Goal: Task Accomplishment & Management: Complete application form

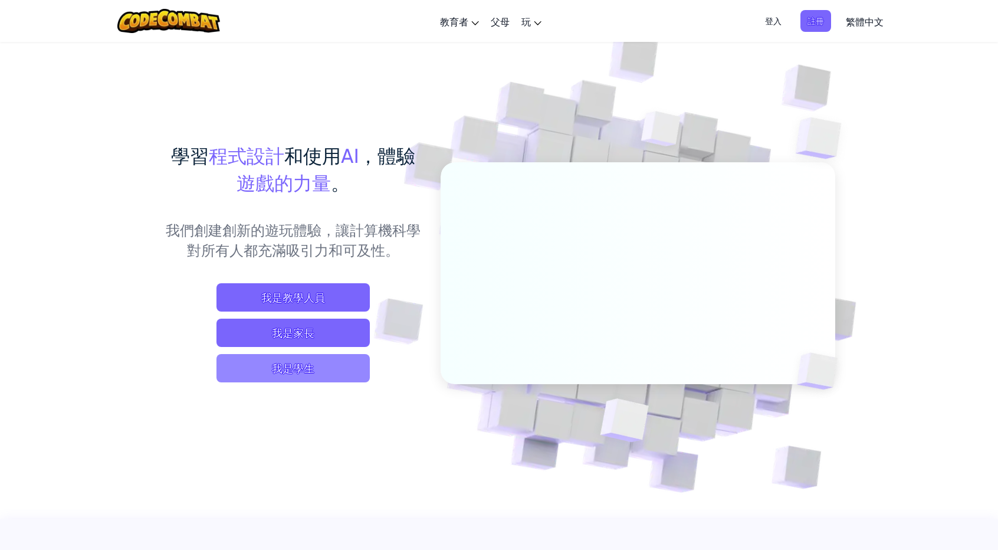
click at [303, 378] on span "我是學生" at bounding box center [293, 368] width 153 height 28
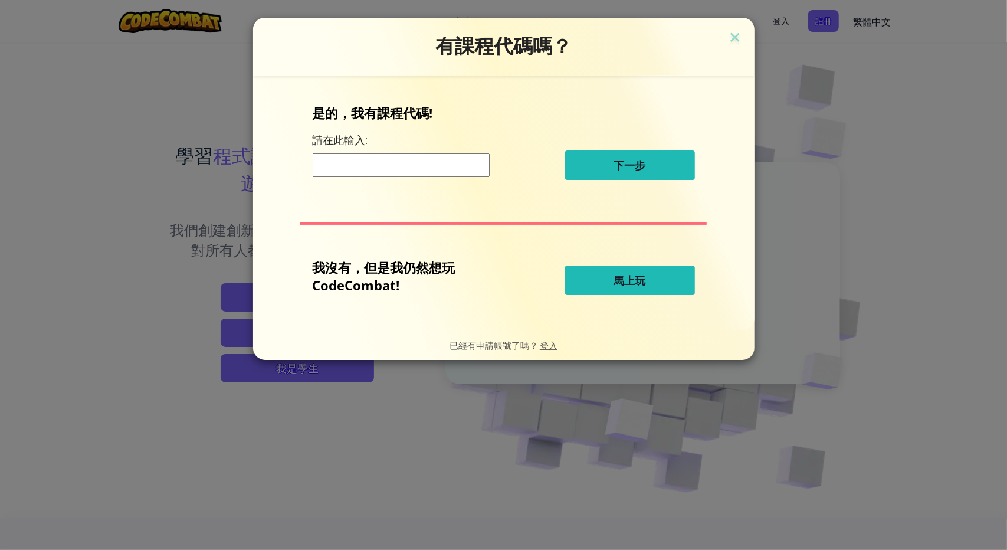
click at [431, 163] on input at bounding box center [401, 165] width 177 height 24
click at [634, 285] on span "馬上玩" at bounding box center [630, 280] width 32 height 14
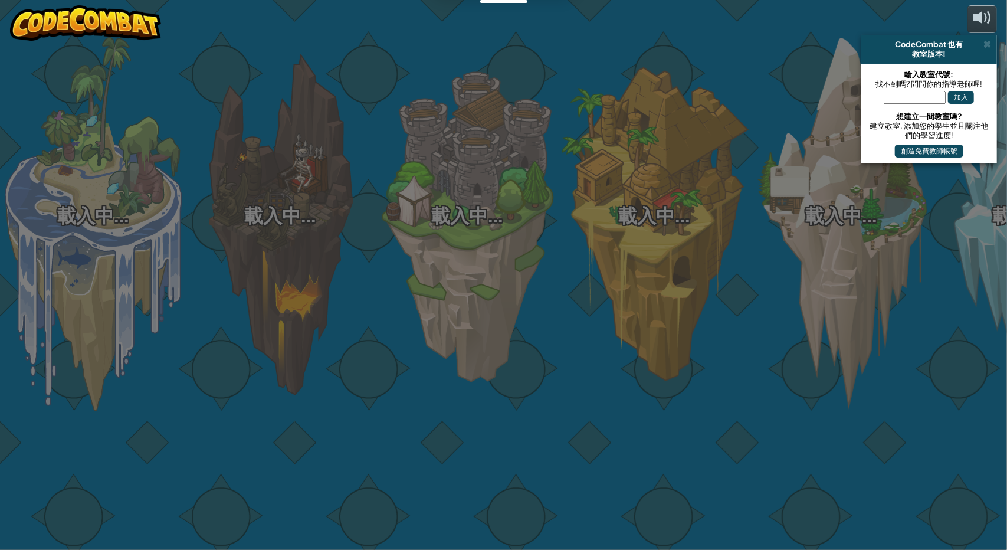
select select "zh-HANT"
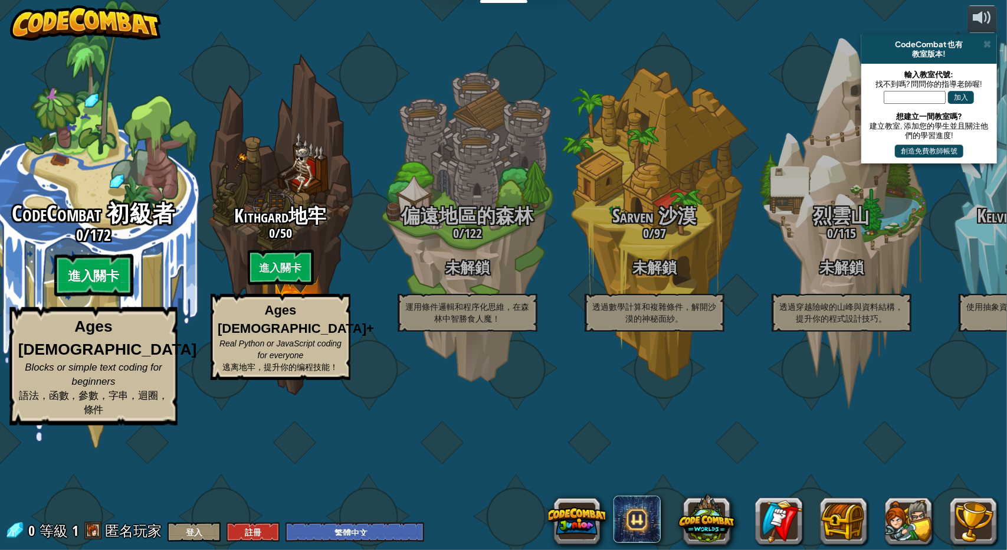
click at [116, 297] on btn "進入關卡" at bounding box center [93, 275] width 79 height 42
select select "zh-HANT"
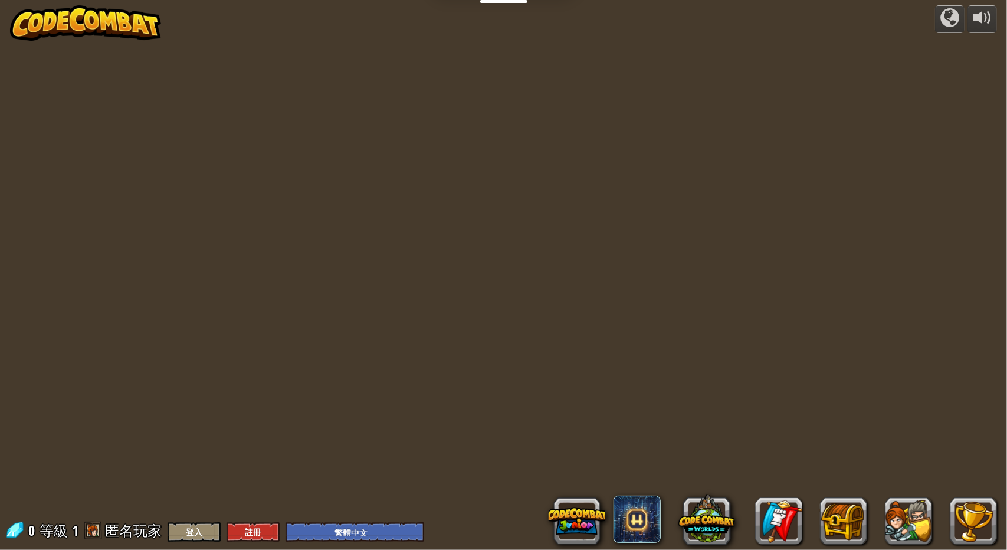
select select "zh-HANT"
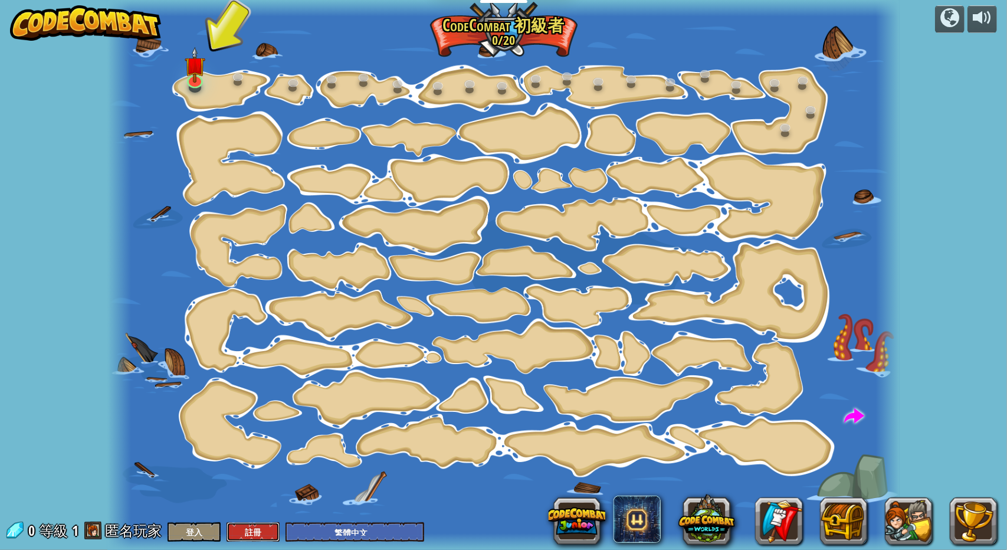
click at [245, 528] on button "註冊" at bounding box center [253, 531] width 53 height 19
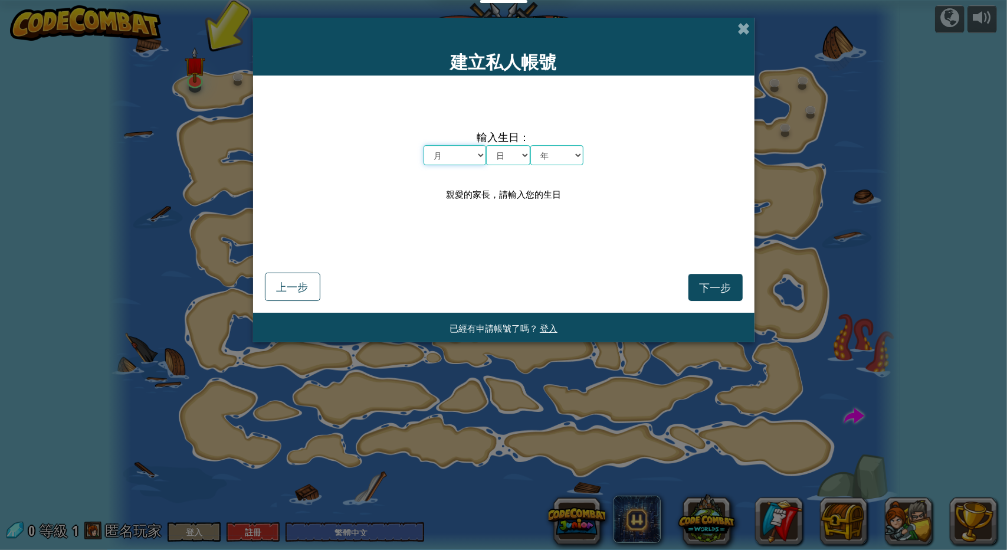
click at [471, 156] on select "月 一月 二月 三月 四月 五月 六月 七月 八月 九月 十月 十一月 十二月" at bounding box center [455, 155] width 63 height 20
select select "8"
click at [424, 145] on select "月 一月 二月 三月 四月 五月 六月 七月 八月 九月 十月 十一月 十二月" at bounding box center [455, 155] width 63 height 20
click at [506, 154] on select "日 1 2 3 4 5 6 7 8 9 10 11 12 13 14 15 16 17 18 19 20 21 22 23 24 25 26 27 28 29…" at bounding box center [508, 155] width 44 height 20
select select "23"
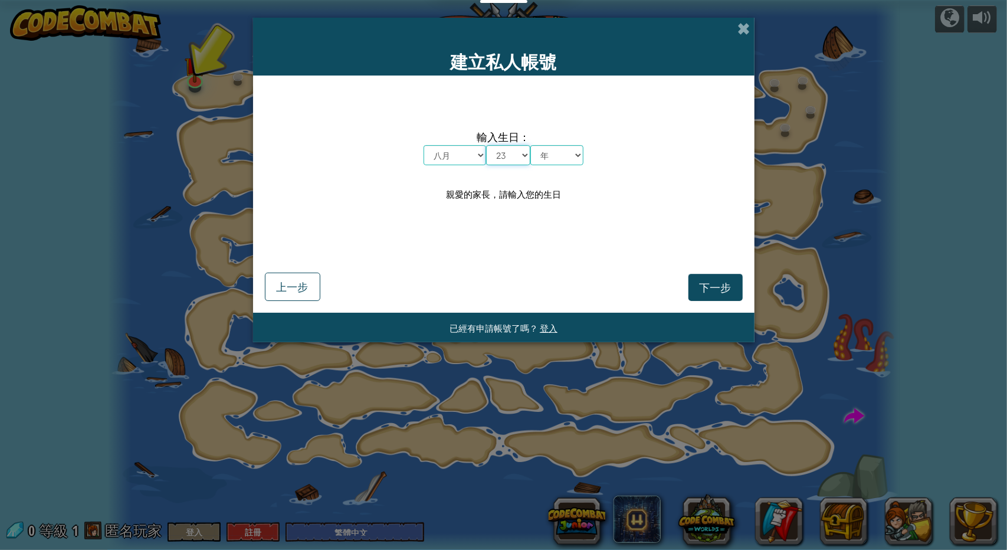
click at [486, 145] on select "日 1 2 3 4 5 6 7 8 9 10 11 12 13 14 15 16 17 18 19 20 21 22 23 24 25 26 27 28 29…" at bounding box center [508, 155] width 44 height 20
click at [558, 158] on select "年 2025 2024 2023 2022 2021 2020 2019 2018 2017 2016 2015 2014 2013 2012 2011 20…" at bounding box center [556, 155] width 53 height 20
select select "1996"
click at [530, 145] on select "年 2025 2024 2023 2022 2021 2020 2019 2018 2017 2016 2015 2014 2013 2012 2011 20…" at bounding box center [556, 155] width 53 height 20
click at [709, 271] on div "下一步 上一步" at bounding box center [504, 272] width 478 height 57
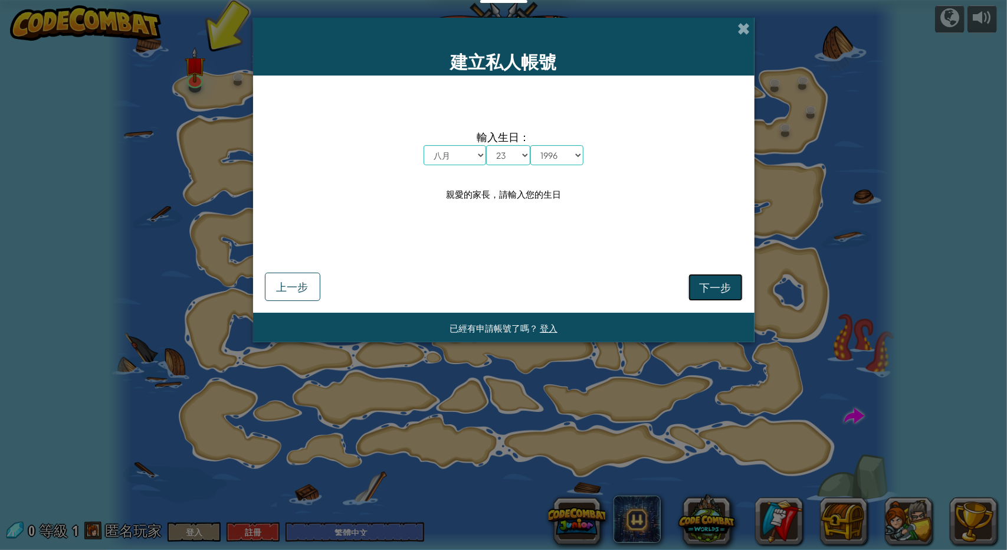
click at [709, 283] on span "下一步" at bounding box center [716, 287] width 32 height 14
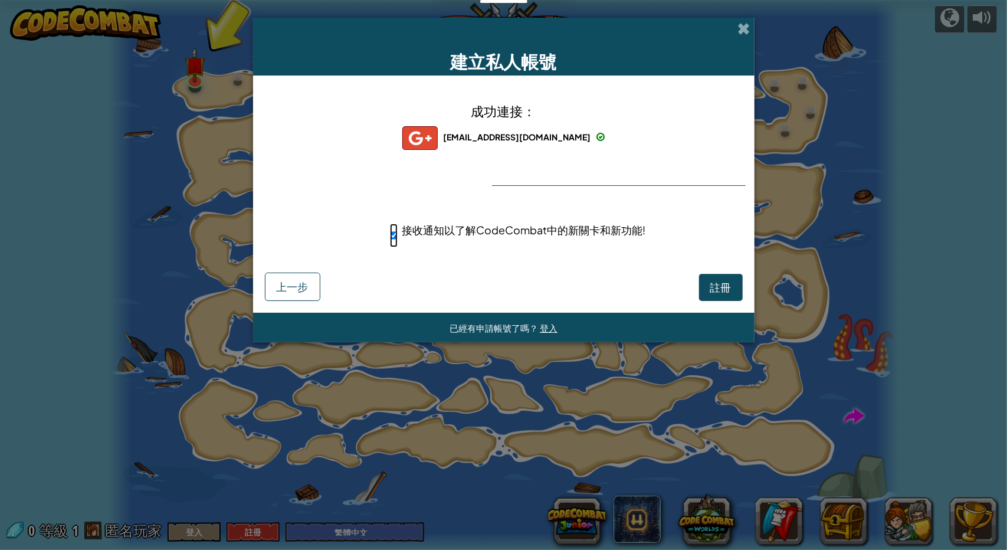
click at [396, 235] on input "接收通知以了解CodeCombat中的新關卡和新功能!" at bounding box center [394, 236] width 8 height 24
checkbox input "false"
click at [723, 288] on span "註冊" at bounding box center [720, 287] width 21 height 14
click at [705, 294] on button "註冊" at bounding box center [721, 287] width 44 height 27
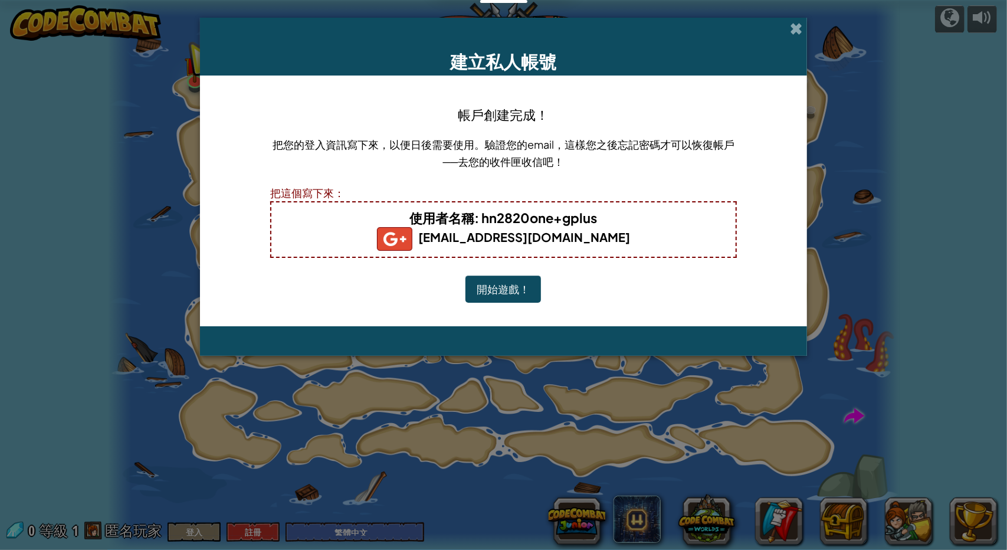
click at [513, 238] on b "[EMAIL_ADDRESS][DOMAIN_NAME]" at bounding box center [503, 236] width 253 height 15
drag, startPoint x: 467, startPoint y: 240, endPoint x: 703, endPoint y: 247, distance: 236.1
click at [703, 247] on h5 "[EMAIL_ADDRESS][DOMAIN_NAME]" at bounding box center [503, 239] width 441 height 24
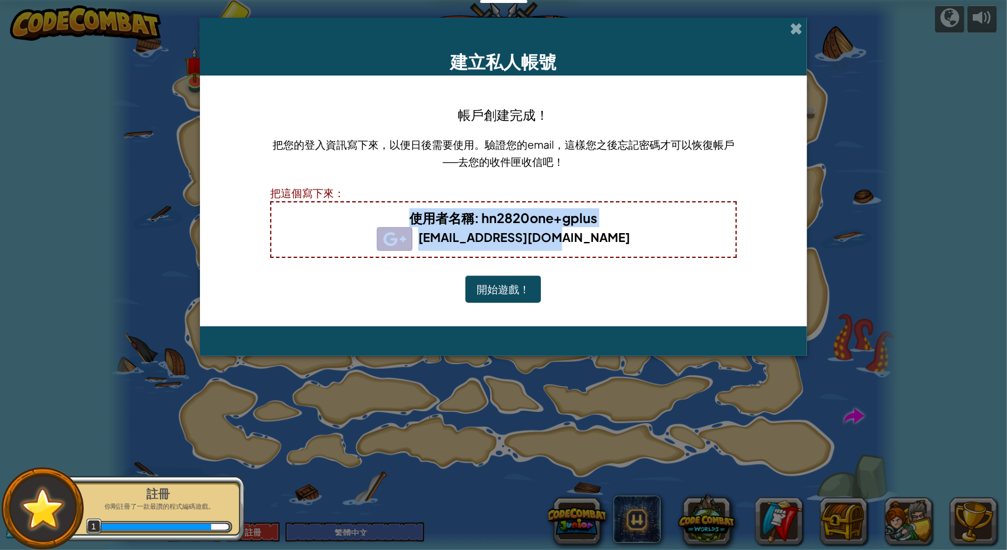
drag, startPoint x: 620, startPoint y: 239, endPoint x: 104, endPoint y: 200, distance: 517.7
click at [104, 200] on div "建立私人帳號 帳戶創建完成！ 把您的登入資訊寫下來，以便日後需要使用。驗證您的email，這樣您之後忘記密碼才可以恢復帳戶──去您的收件匣收信吧！ 把這個寫下…" at bounding box center [503, 275] width 1007 height 550
click at [349, 247] on h5 "[EMAIL_ADDRESS][DOMAIN_NAME]" at bounding box center [503, 239] width 441 height 24
drag, startPoint x: 406, startPoint y: 219, endPoint x: 640, endPoint y: 242, distance: 234.8
click at [640, 242] on div "使用者名稱 : hn2820one+gplus hn2820one@gmail.com" at bounding box center [503, 229] width 467 height 57
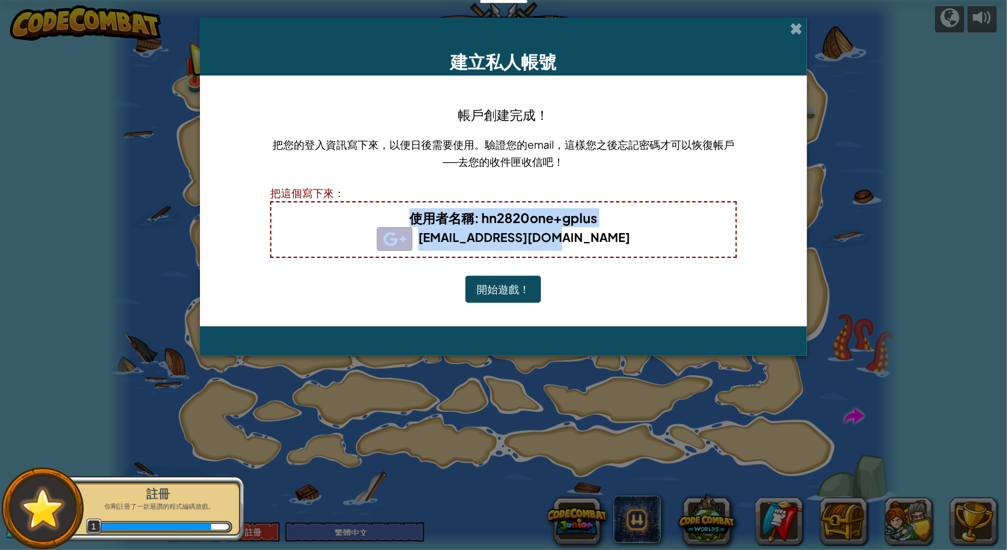
click at [606, 255] on div "使用者名稱 : hn2820one+gplus hn2820one@gmail.com" at bounding box center [503, 229] width 467 height 57
drag, startPoint x: 621, startPoint y: 243, endPoint x: 411, endPoint y: 224, distance: 211.5
click at [411, 224] on div "使用者名稱 : hn2820one+gplus hn2820one@gmail.com" at bounding box center [503, 229] width 467 height 57
copy div "使用者名稱 : hn2820one+gplus hn2820one@gmail.com"
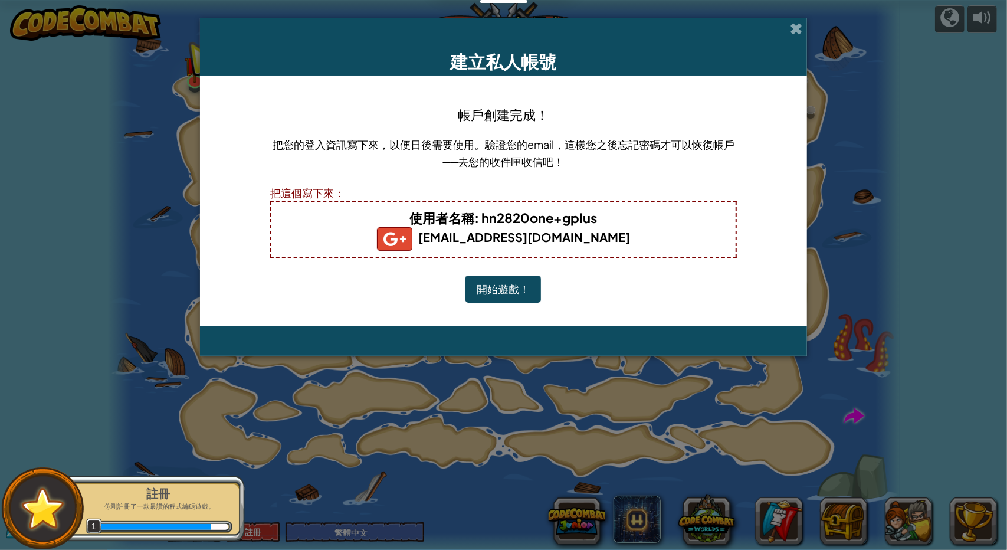
click at [370, 135] on div "帳戶創建完成！ 把您的登入資訊寫下來，以便日後需要使用。驗證您的email，這樣您之後忘記密碼才可以恢復帳戶──去您的收件匣收信吧！ 把這個寫下來： 使用者名…" at bounding box center [503, 200] width 467 height 227
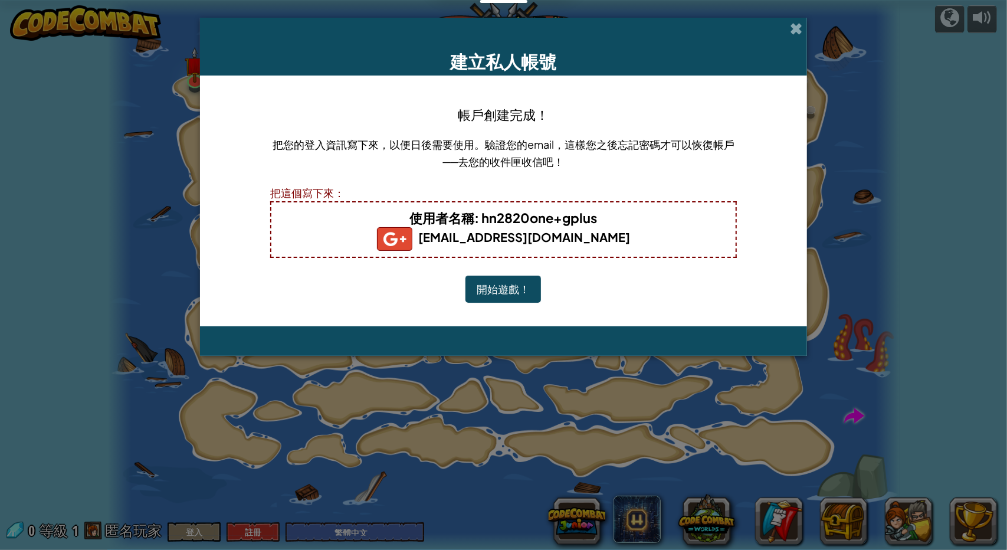
drag, startPoint x: 475, startPoint y: 310, endPoint x: 499, endPoint y: 292, distance: 29.9
click at [476, 309] on div "帳戶創建完成！ 把您的登入資訊寫下來，以便日後需要使用。驗證您的email，這樣您之後忘記密碼才可以恢復帳戶──去您的收件匣收信吧！ 把這個寫下來： 使用者名…" at bounding box center [503, 200] width 467 height 227
click at [499, 292] on button "開始遊戲！" at bounding box center [503, 289] width 76 height 27
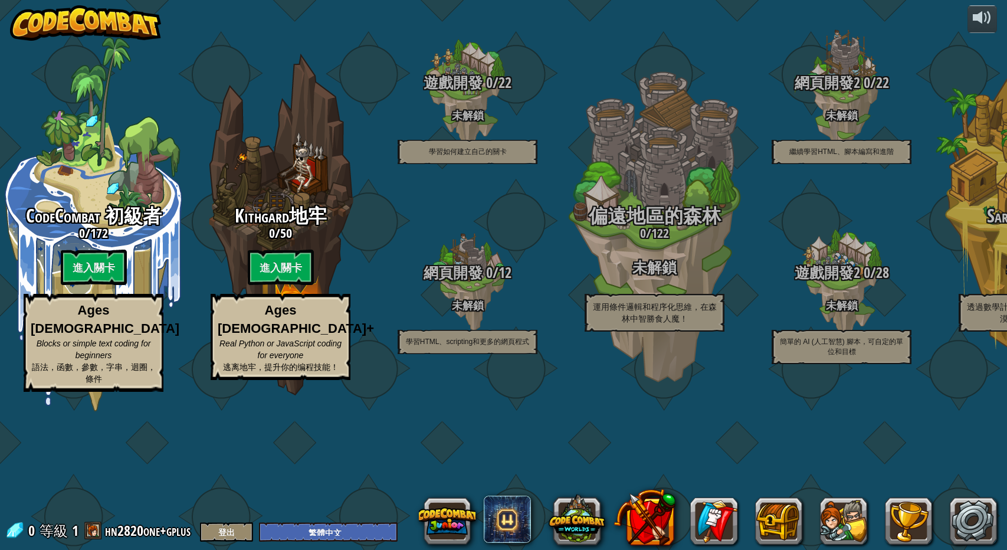
select select "zh-HANT"
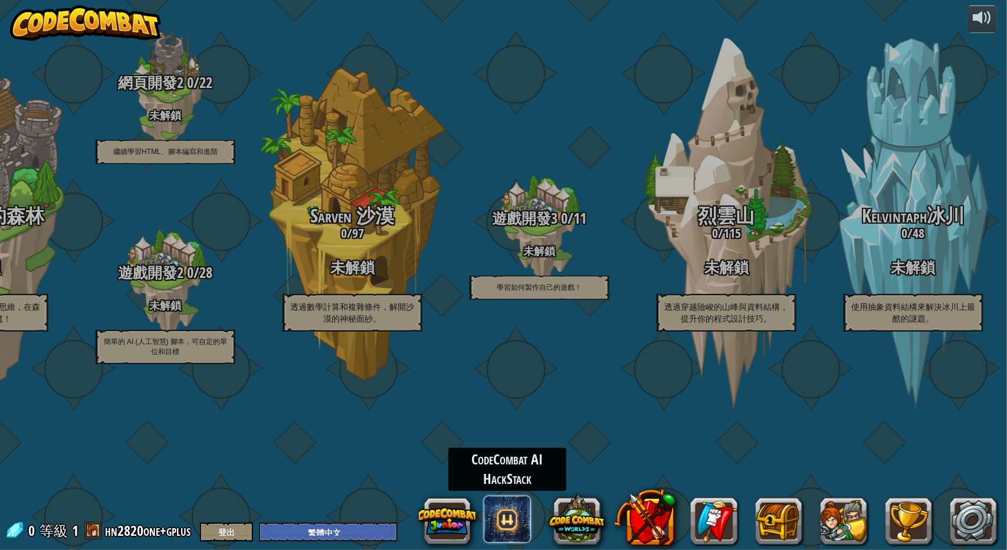
click at [498, 533] on span at bounding box center [507, 519] width 47 height 47
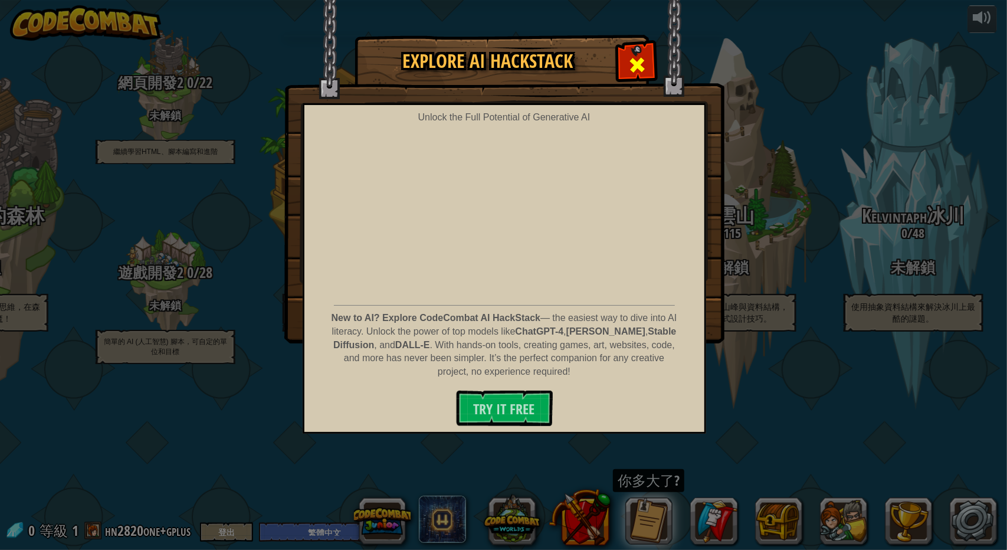
click at [632, 55] on span at bounding box center [637, 64] width 19 height 19
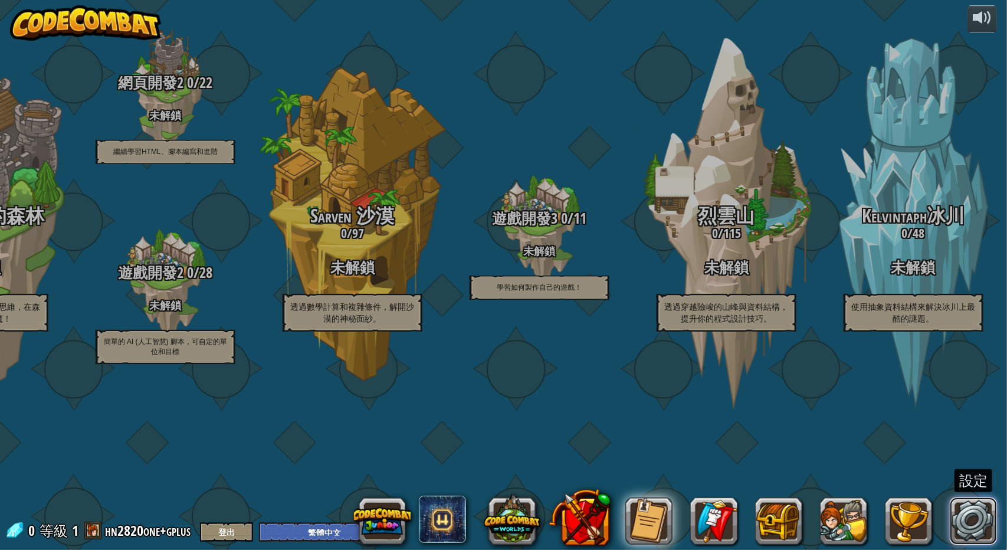
click at [968, 525] on link at bounding box center [973, 520] width 47 height 47
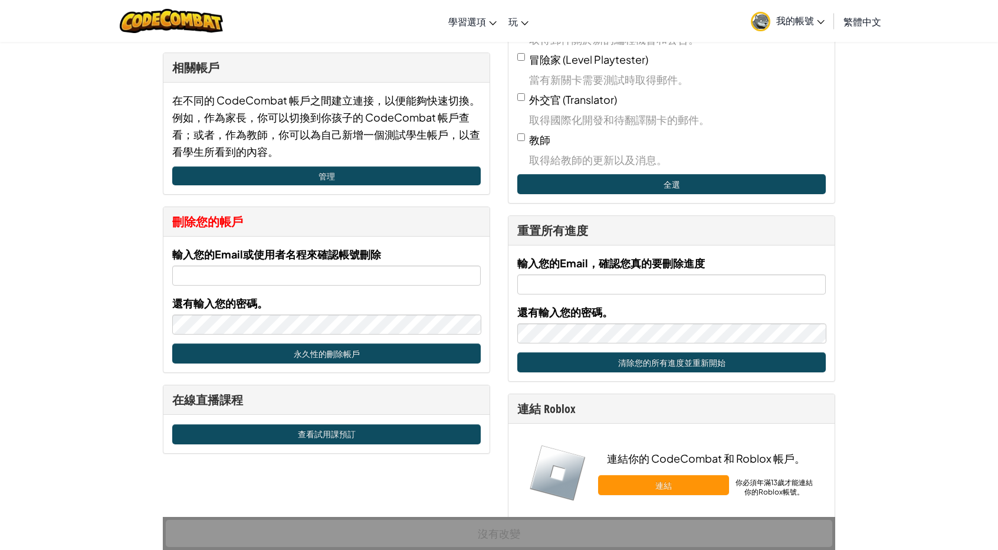
scroll to position [531, 0]
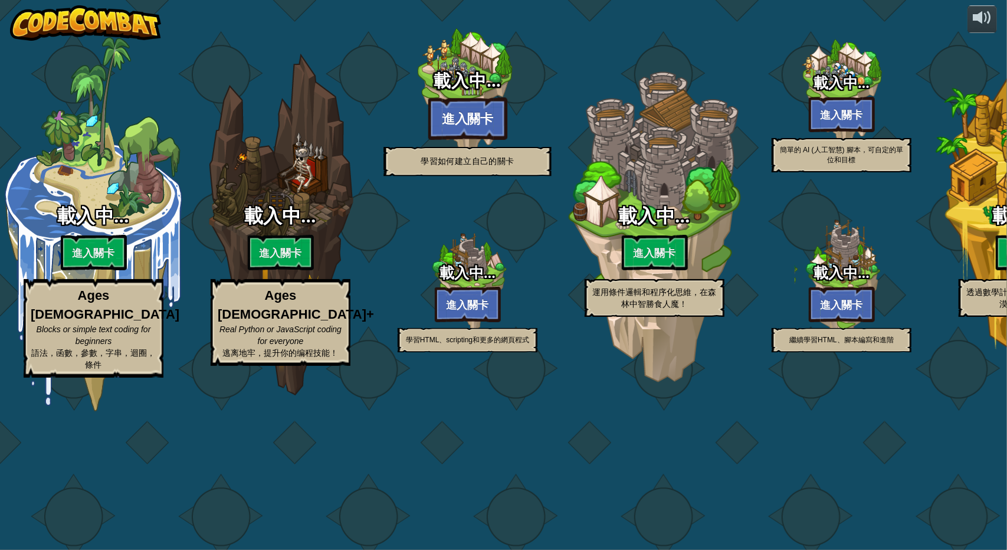
select select "zh-HANT"
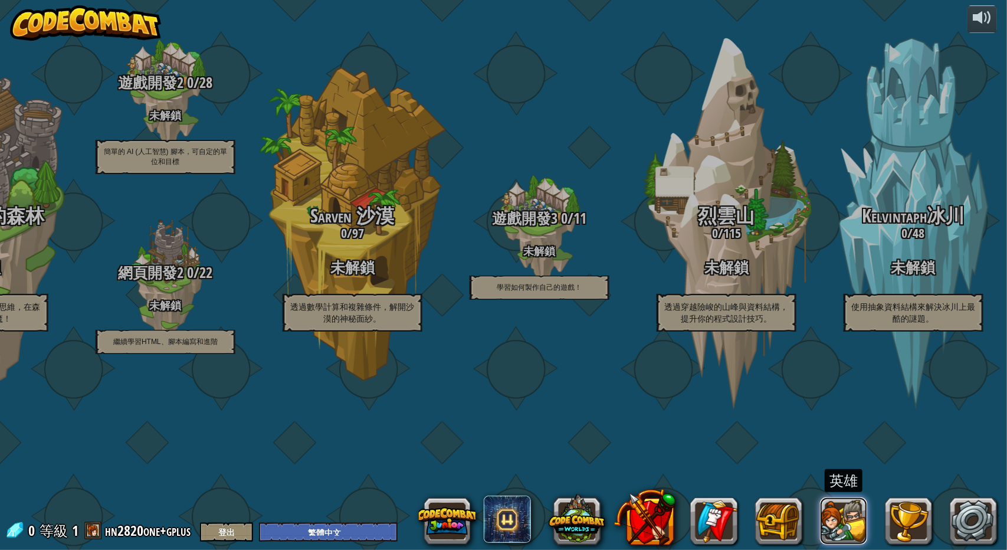
click at [835, 524] on button at bounding box center [843, 520] width 47 height 47
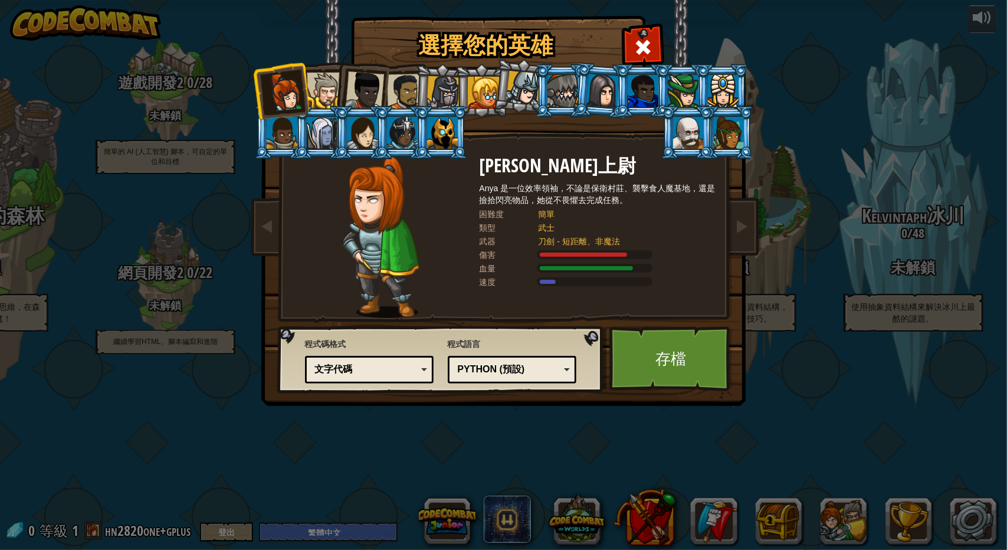
click at [381, 95] on div at bounding box center [364, 90] width 39 height 39
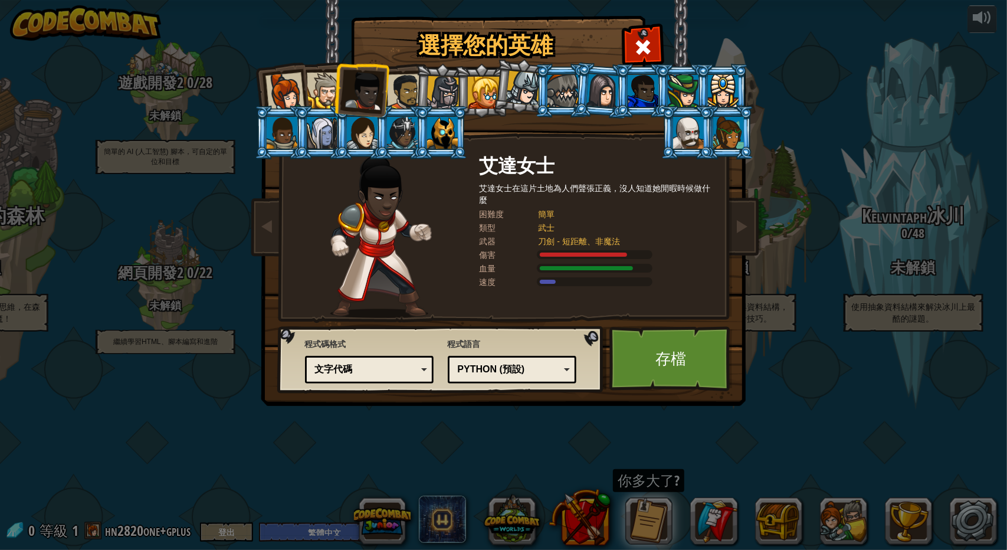
click at [442, 78] on div at bounding box center [444, 93] width 34 height 34
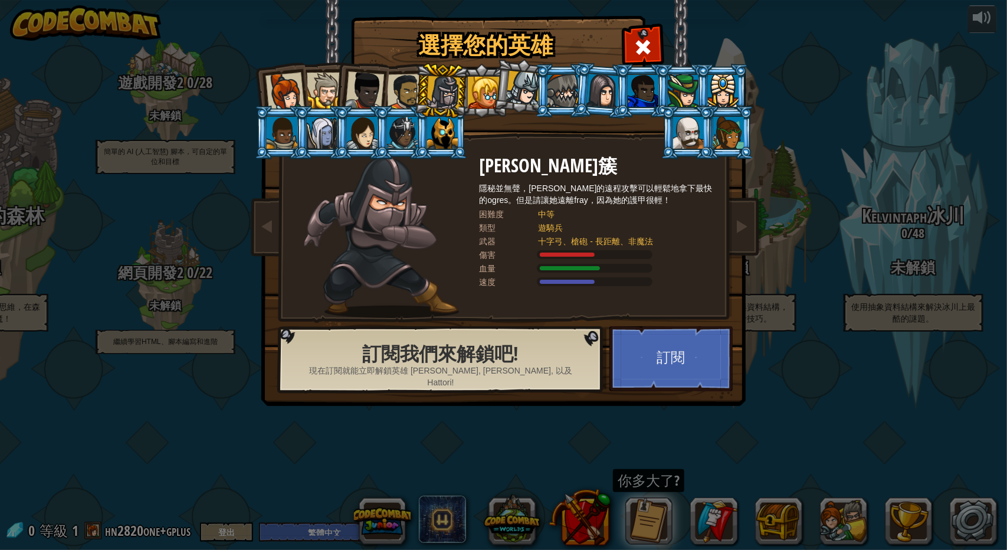
click at [491, 88] on div at bounding box center [484, 93] width 32 height 32
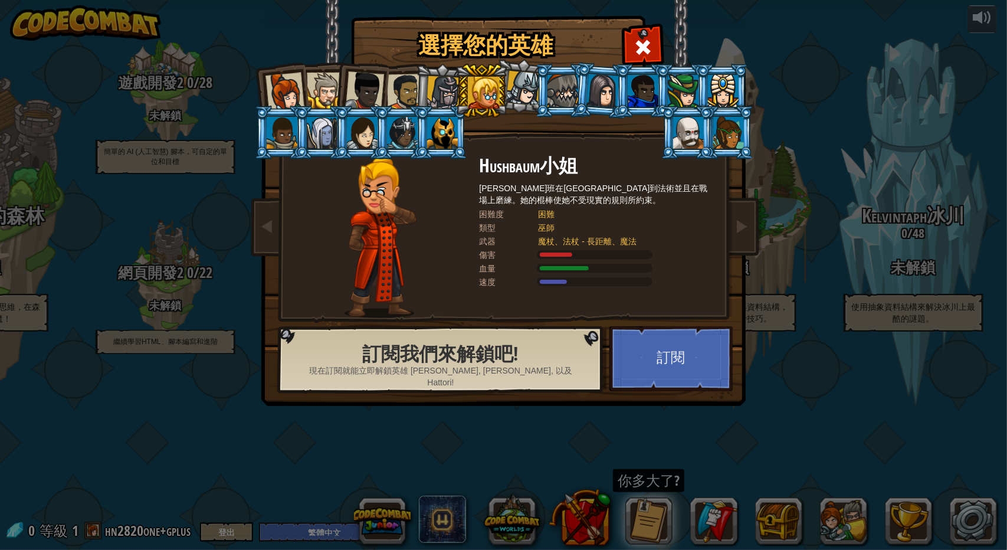
click at [542, 83] on li at bounding box center [561, 91] width 53 height 54
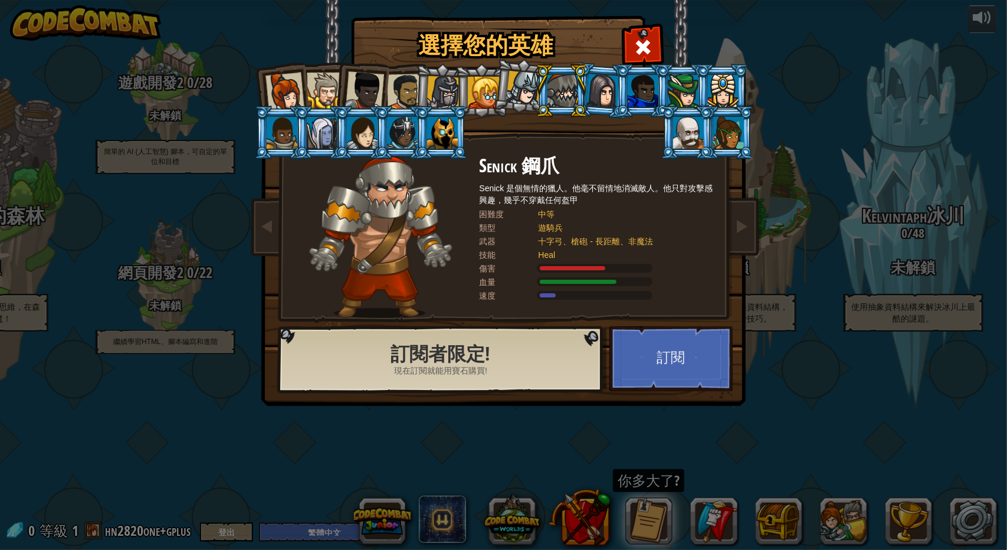
click at [734, 141] on div at bounding box center [728, 133] width 31 height 32
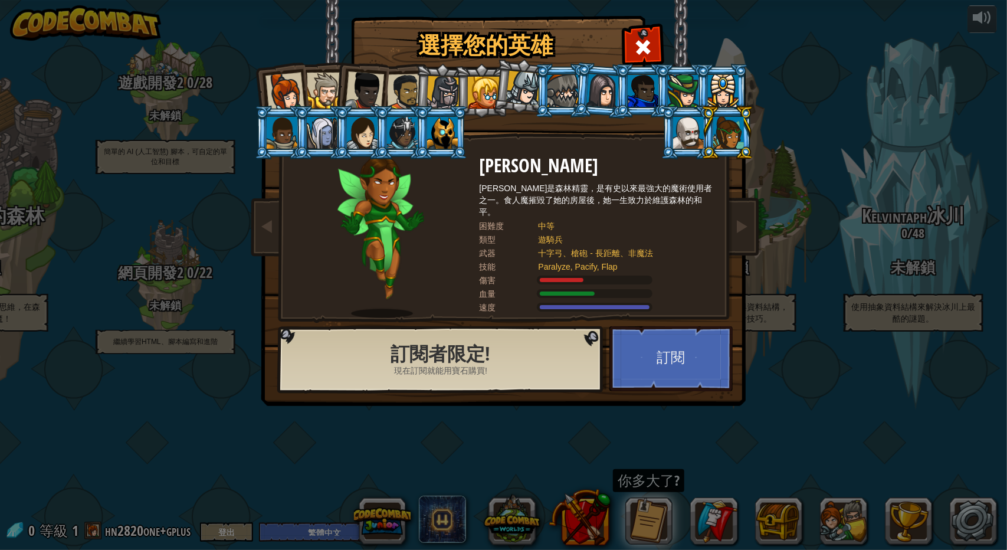
click at [294, 88] on div at bounding box center [284, 92] width 39 height 39
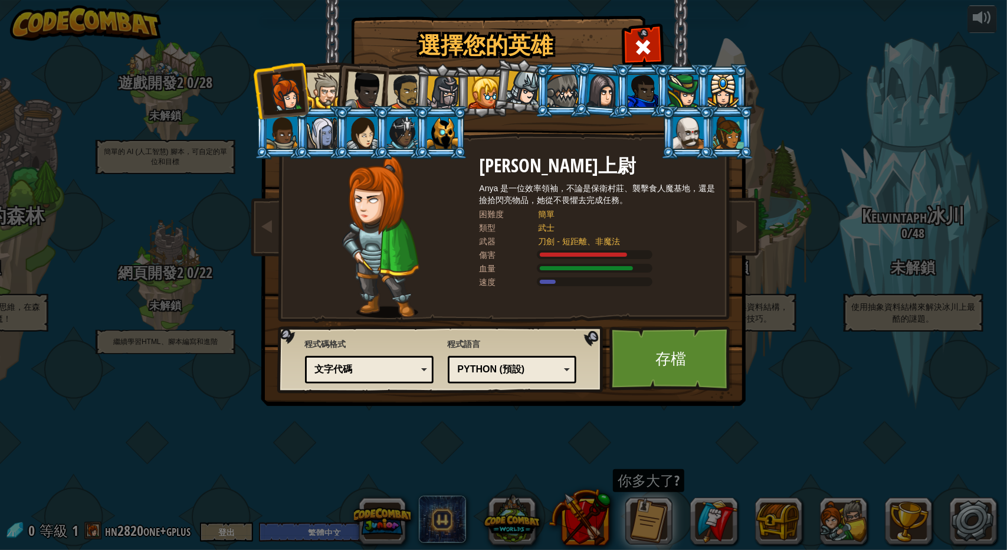
click at [335, 91] on li at bounding box center [361, 89] width 58 height 58
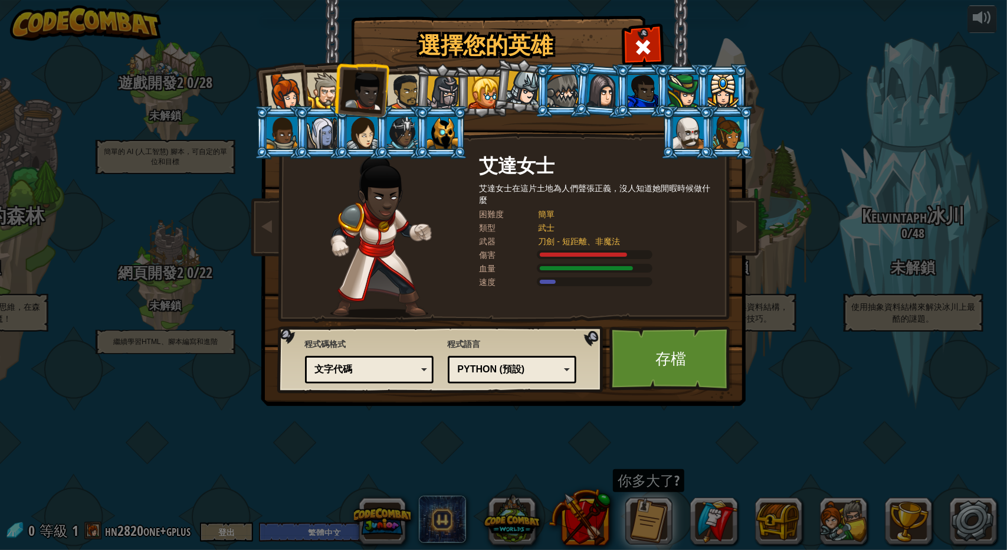
click at [381, 90] on div at bounding box center [364, 90] width 39 height 39
click at [405, 81] on div at bounding box center [404, 92] width 37 height 37
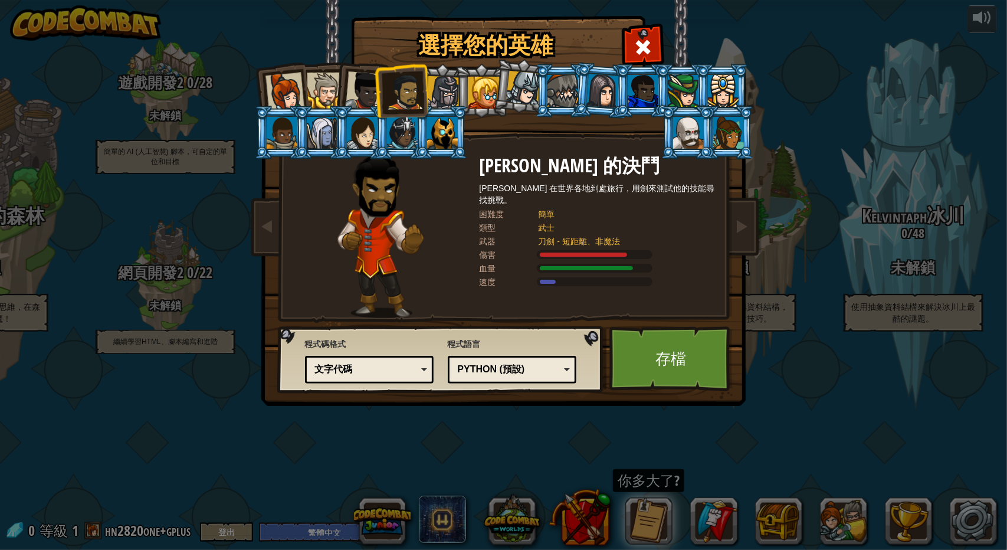
click at [447, 81] on div at bounding box center [444, 93] width 34 height 34
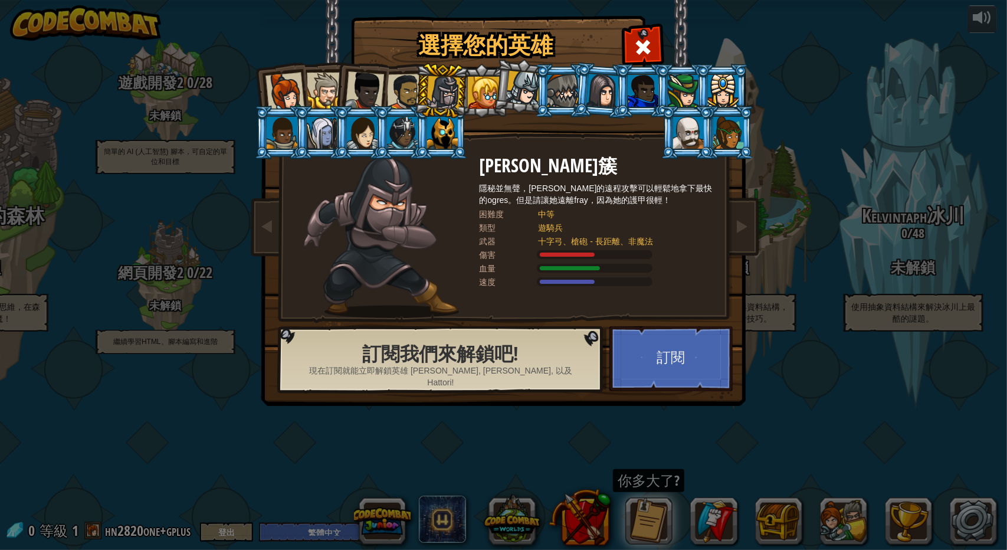
click at [487, 87] on div at bounding box center [484, 93] width 32 height 32
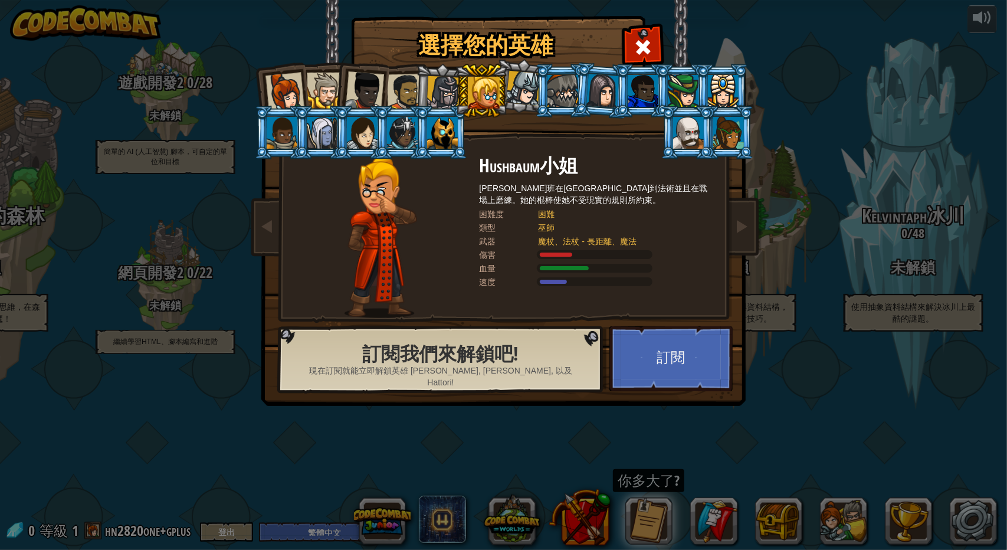
click at [370, 78] on div at bounding box center [364, 90] width 39 height 39
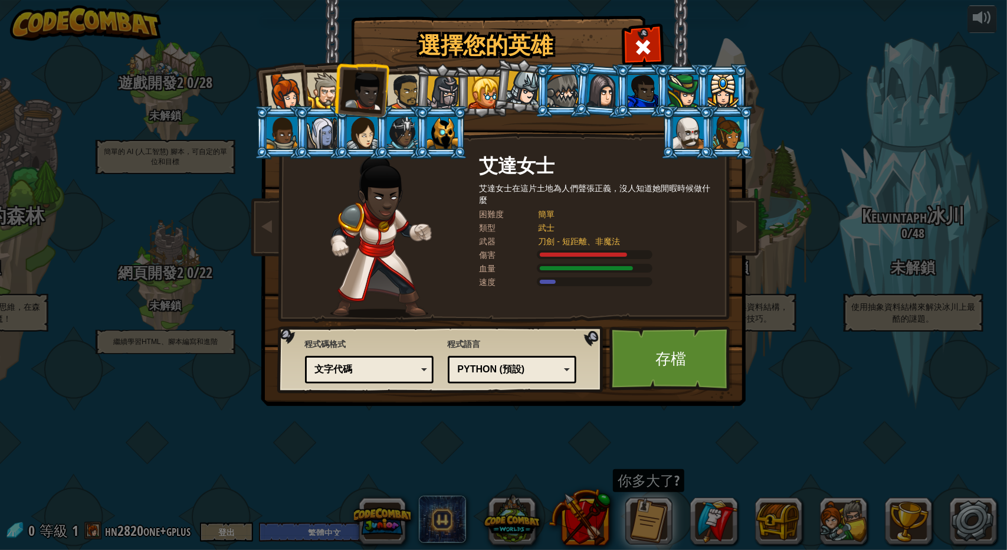
click at [360, 376] on div "文字代碼" at bounding box center [366, 370] width 102 height 14
click at [286, 64] on li at bounding box center [281, 90] width 58 height 58
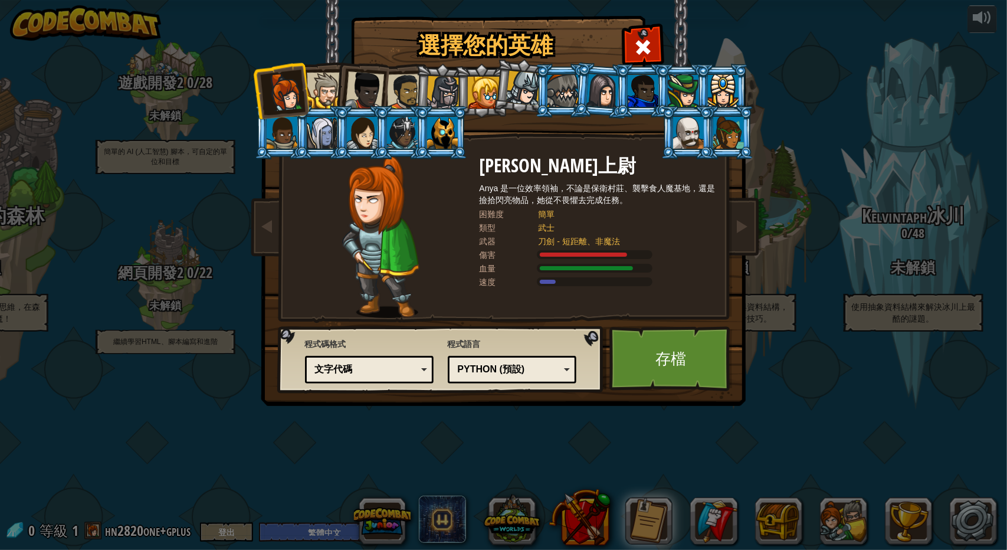
click at [374, 375] on div "文字代碼" at bounding box center [366, 370] width 102 height 14
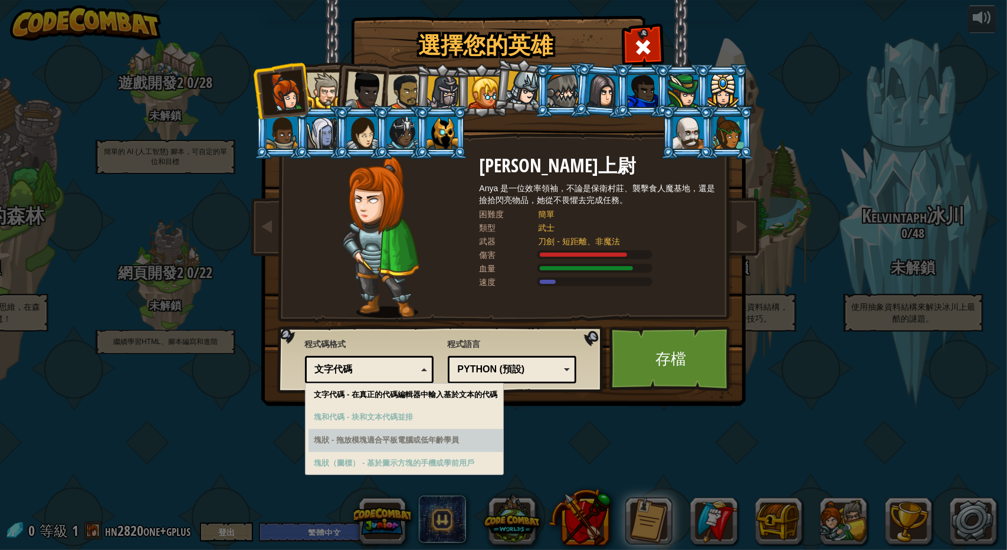
click at [447, 445] on div "塊狀 - 拖放模塊適合平板電腦或低年齡學員" at bounding box center [406, 440] width 195 height 23
click at [394, 447] on div "塊狀 - 拖放模塊適合平板電腦或低年齡學員" at bounding box center [406, 440] width 195 height 23
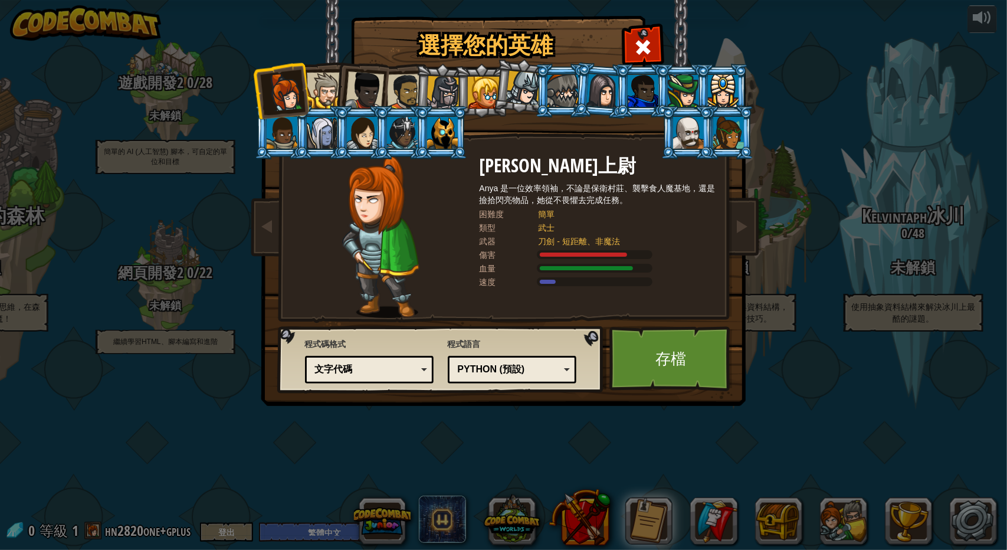
click at [406, 19] on div "選擇您的英雄 0 [PERSON_NAME]上尉 [PERSON_NAME] 是一位效率領袖，不論是保衛村莊、襲擊食人魔基地，還是撿拾閃亮物品，她從不畏懼去完…" at bounding box center [504, 18] width 484 height 1
click at [720, 343] on link "存檔" at bounding box center [670, 358] width 123 height 65
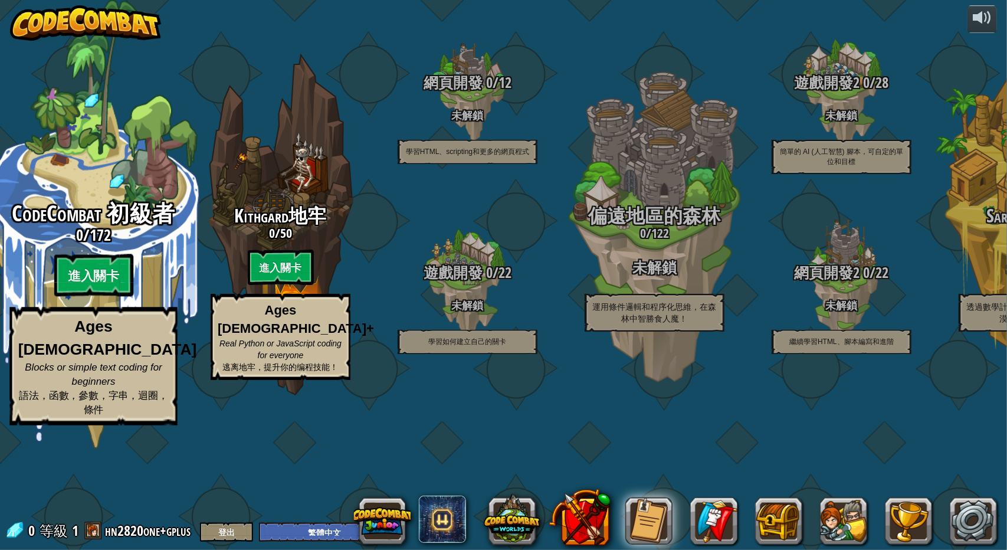
click at [110, 368] on div "CodeCombat 初級者 0 / 172 進入關卡 Ages [DEMOGRAPHIC_DATA] Blocks or simple text codin…" at bounding box center [93, 314] width 224 height 224
select select "zh-HANT"
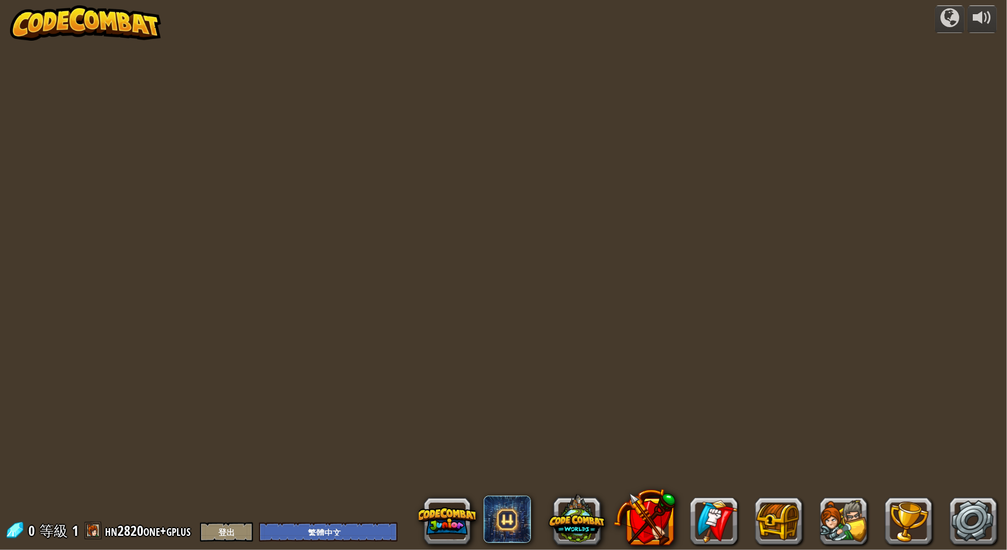
select select "zh-HANT"
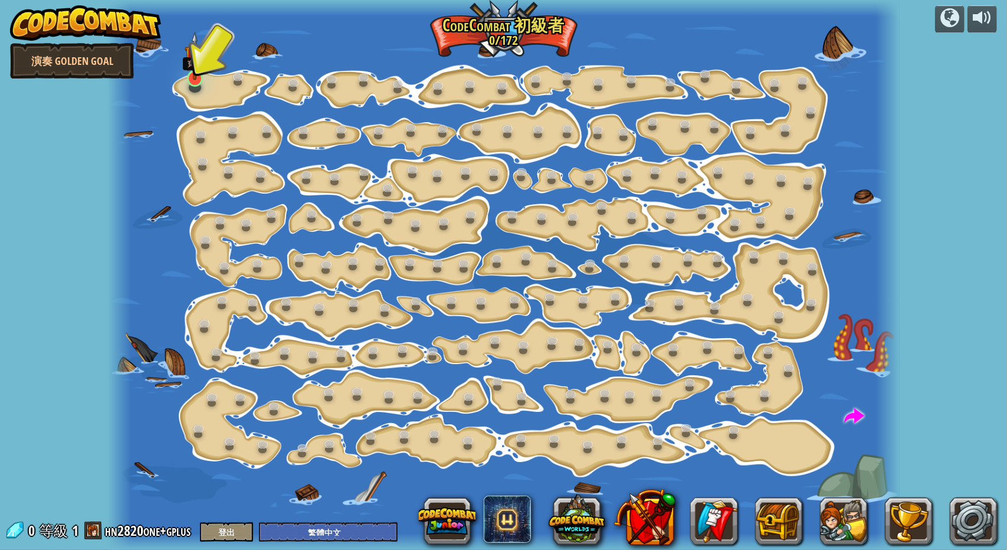
click at [194, 78] on img at bounding box center [195, 56] width 21 height 48
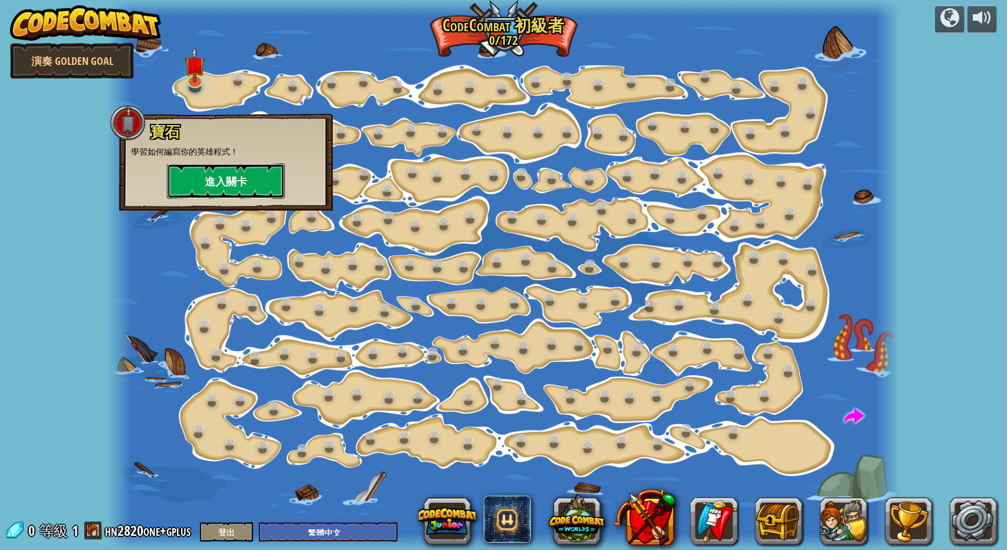
click at [226, 193] on button "進入關卡" at bounding box center [226, 180] width 118 height 35
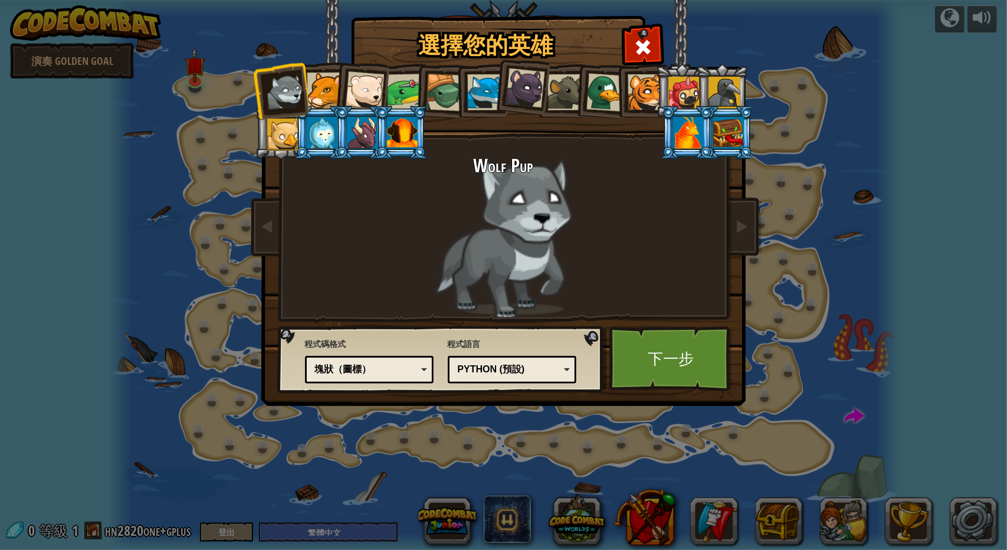
click at [332, 93] on div at bounding box center [325, 91] width 36 height 36
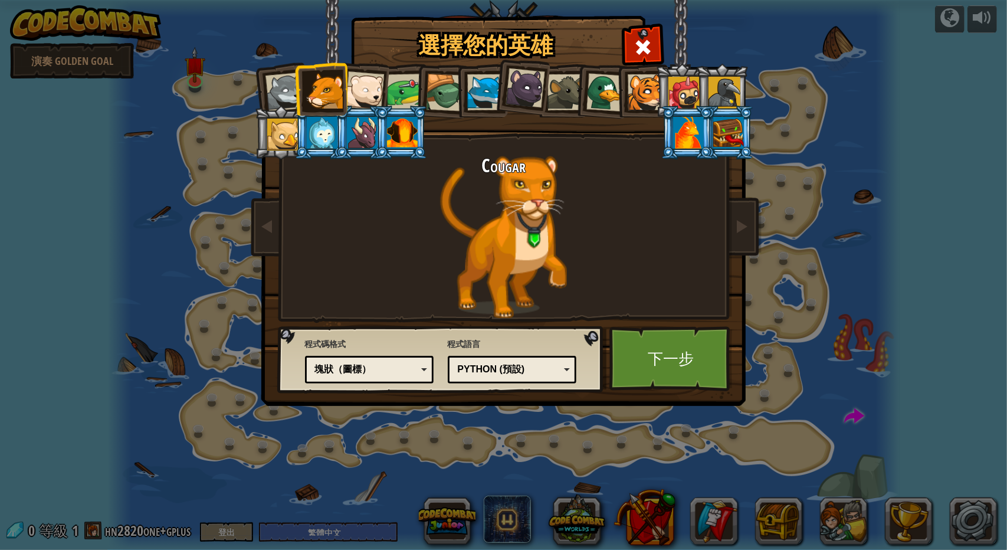
click at [381, 87] on div at bounding box center [364, 90] width 39 height 39
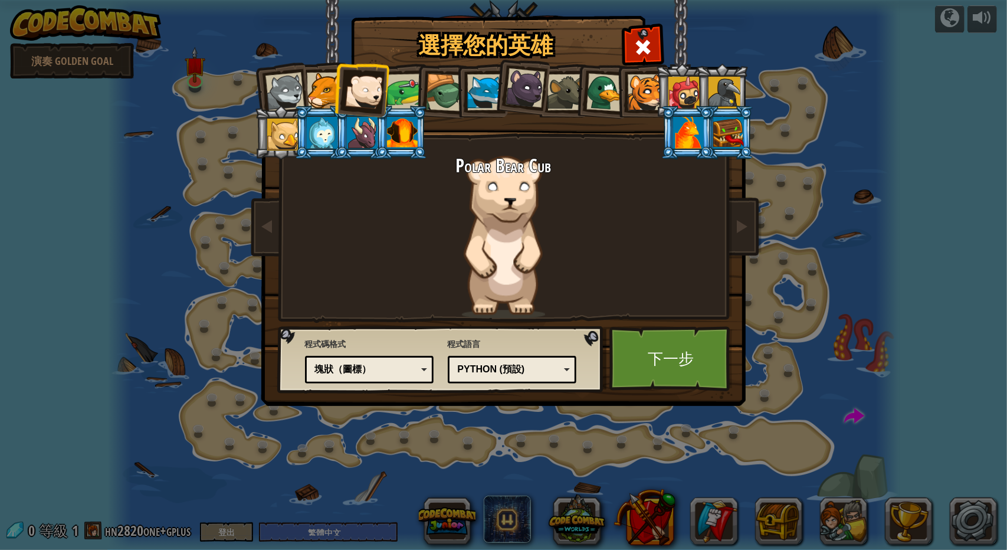
click at [355, 371] on div "塊狀（圖標）" at bounding box center [366, 370] width 102 height 14
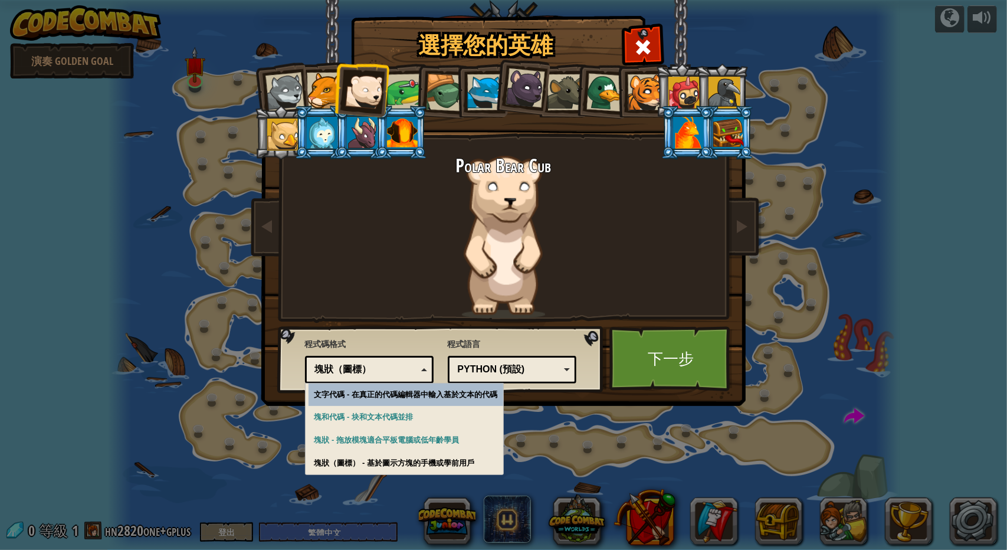
click at [408, 346] on span "程式碼格式" at bounding box center [369, 344] width 129 height 12
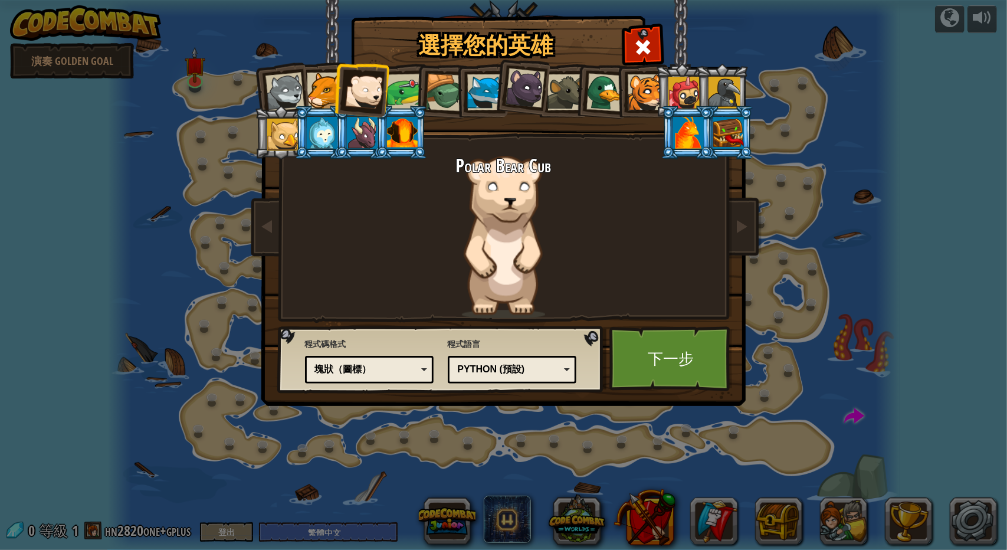
click at [474, 80] on div at bounding box center [485, 92] width 36 height 36
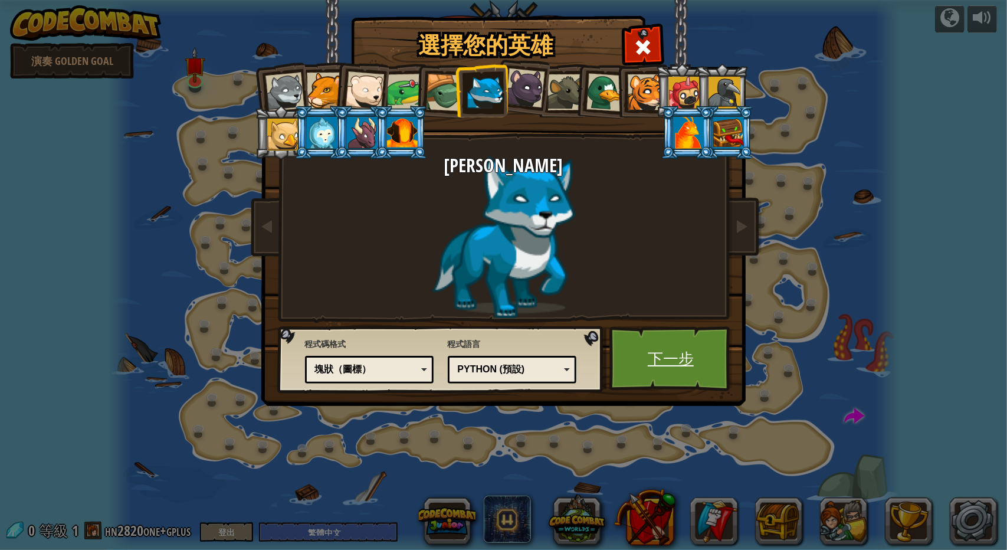
click at [667, 359] on link "下一步" at bounding box center [670, 358] width 123 height 65
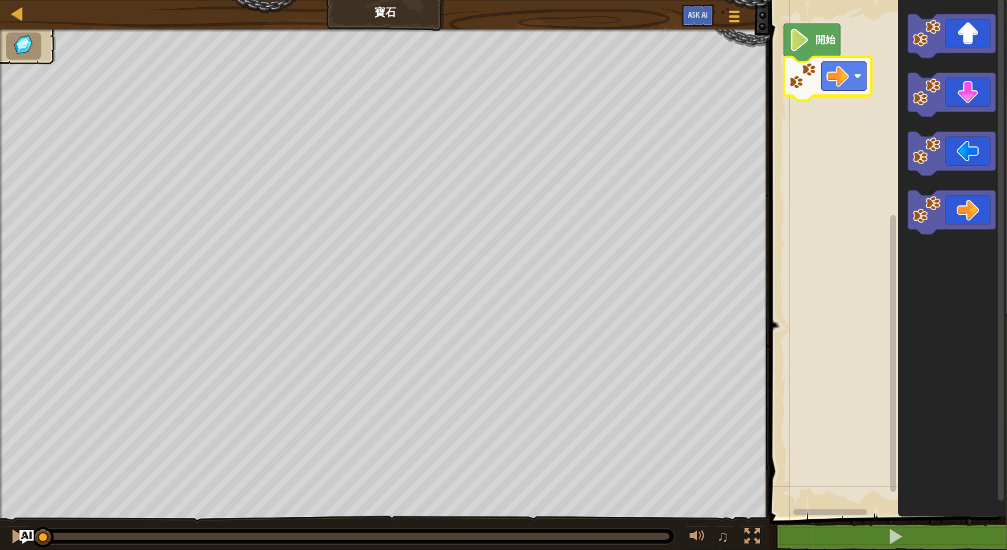
click at [821, 44] on text "開始" at bounding box center [825, 40] width 21 height 12
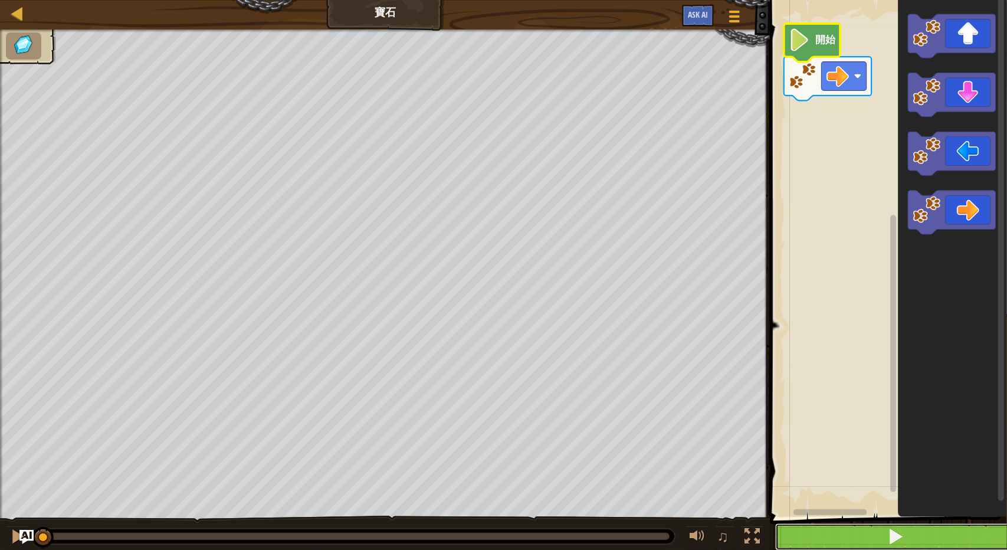
click at [865, 530] on button at bounding box center [895, 536] width 241 height 27
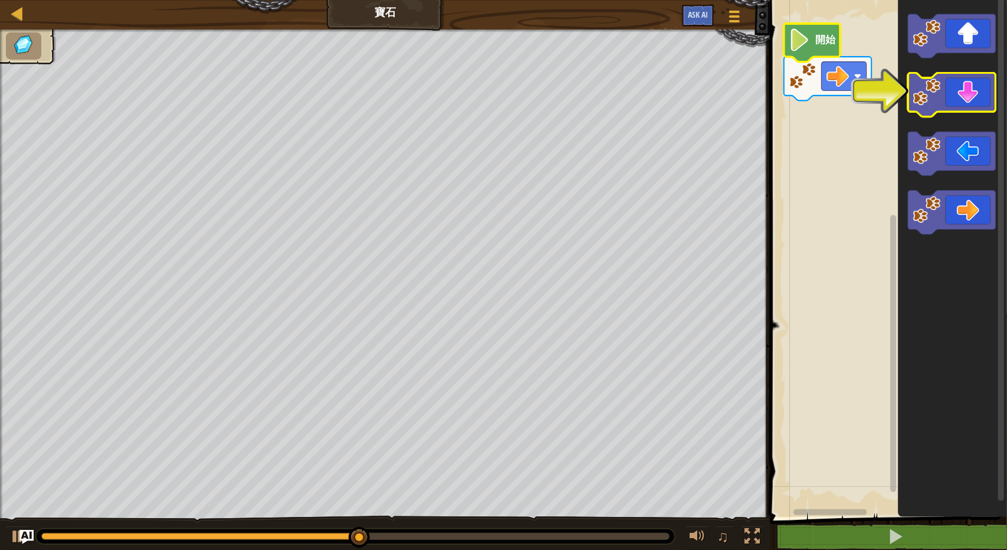
click at [930, 107] on icon "Blockly工作區" at bounding box center [952, 95] width 87 height 44
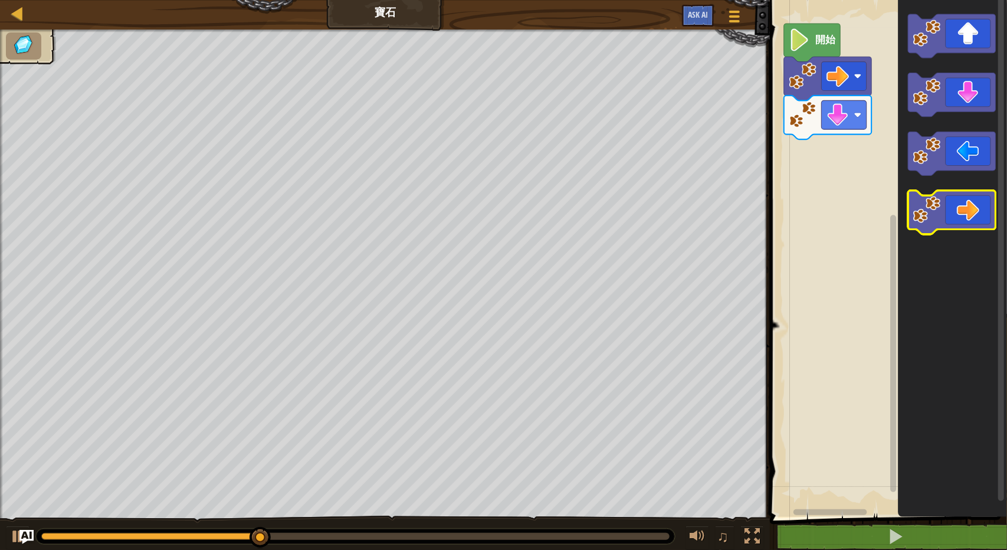
click at [932, 217] on image "Blockly工作區" at bounding box center [927, 210] width 28 height 28
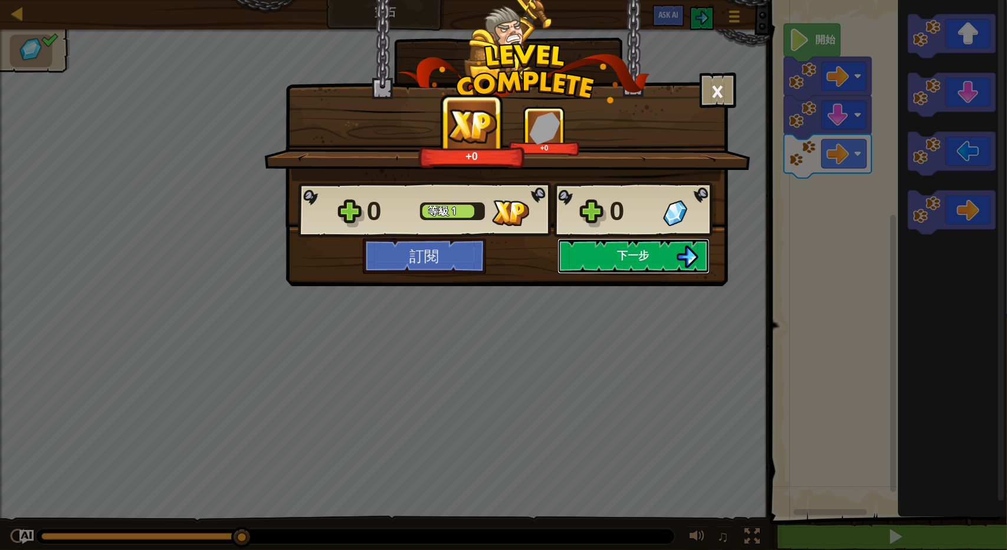
click at [616, 261] on button "下一步" at bounding box center [634, 255] width 152 height 35
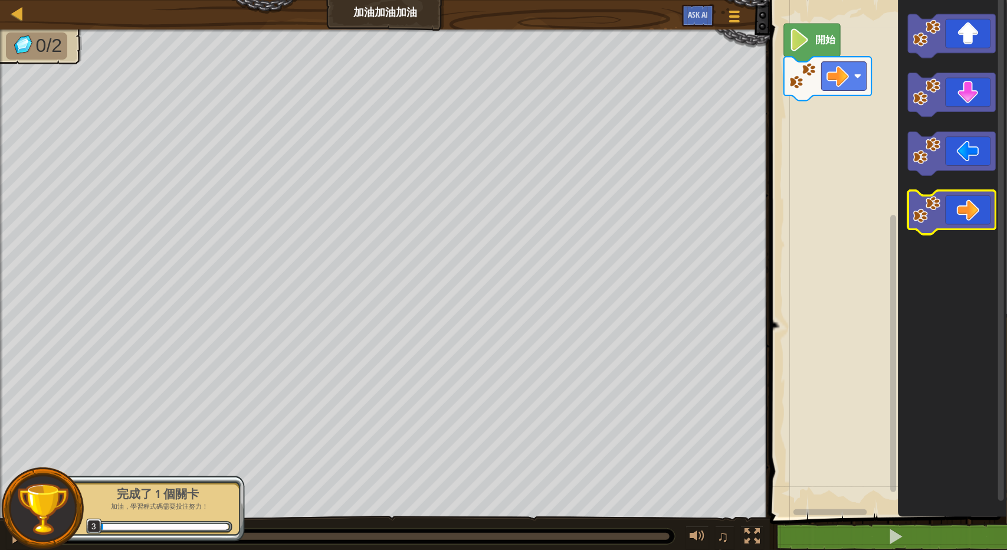
click at [945, 222] on icon "Blockly工作區" at bounding box center [952, 213] width 87 height 44
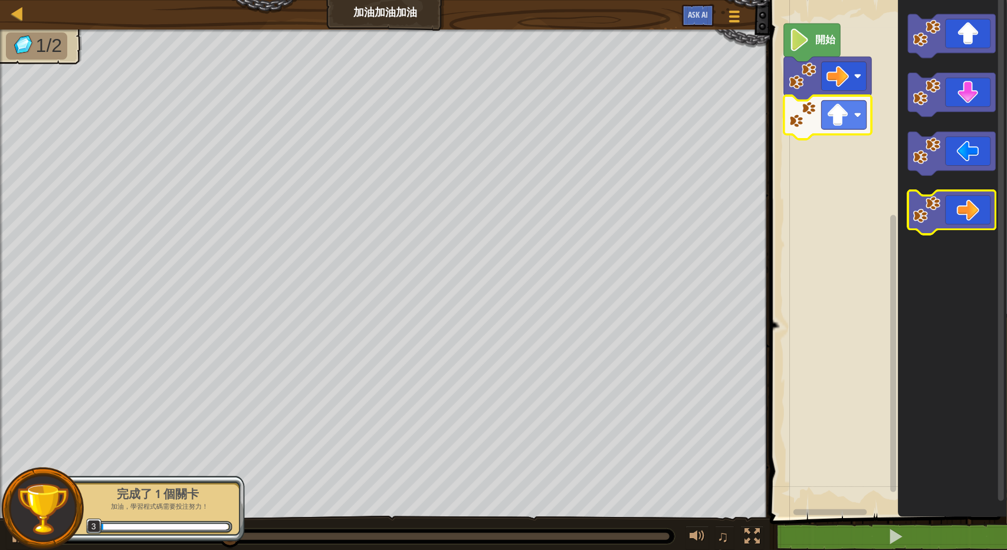
click at [956, 211] on icon "Blockly工作區" at bounding box center [952, 213] width 87 height 44
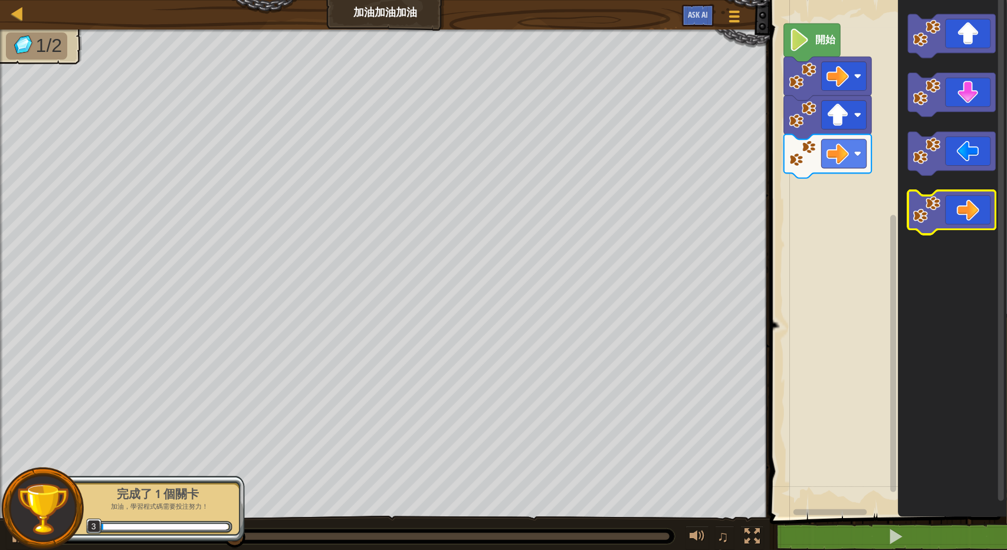
click at [956, 213] on icon "Blockly工作區" at bounding box center [952, 213] width 87 height 44
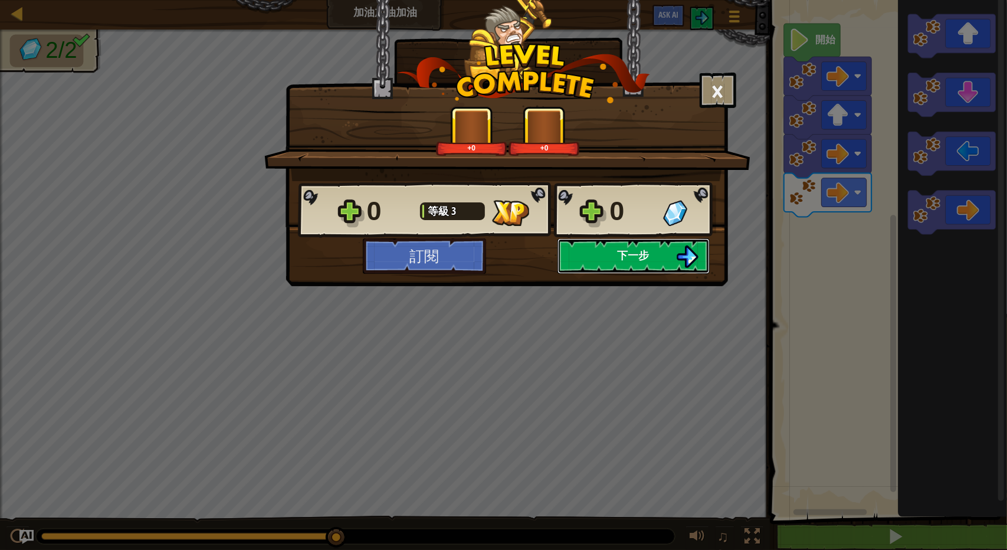
click at [614, 257] on button "下一步" at bounding box center [634, 255] width 152 height 35
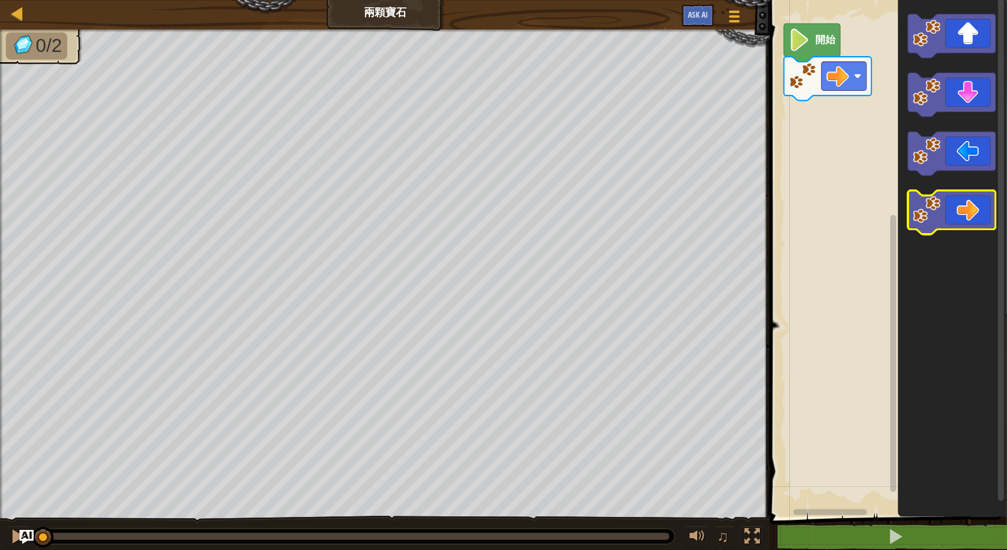
click at [953, 218] on icon "Blockly工作區" at bounding box center [952, 213] width 87 height 44
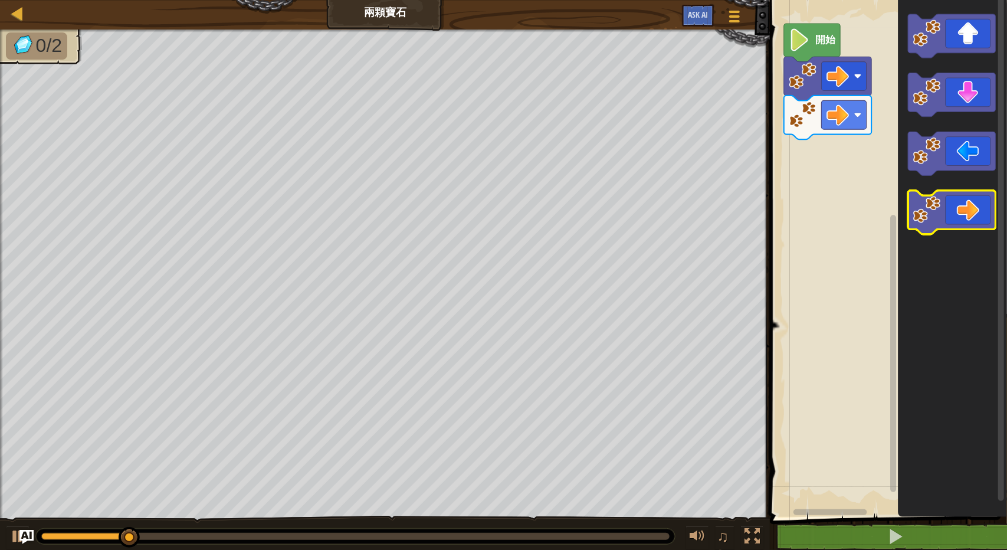
click at [952, 221] on icon "Blockly工作區" at bounding box center [952, 213] width 87 height 44
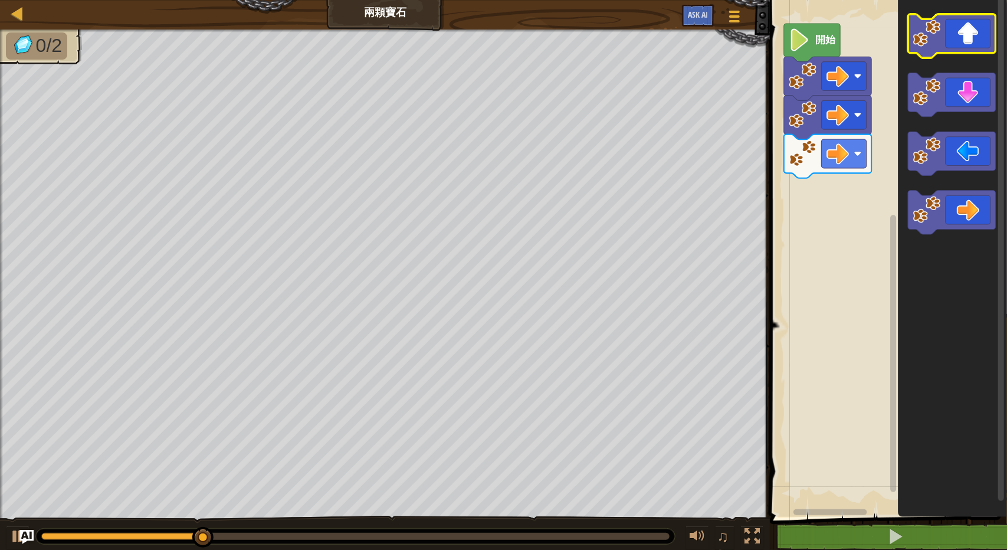
click at [984, 44] on icon "Blockly工作區" at bounding box center [952, 36] width 87 height 44
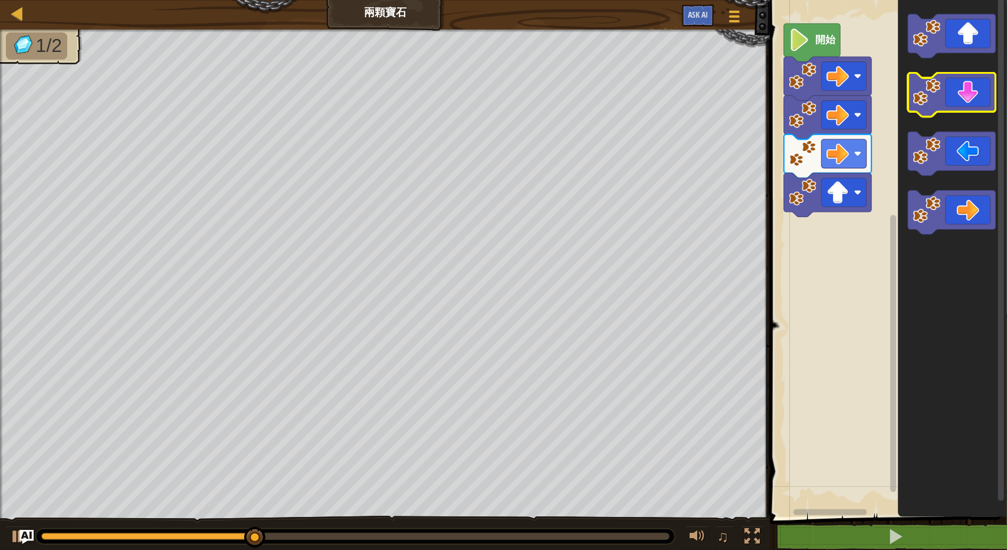
click at [977, 100] on icon "Blockly工作區" at bounding box center [952, 95] width 87 height 44
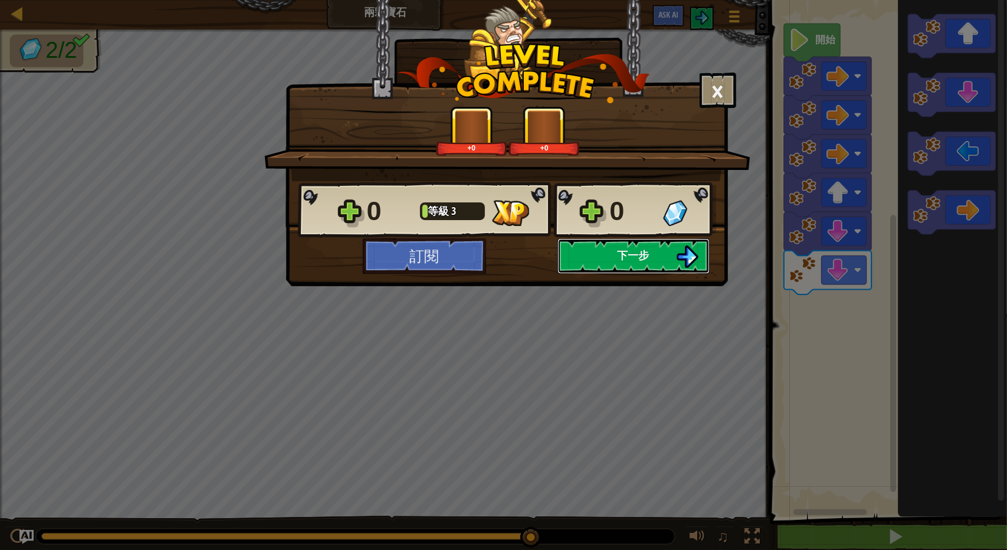
click at [623, 255] on span "下一步" at bounding box center [634, 255] width 32 height 15
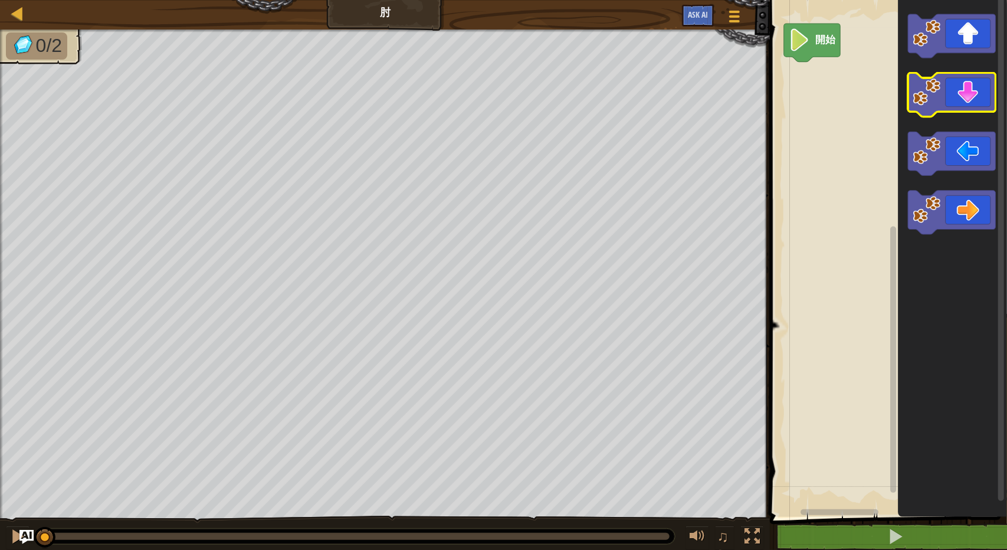
click at [964, 100] on icon "Blockly工作區" at bounding box center [952, 95] width 87 height 44
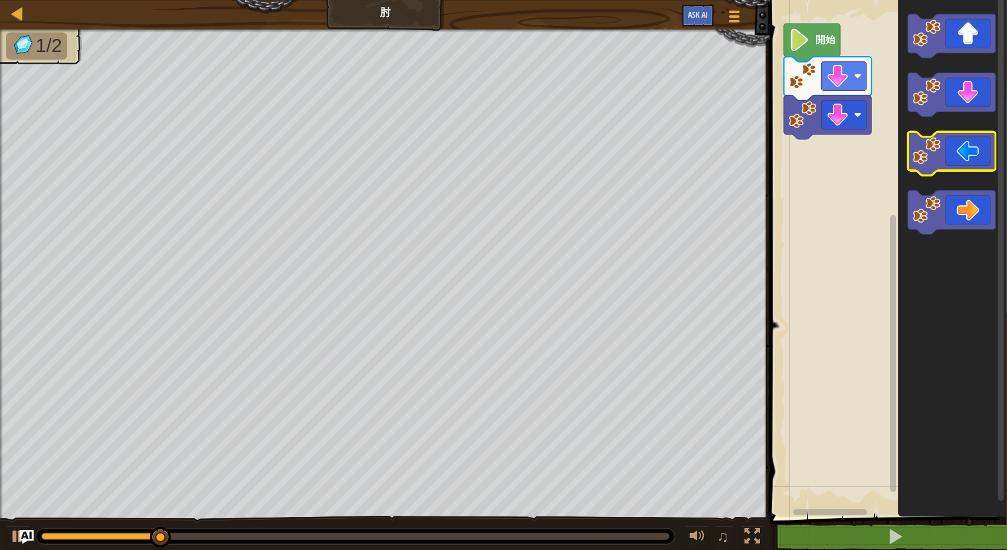
click at [971, 164] on icon "Blockly工作區" at bounding box center [952, 154] width 87 height 44
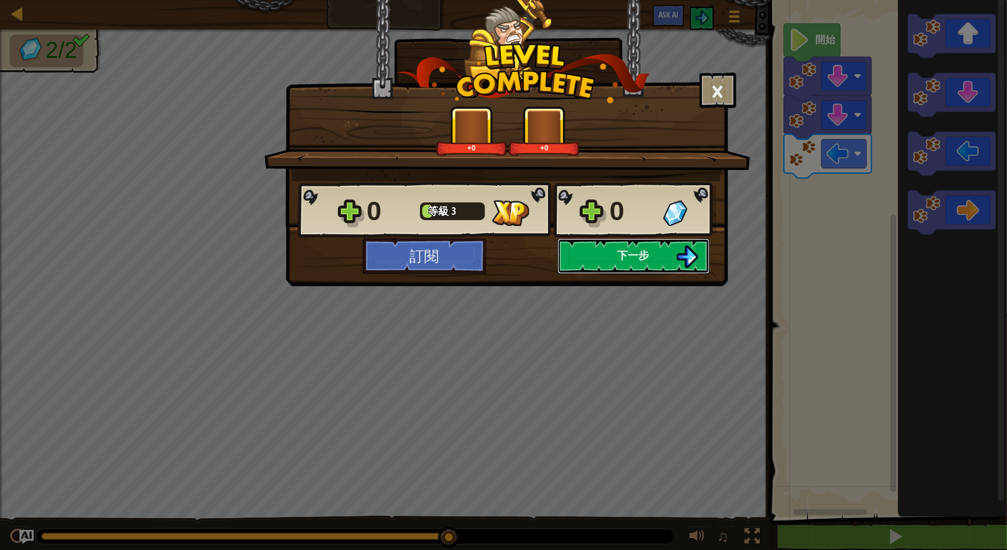
click at [677, 250] on img at bounding box center [687, 256] width 22 height 22
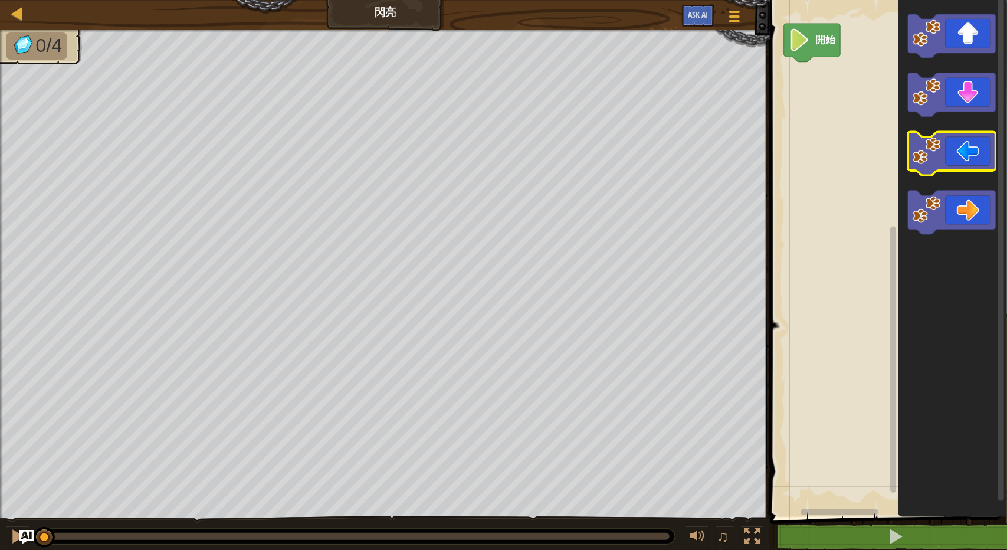
click at [963, 164] on icon "Blockly工作區" at bounding box center [952, 154] width 87 height 44
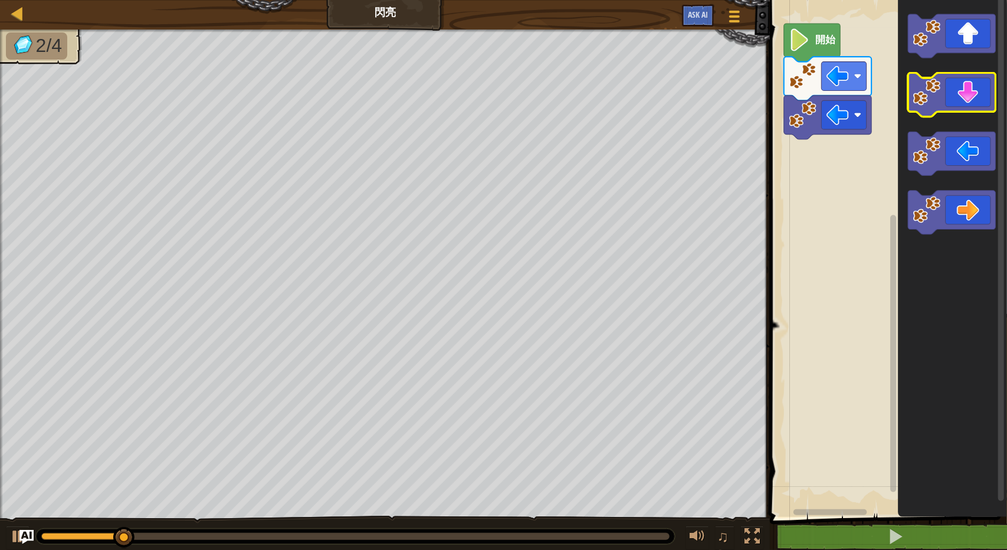
click at [975, 89] on icon "Blockly工作區" at bounding box center [952, 95] width 87 height 44
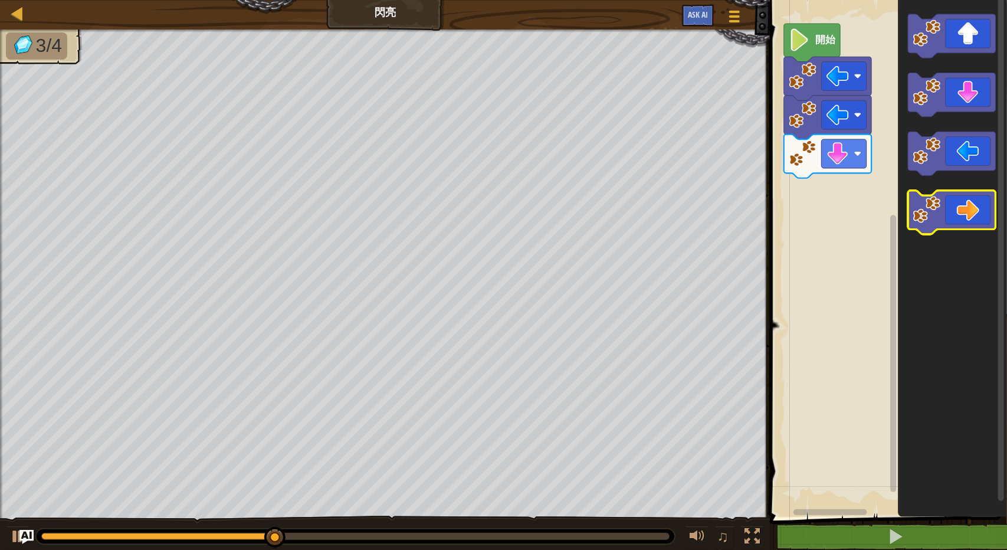
click at [965, 229] on icon "Blockly工作區" at bounding box center [952, 213] width 87 height 44
click at [965, 219] on icon "Blockly工作區" at bounding box center [952, 213] width 87 height 44
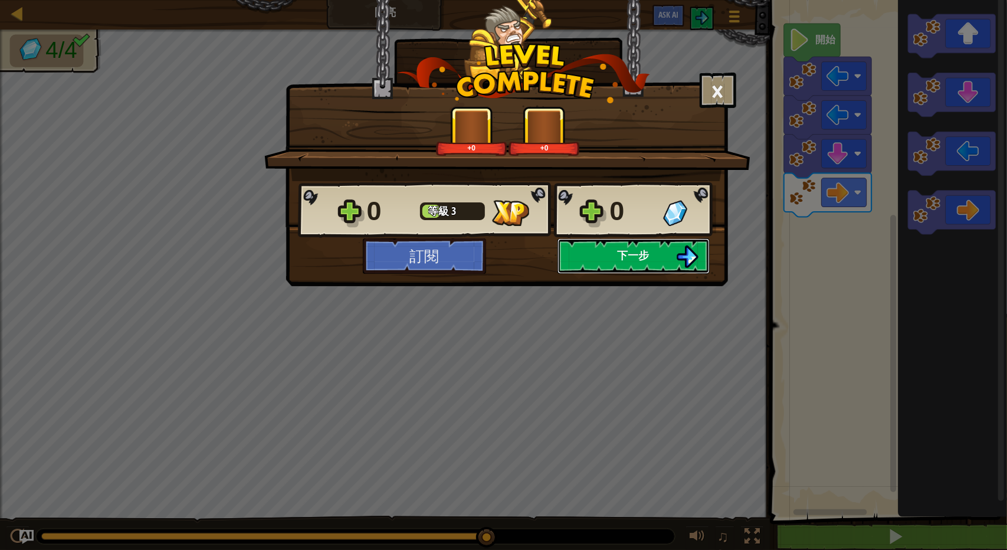
click at [618, 248] on span "下一步" at bounding box center [634, 255] width 32 height 15
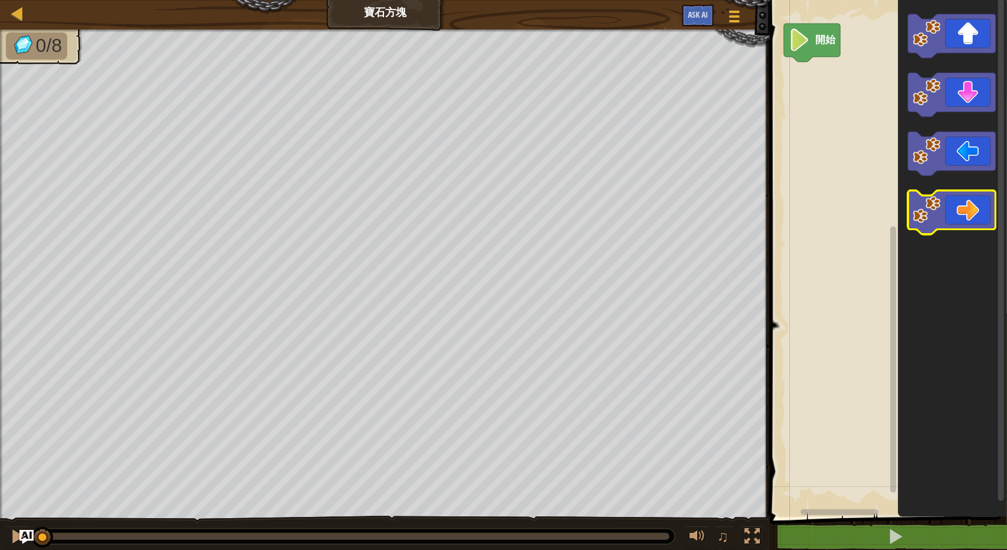
click at [973, 225] on icon "Blockly工作區" at bounding box center [952, 213] width 87 height 44
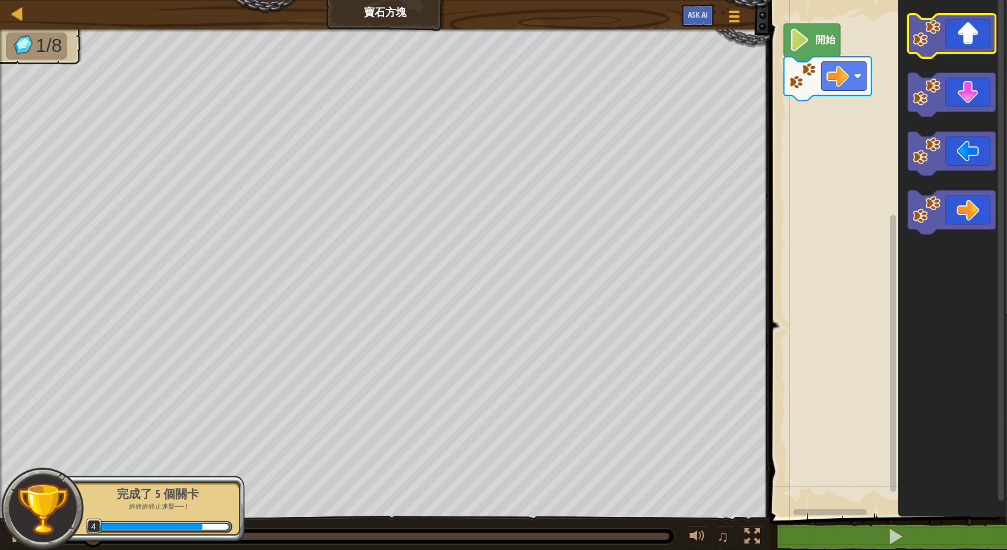
click at [984, 38] on icon "Blockly工作區" at bounding box center [952, 36] width 87 height 44
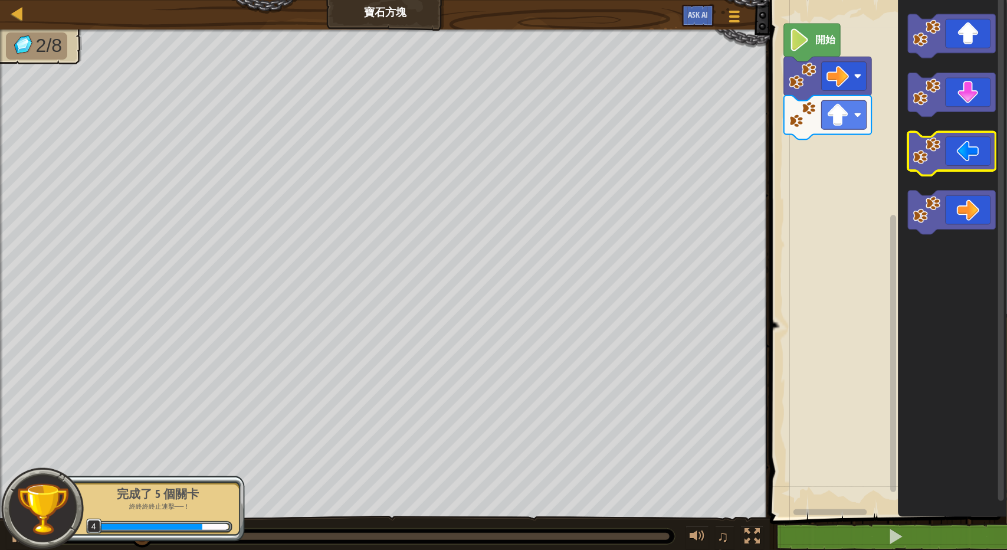
click at [967, 162] on icon "Blockly工作區" at bounding box center [952, 154] width 87 height 44
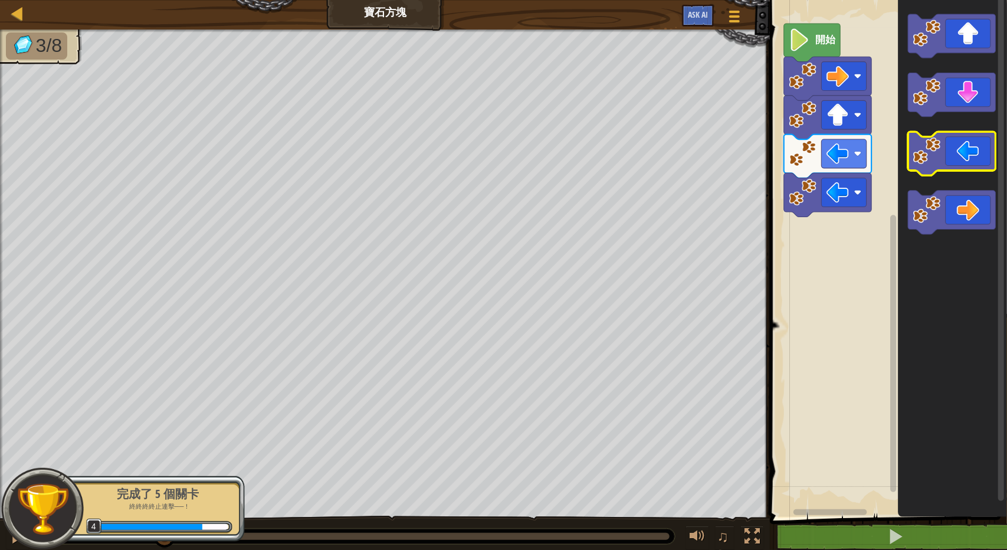
click at [967, 162] on icon "Blockly工作區" at bounding box center [952, 154] width 87 height 44
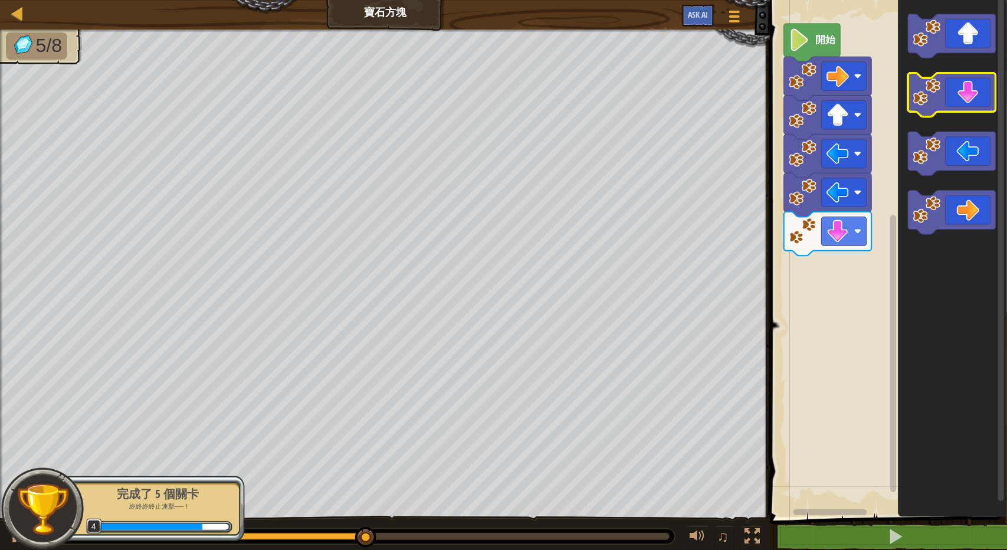
click at [968, 102] on icon "Blockly工作區" at bounding box center [952, 95] width 87 height 44
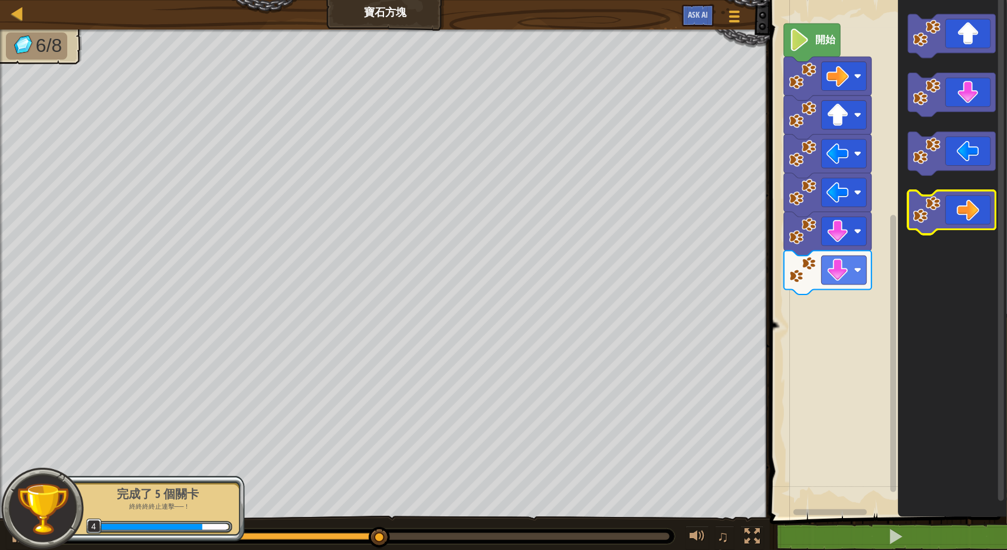
click at [957, 221] on icon "Blockly工作區" at bounding box center [952, 213] width 87 height 44
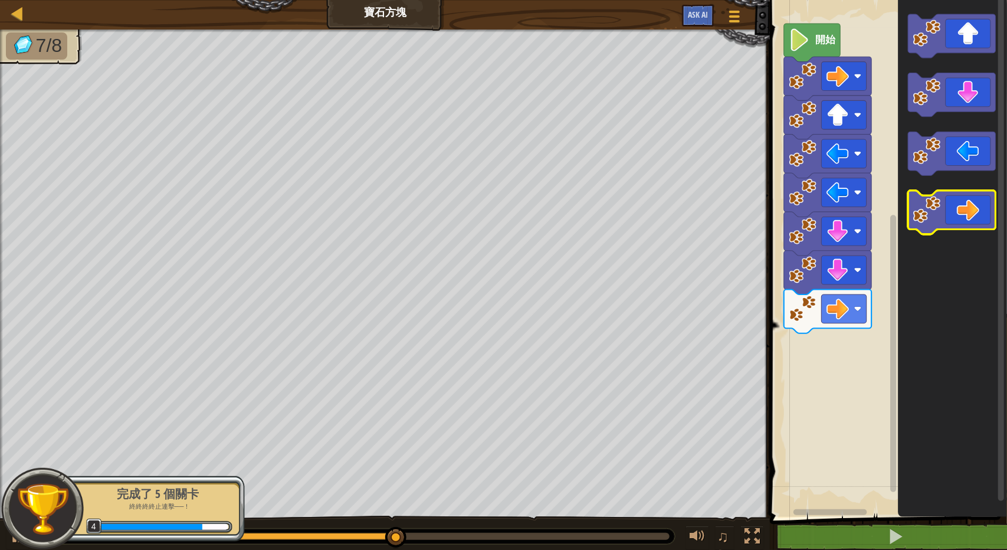
click at [957, 221] on icon "Blockly工作區" at bounding box center [952, 213] width 87 height 44
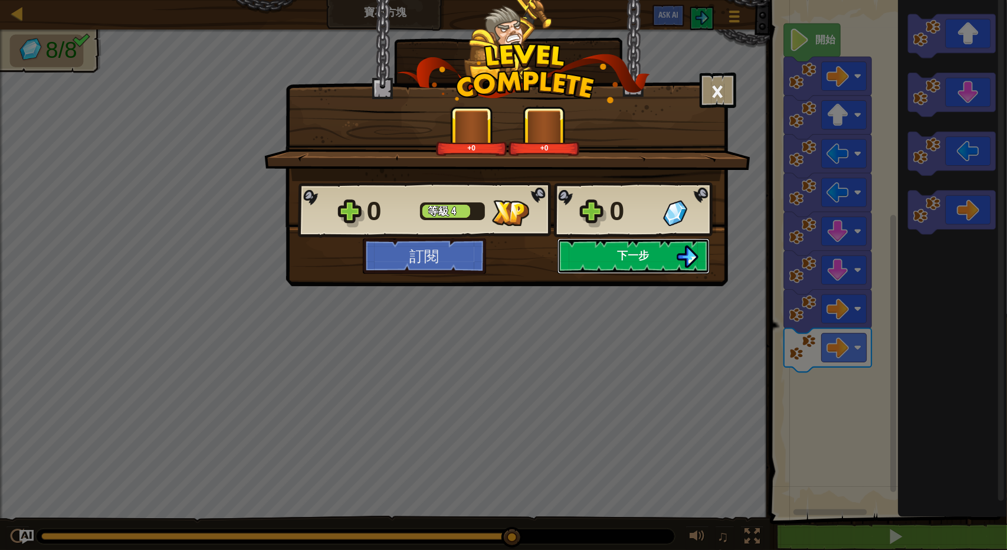
click at [576, 253] on button "下一步" at bounding box center [634, 255] width 152 height 35
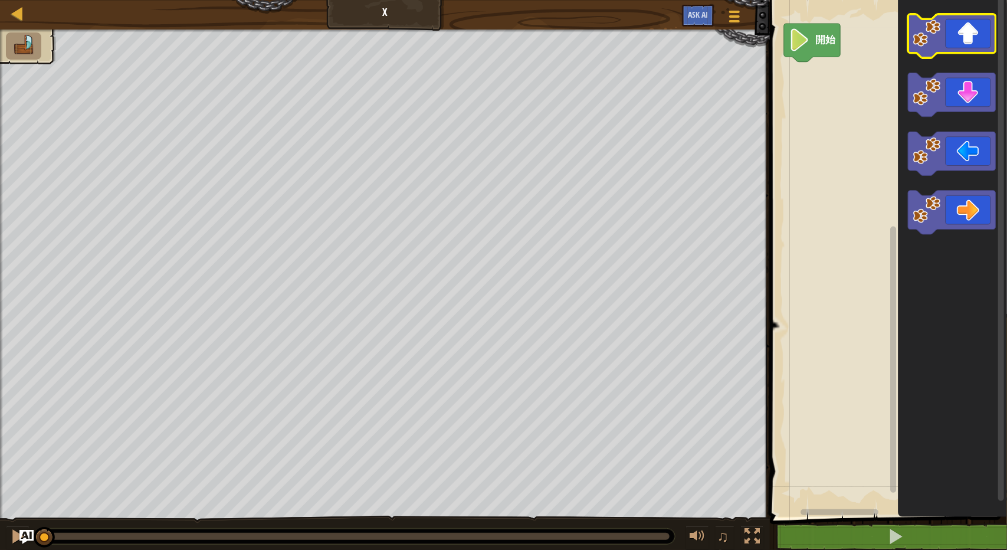
click at [975, 38] on icon "Blockly工作區" at bounding box center [952, 36] width 87 height 44
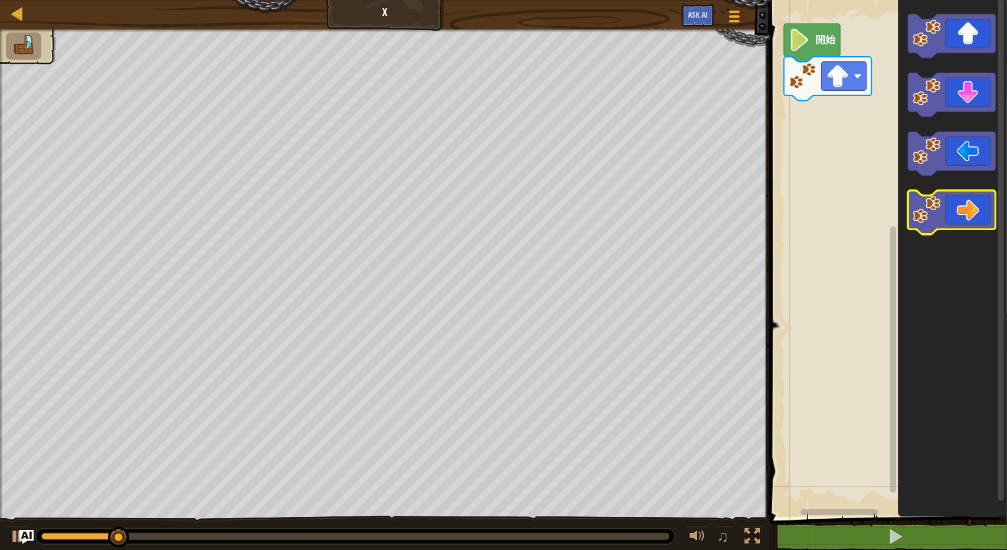
click at [982, 199] on icon "Blockly工作區" at bounding box center [952, 213] width 87 height 44
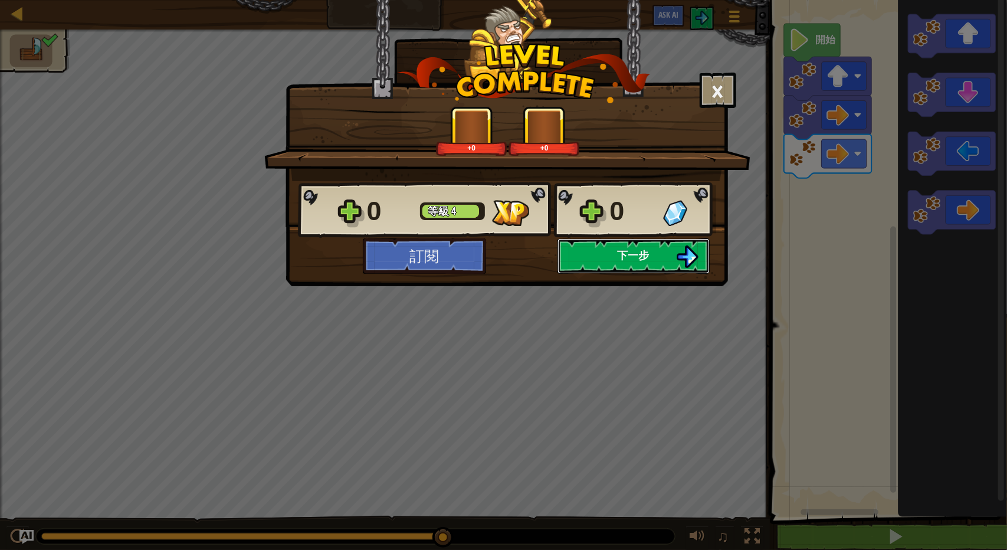
click at [623, 268] on button "下一步" at bounding box center [634, 255] width 152 height 35
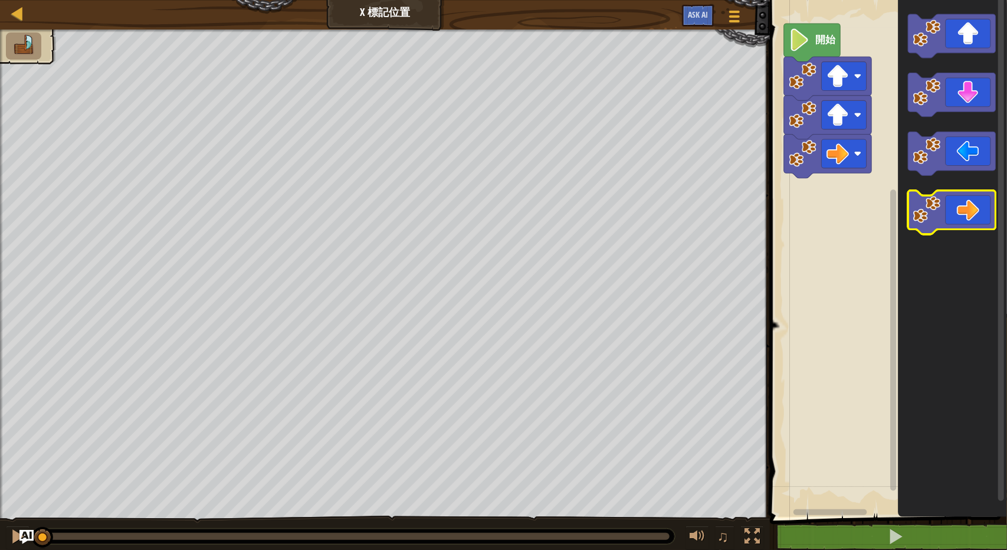
click at [964, 216] on icon "Blockly工作區" at bounding box center [952, 213] width 87 height 44
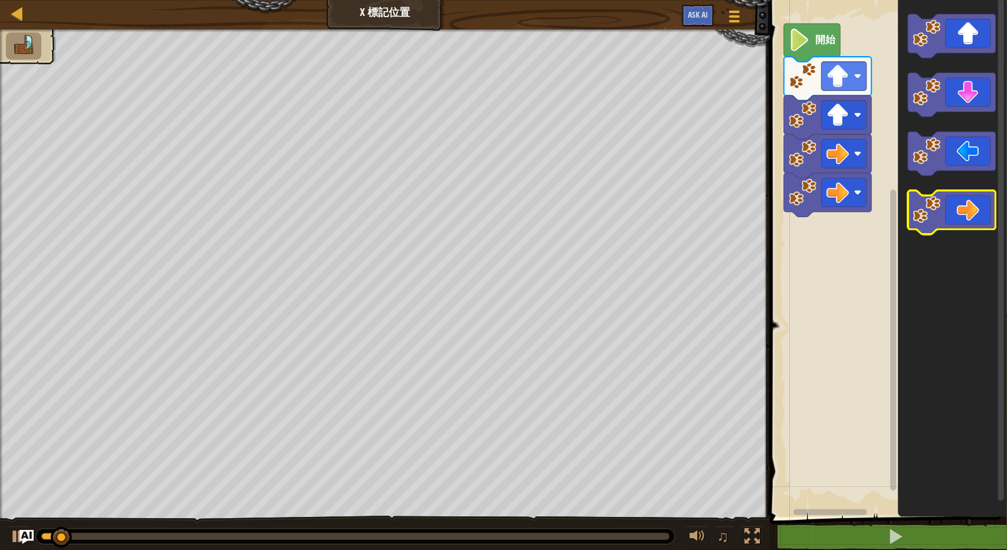
click at [964, 216] on icon "Blockly工作區" at bounding box center [952, 213] width 87 height 44
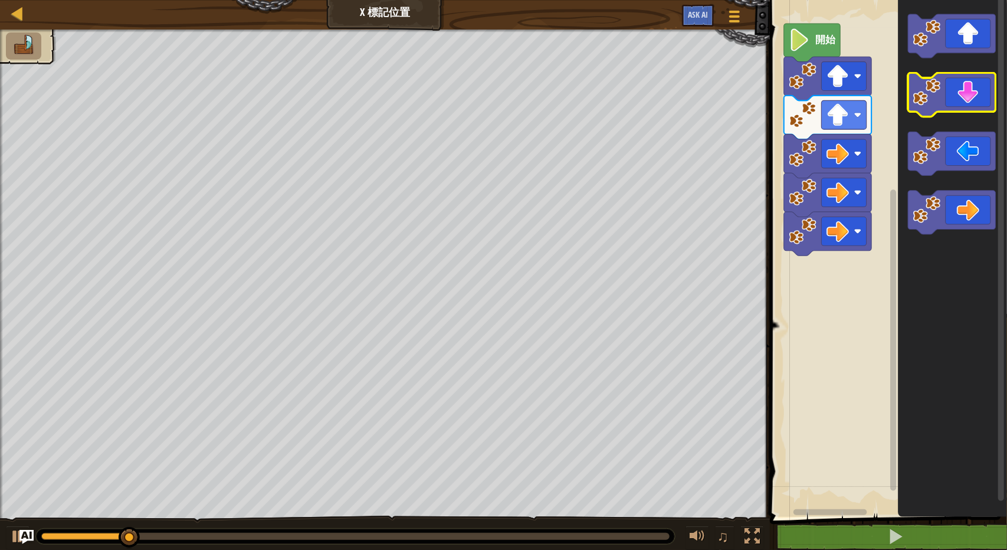
click at [960, 96] on icon "Blockly工作區" at bounding box center [952, 95] width 87 height 44
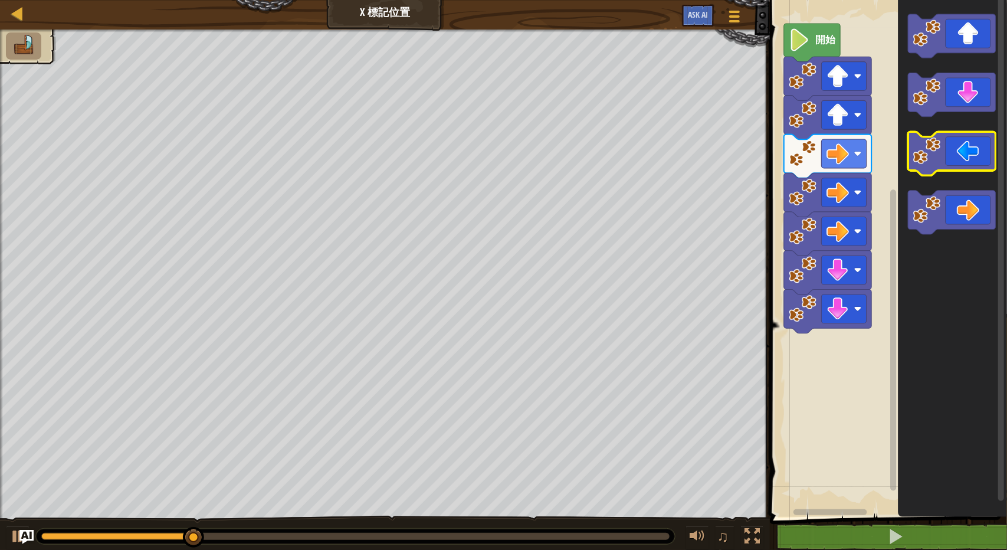
click at [976, 166] on icon "Blockly工作區" at bounding box center [952, 154] width 87 height 44
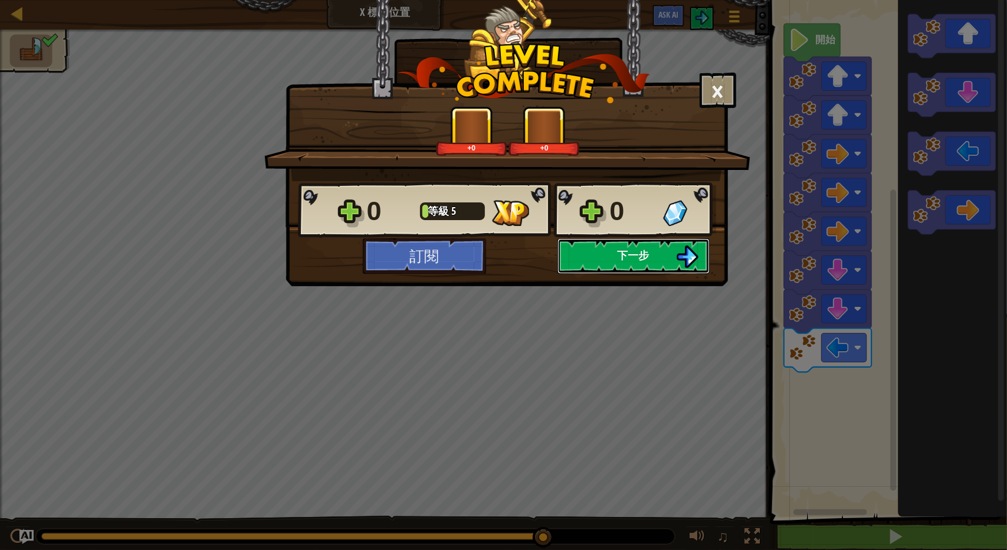
click at [663, 267] on button "下一步" at bounding box center [634, 255] width 152 height 35
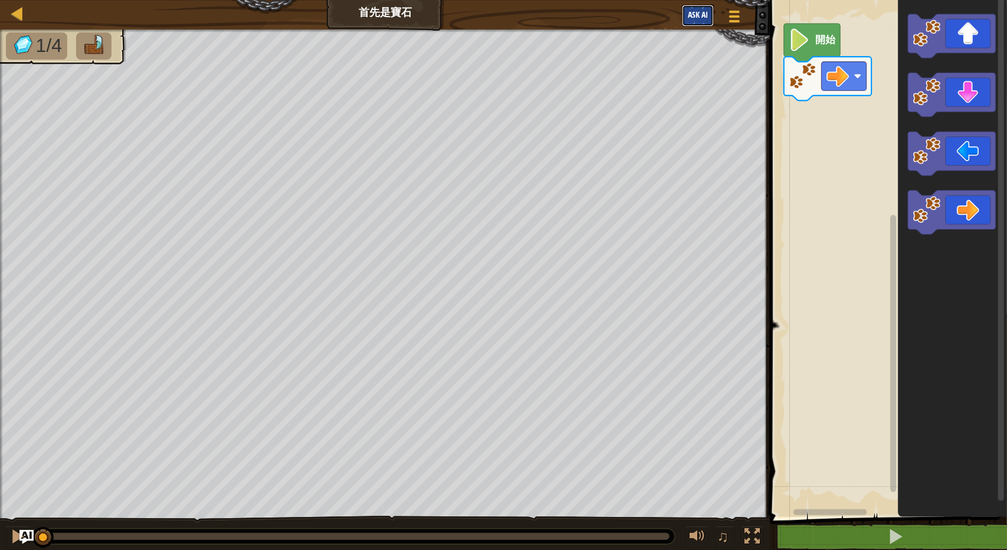
click at [705, 15] on span "Ask AI" at bounding box center [698, 14] width 20 height 11
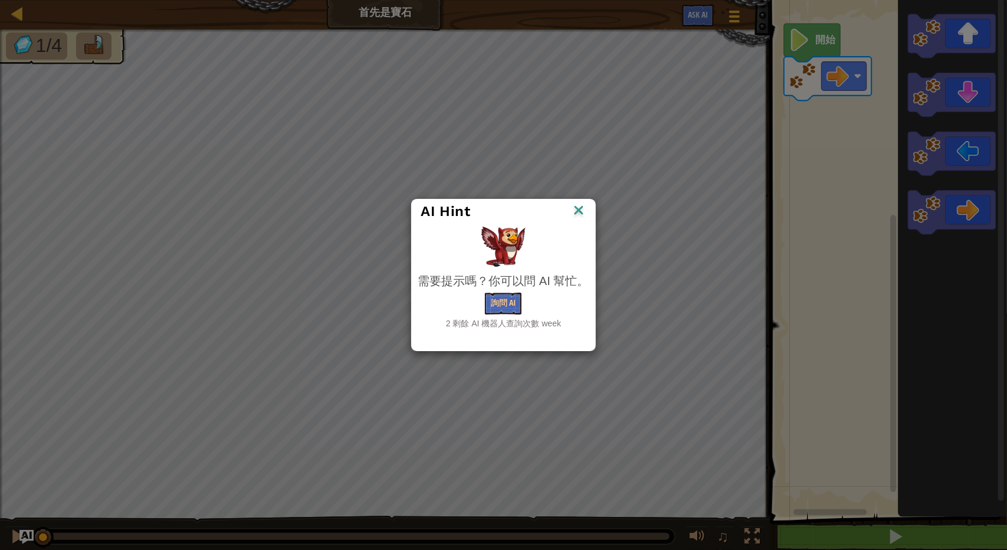
click at [579, 218] on img at bounding box center [578, 211] width 15 height 18
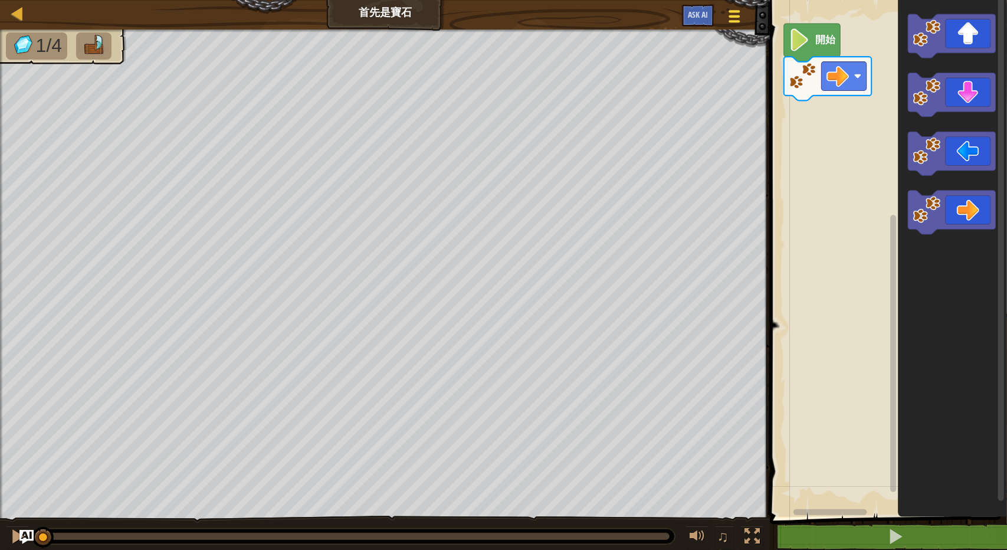
click at [735, 8] on div at bounding box center [735, 16] width 16 height 17
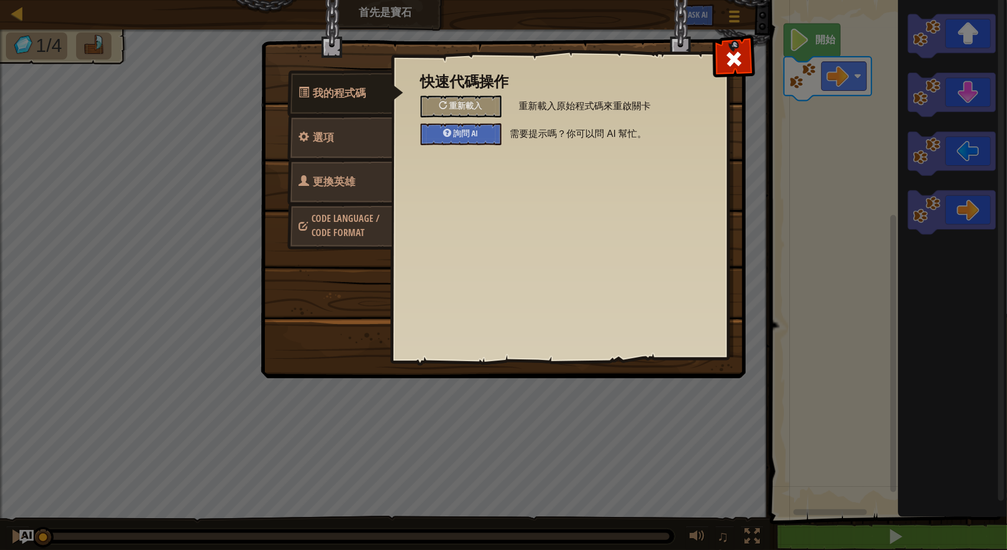
click at [336, 166] on link "更換英雄" at bounding box center [339, 182] width 105 height 46
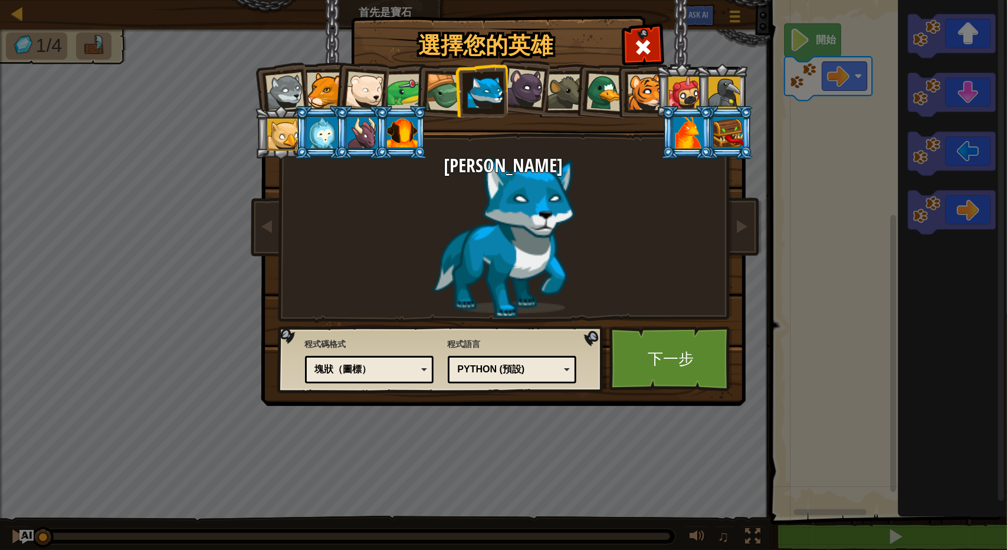
click at [329, 100] on div at bounding box center [325, 91] width 36 height 36
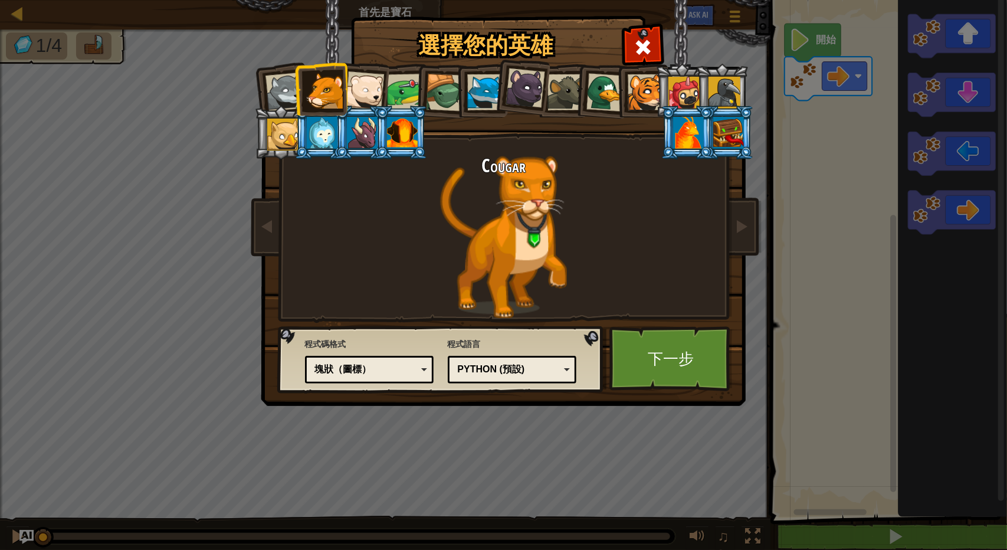
click at [277, 140] on div at bounding box center [283, 135] width 32 height 32
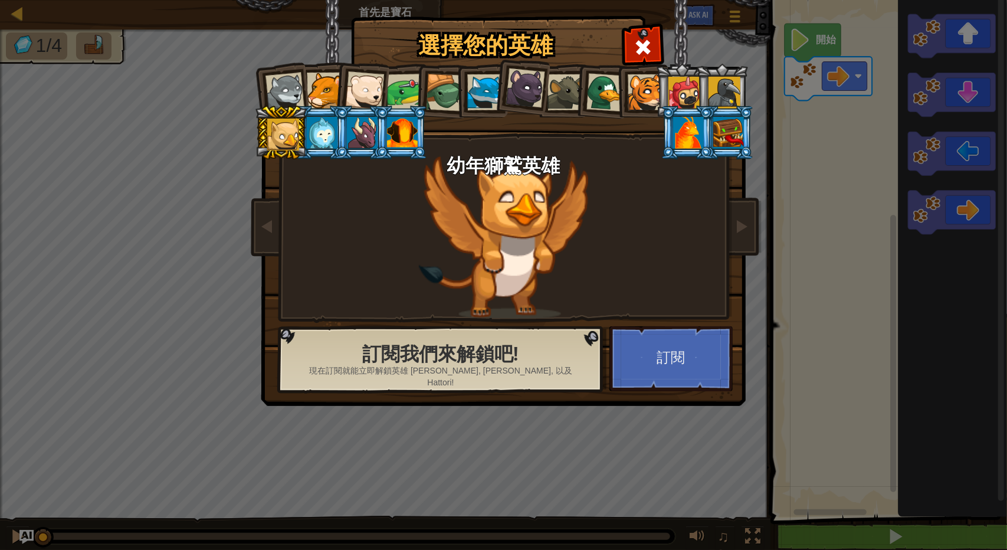
click at [301, 81] on div at bounding box center [284, 92] width 39 height 39
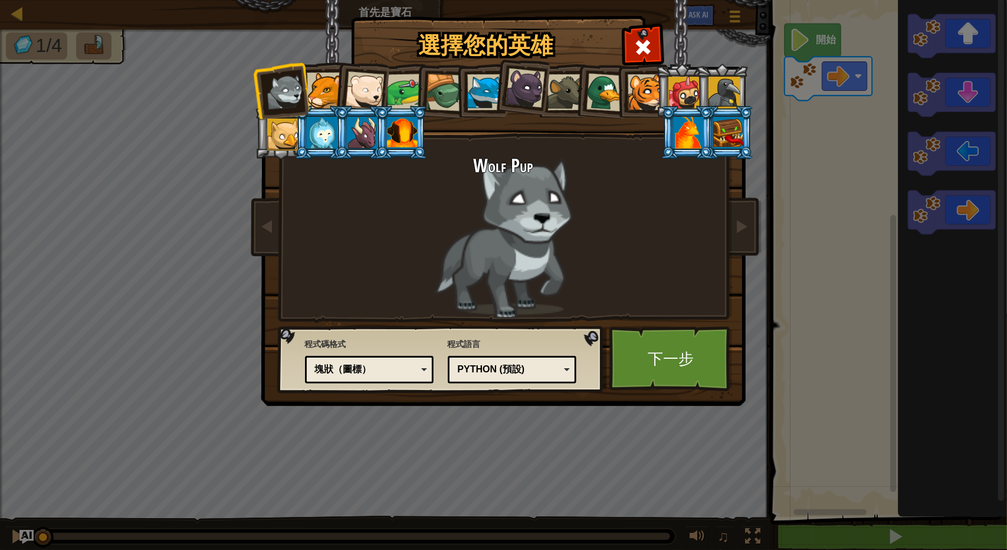
click at [401, 360] on div "塊狀（圖標）" at bounding box center [370, 369] width 114 height 18
click at [676, 343] on link "下一步" at bounding box center [670, 358] width 123 height 65
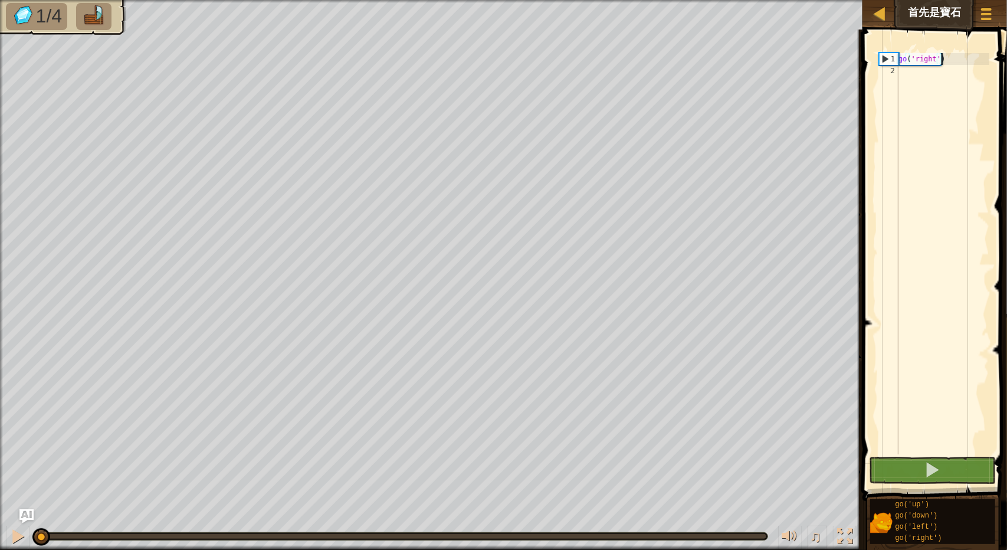
click at [942, 77] on div "go ( 'right' )" at bounding box center [942, 265] width 93 height 425
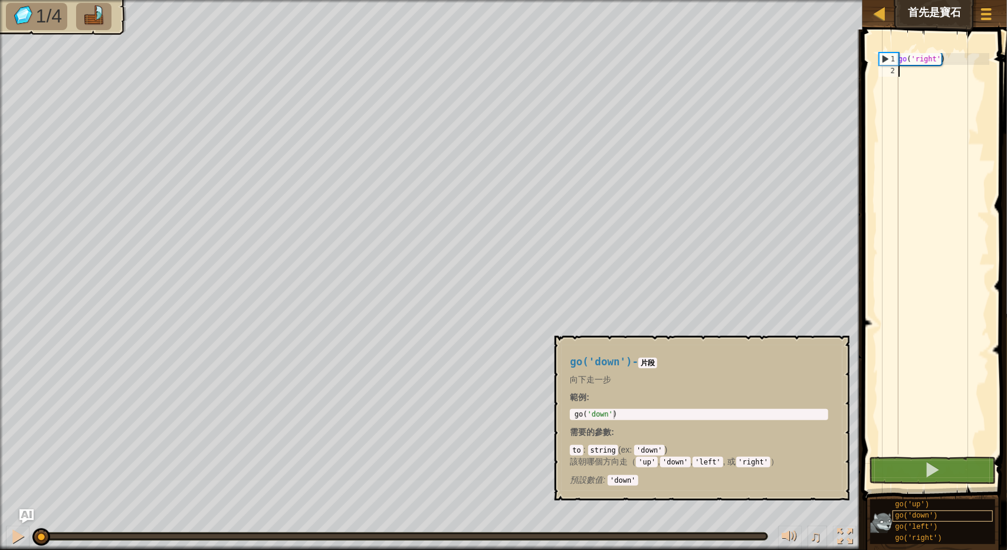
scroll to position [9, 0]
click at [931, 534] on span "go('right')" at bounding box center [919, 538] width 47 height 8
click at [910, 76] on div "go ( 'right' )" at bounding box center [942, 265] width 93 height 425
click at [890, 58] on div "1" at bounding box center [889, 59] width 19 height 12
click at [887, 61] on div "1" at bounding box center [889, 59] width 19 height 12
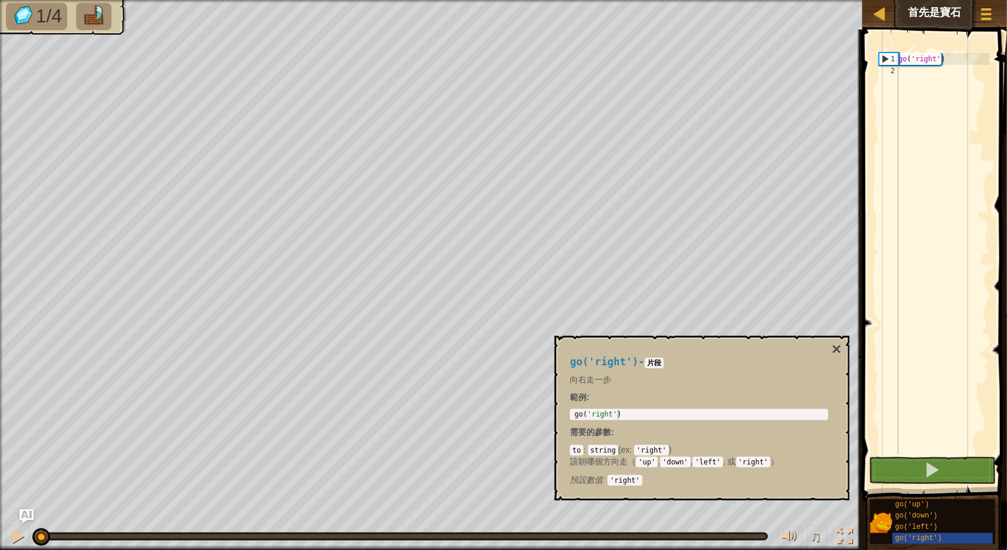
type textarea "go('right')"
click at [919, 70] on div "go ( 'right' )" at bounding box center [942, 265] width 93 height 425
click at [770, 46] on div "地圖 首先是寶石 遊戲選單 Ask AI 1 הההההההההההההההההההההההההההההההההההההההההההההההההההההההה…" at bounding box center [503, 275] width 1007 height 550
type textarea "go('right')"
click at [926, 80] on div "go ( 'right' )" at bounding box center [942, 265] width 93 height 425
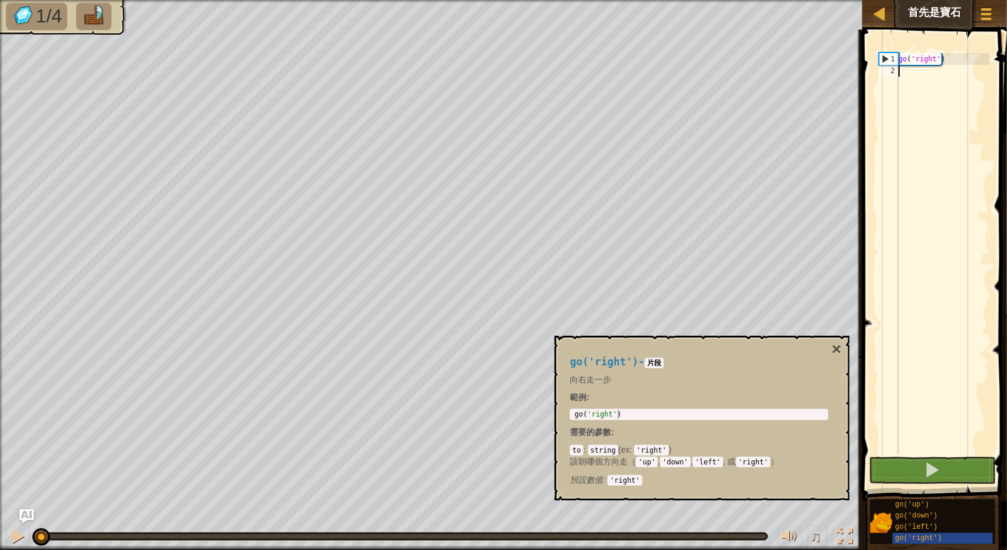
paste textarea "go('right')"
type textarea "go('right')"
click at [917, 69] on div "go ( 'right' ) go ( 'right' )" at bounding box center [942, 265] width 93 height 425
click at [923, 73] on div "go ( 'right' ) go ( 'right' )" at bounding box center [942, 253] width 93 height 401
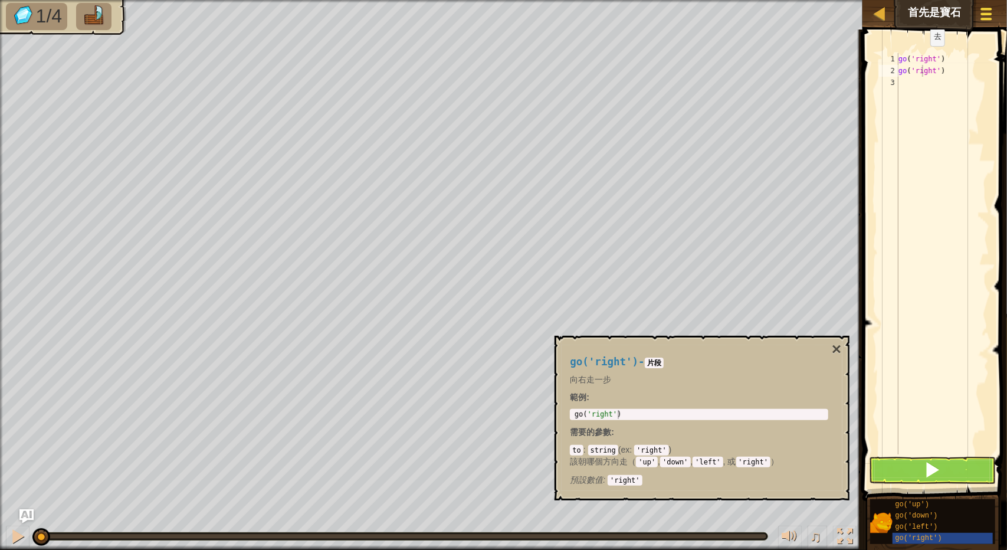
click at [983, 14] on span at bounding box center [986, 14] width 11 height 2
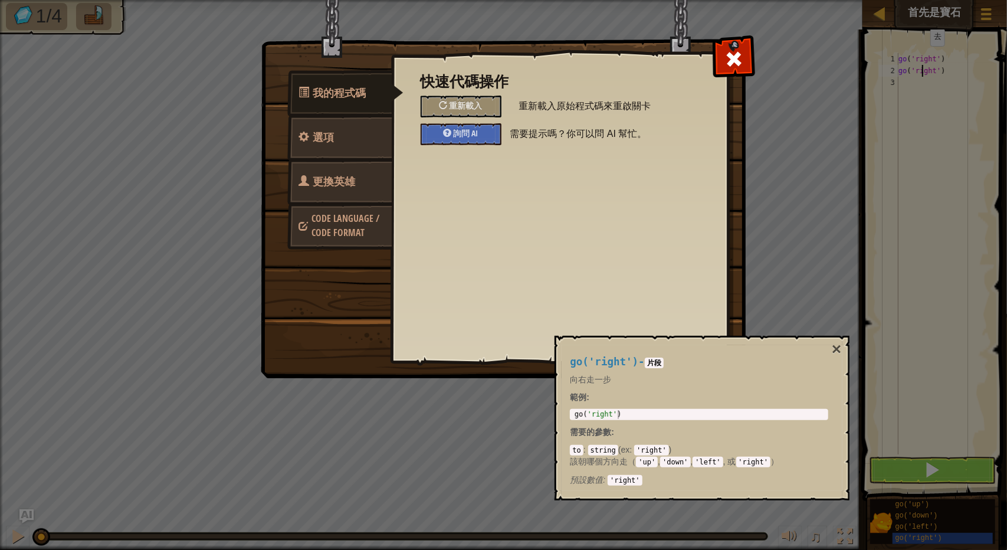
click at [327, 186] on span "更換英雄" at bounding box center [334, 181] width 42 height 15
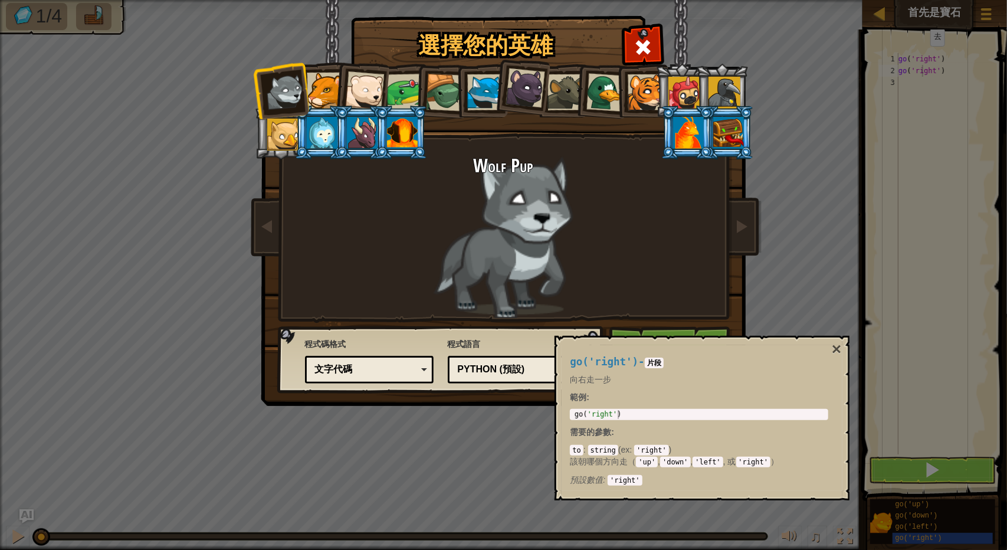
click at [360, 362] on div "文字代碼" at bounding box center [370, 369] width 114 height 18
click at [837, 350] on button "×" at bounding box center [836, 349] width 9 height 17
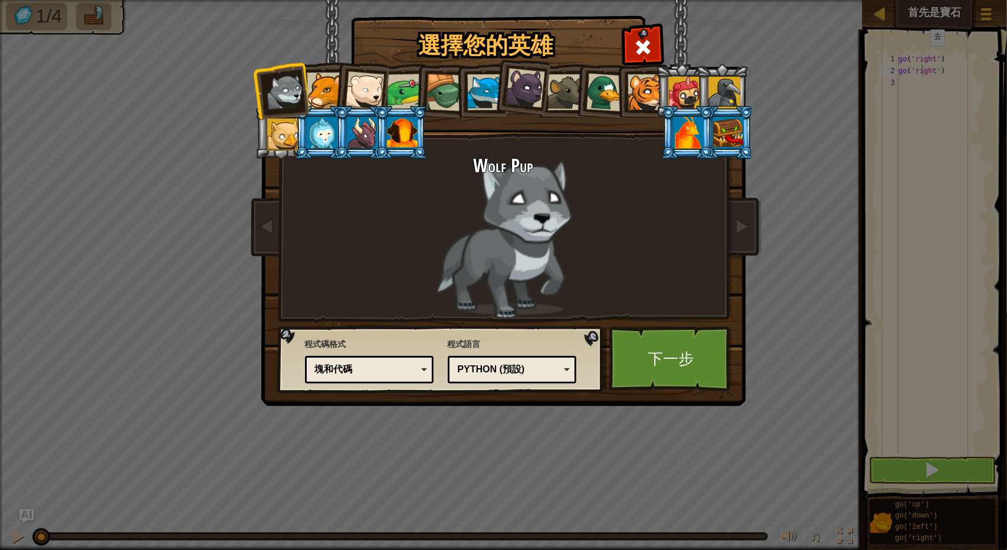
click at [523, 370] on div "Python (預設)" at bounding box center [509, 370] width 102 height 14
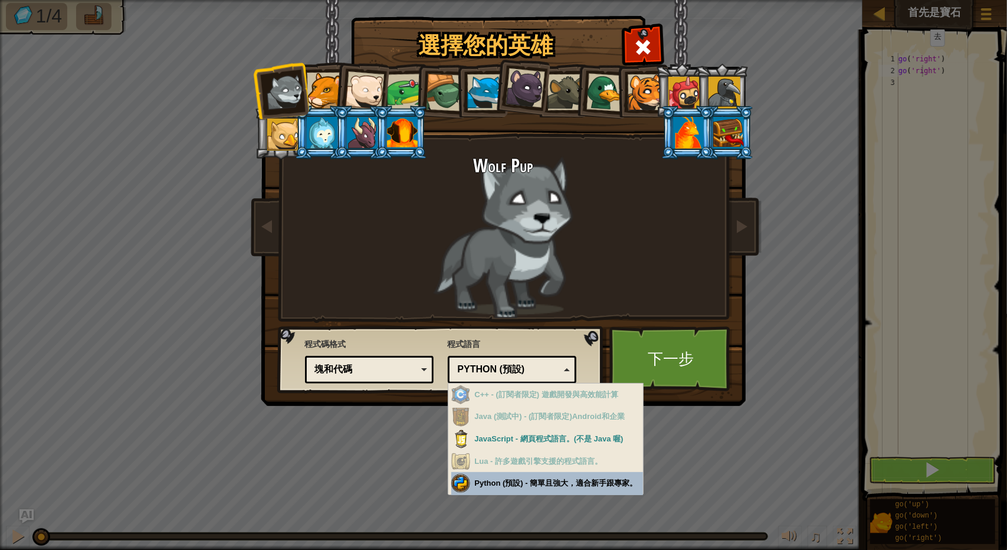
click at [553, 483] on div "選擇您的英雄 86 Wolf Pup Cougar Polar Bear Cub Frog 烏龜 藍狐英雄 黑豹幼崽 Brown Rat 鴨子 幼虎 Pugi…" at bounding box center [503, 275] width 1007 height 550
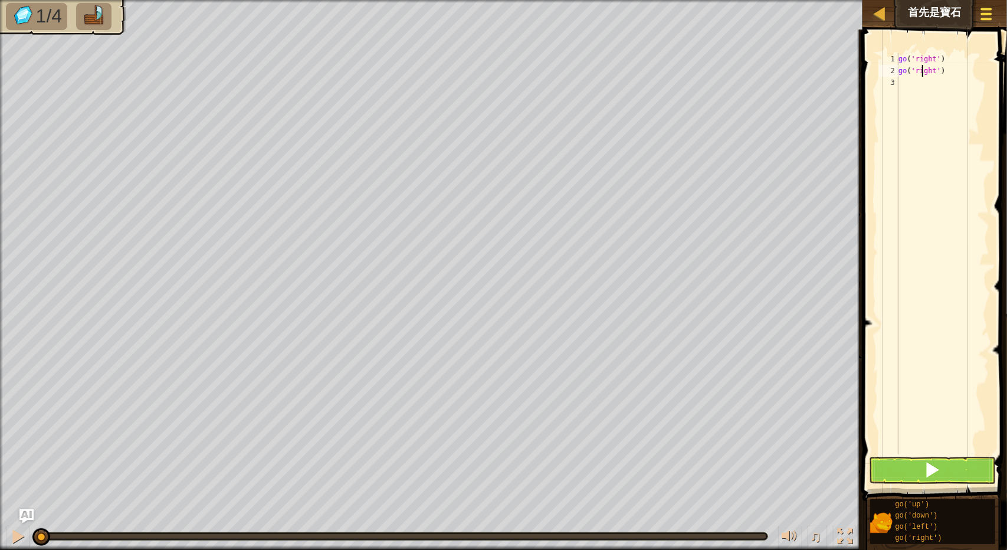
click at [986, 4] on button "遊戲選單" at bounding box center [986, 16] width 31 height 29
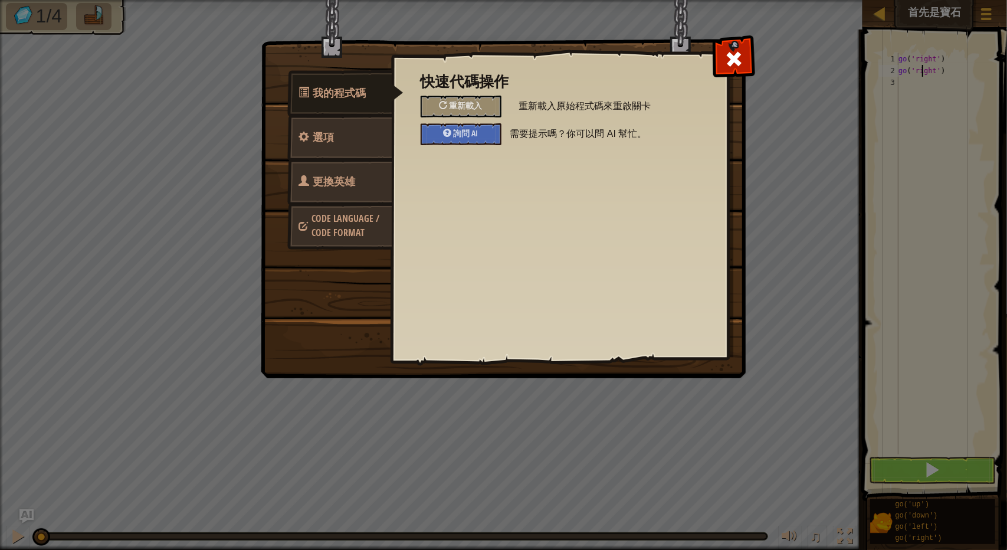
click at [326, 186] on span "更換英雄" at bounding box center [334, 181] width 42 height 15
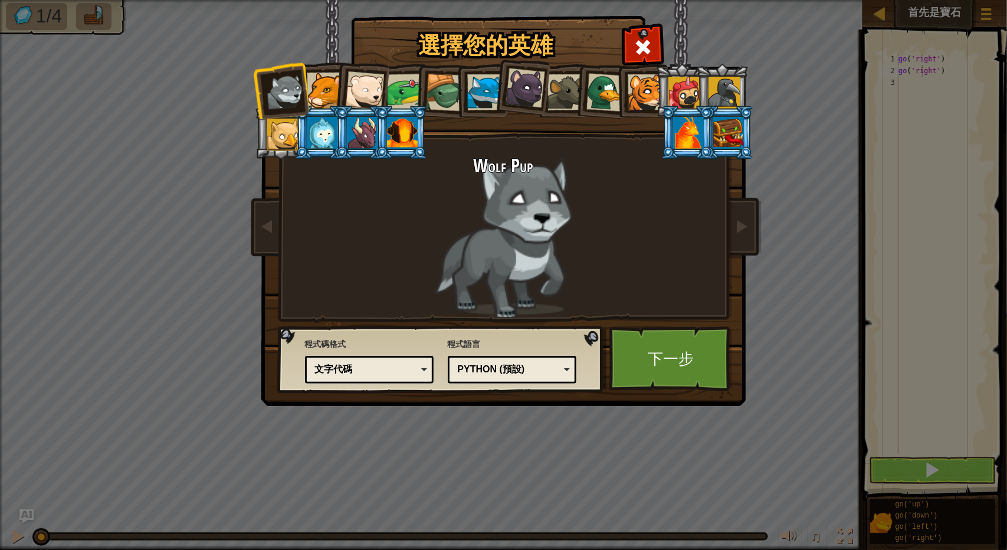
click at [390, 384] on div "程式碼格式 文字代碼 塊和代碼 塊狀 塊狀（圖標） 文字代碼 文字代碼 - 在真正的代碼編輯器中輸入基於文本的代碼 塊和代碼 - 块和文本代碼並排 塊狀 - …" at bounding box center [369, 360] width 129 height 51
click at [391, 381] on div "文字代碼 塊和代碼 塊狀 塊狀（圖標） 文字代碼" at bounding box center [369, 370] width 129 height 28
click at [680, 356] on link "下一步" at bounding box center [670, 358] width 123 height 65
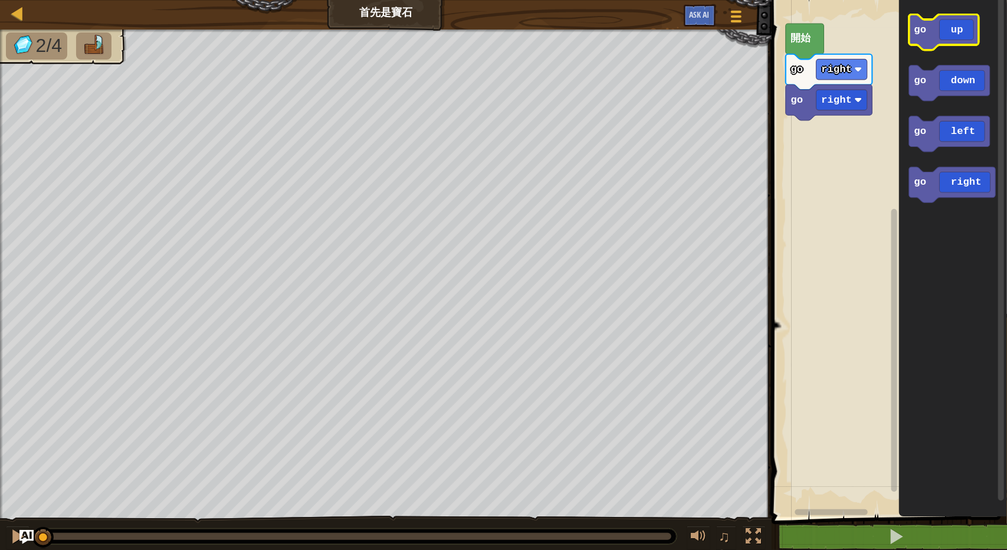
click at [955, 24] on icon "Blockly工作區" at bounding box center [944, 32] width 70 height 35
click at [969, 103] on icon "Blockly工作區" at bounding box center [953, 255] width 108 height 523
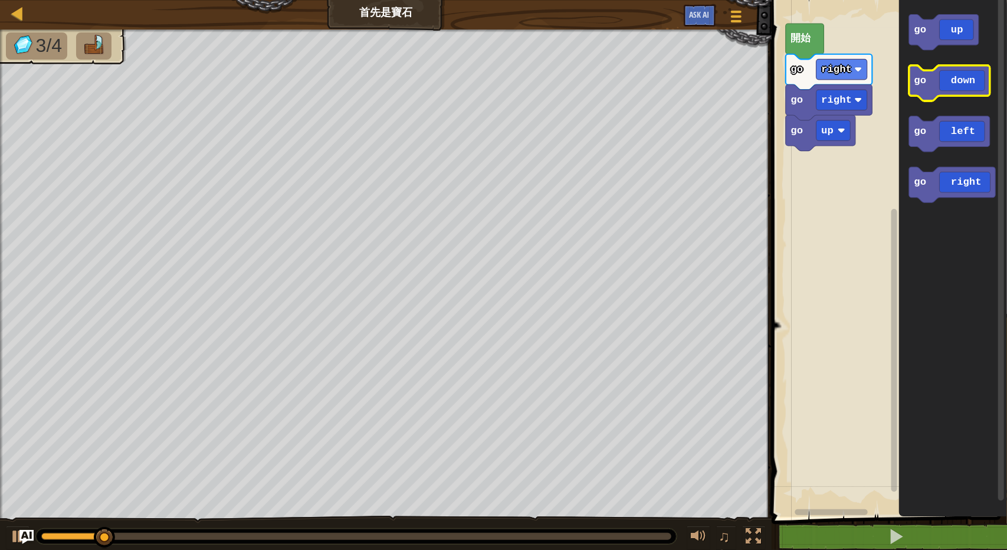
click at [973, 77] on icon "Blockly工作區" at bounding box center [949, 82] width 81 height 35
click at [971, 85] on icon "Blockly工作區" at bounding box center [949, 82] width 81 height 35
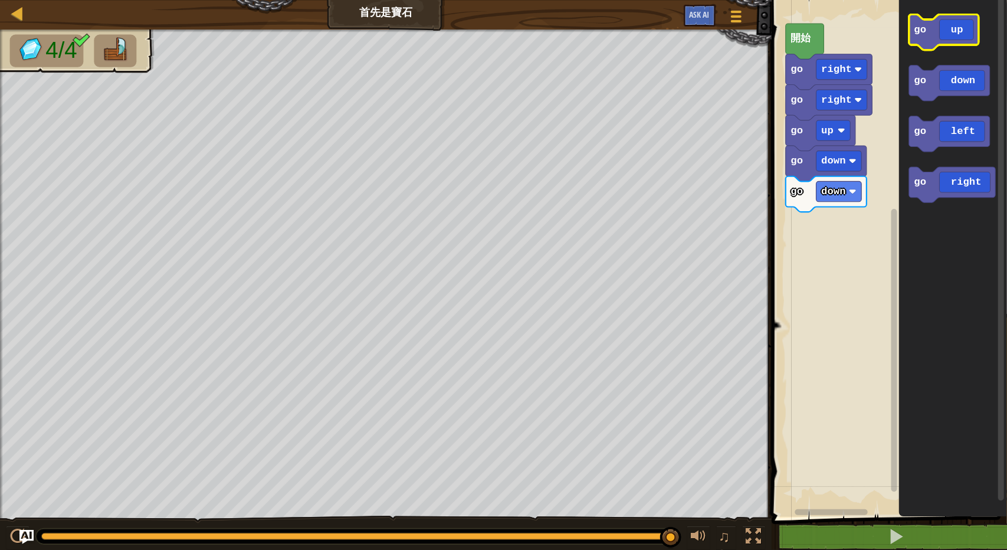
click at [970, 38] on icon "Blockly工作區" at bounding box center [944, 32] width 70 height 35
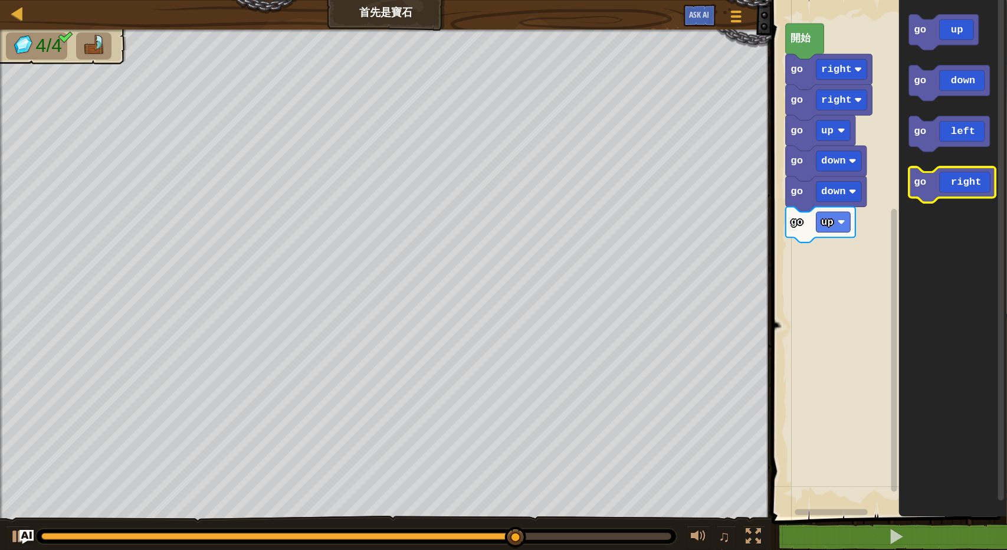
click at [961, 195] on icon "Blockly工作區" at bounding box center [952, 184] width 87 height 35
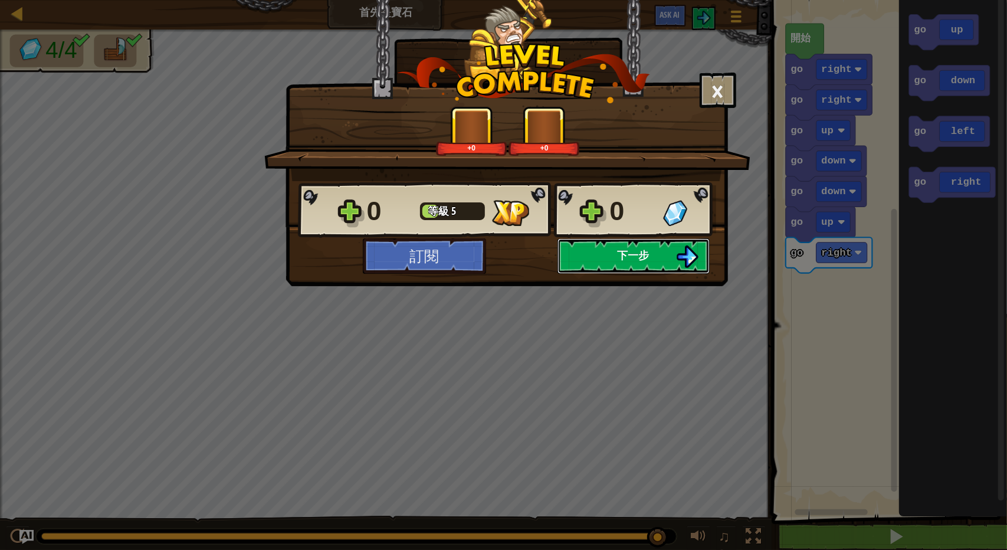
click at [663, 258] on button "下一步" at bounding box center [634, 255] width 152 height 35
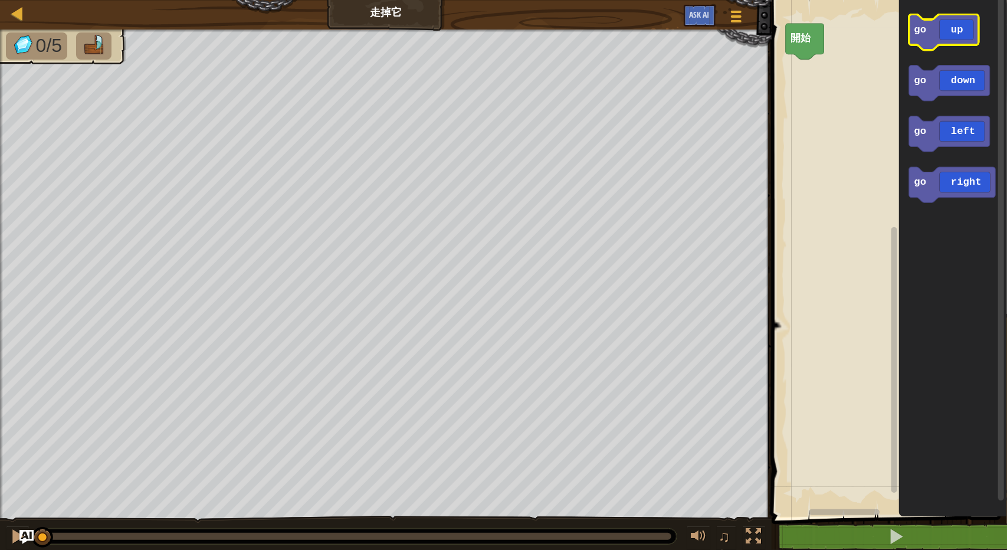
click at [966, 32] on icon "Blockly工作區" at bounding box center [944, 32] width 70 height 35
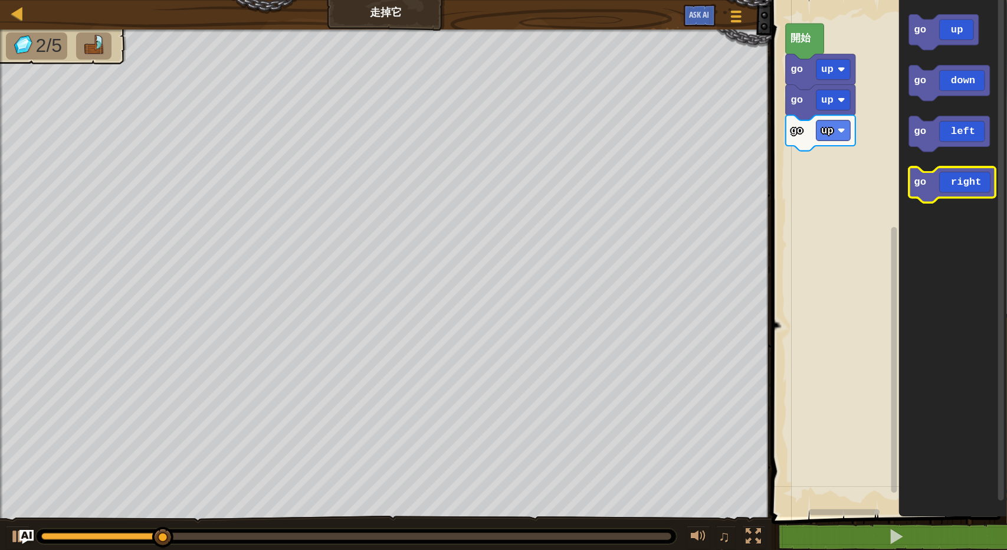
click at [963, 198] on icon "Blockly工作區" at bounding box center [952, 184] width 87 height 35
click at [964, 181] on icon "Blockly工作區" at bounding box center [952, 184] width 87 height 35
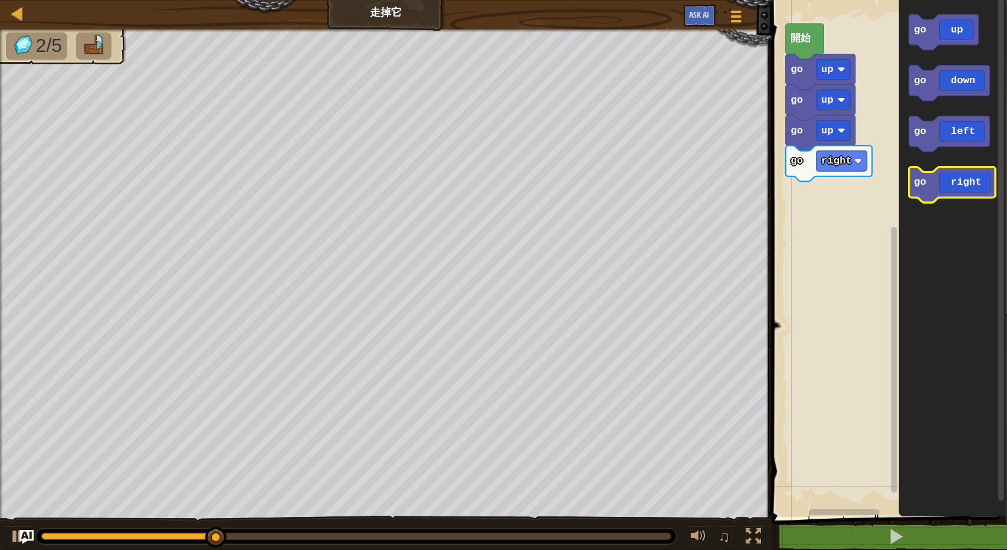
click at [960, 193] on icon "Blockly工作區" at bounding box center [952, 184] width 87 height 35
click at [960, 192] on icon "Blockly工作區" at bounding box center [952, 184] width 87 height 35
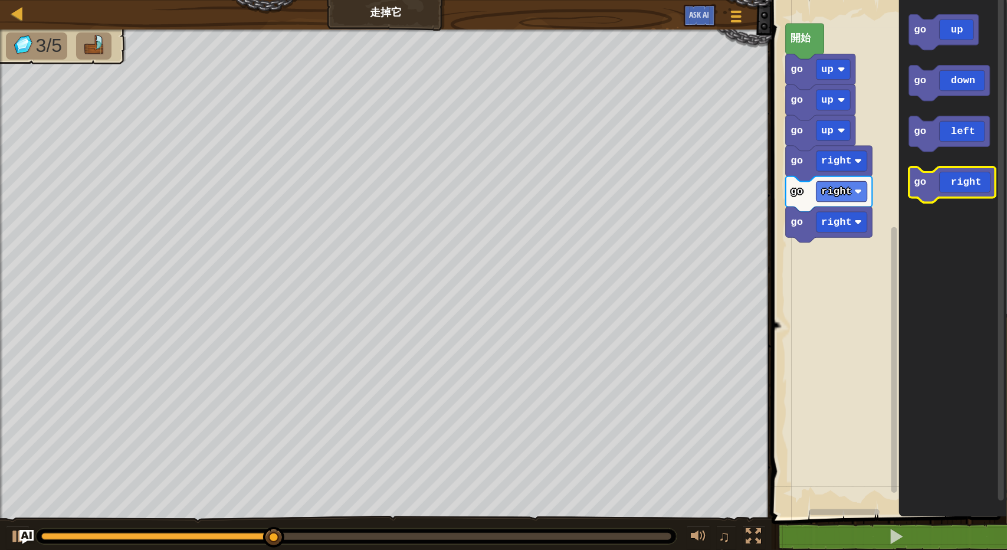
click at [961, 190] on icon "Blockly工作區" at bounding box center [952, 184] width 87 height 35
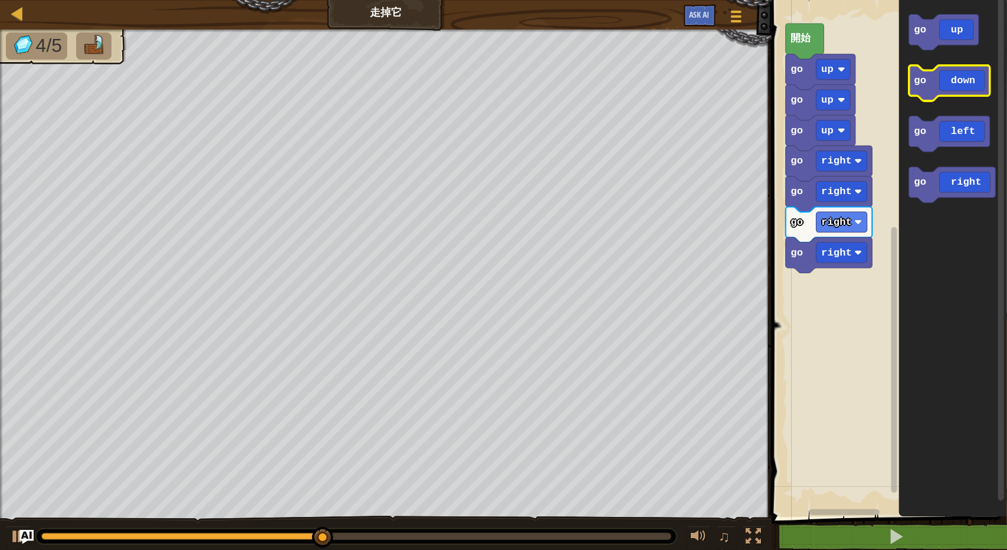
click at [977, 76] on icon "Blockly工作區" at bounding box center [949, 82] width 81 height 35
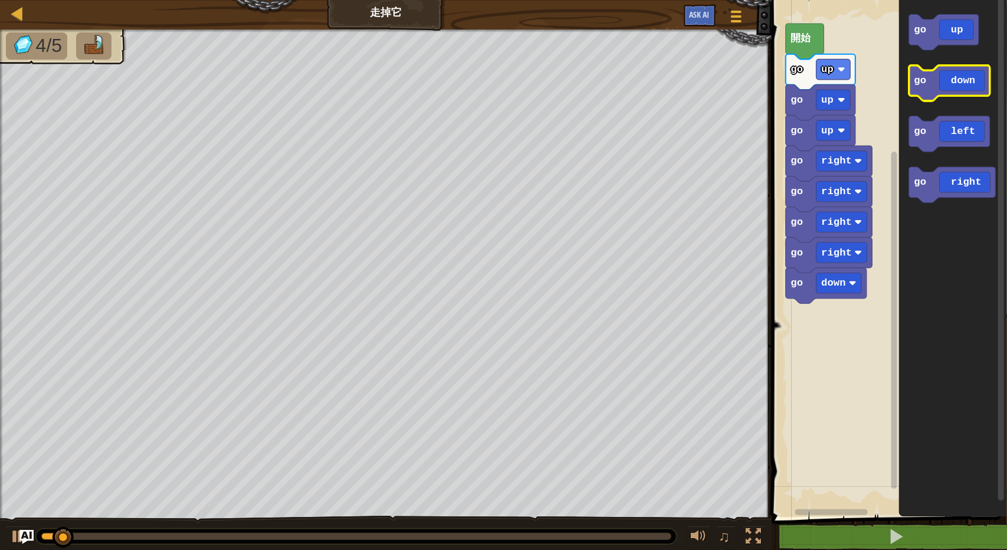
click at [973, 82] on icon "Blockly工作區" at bounding box center [949, 82] width 81 height 35
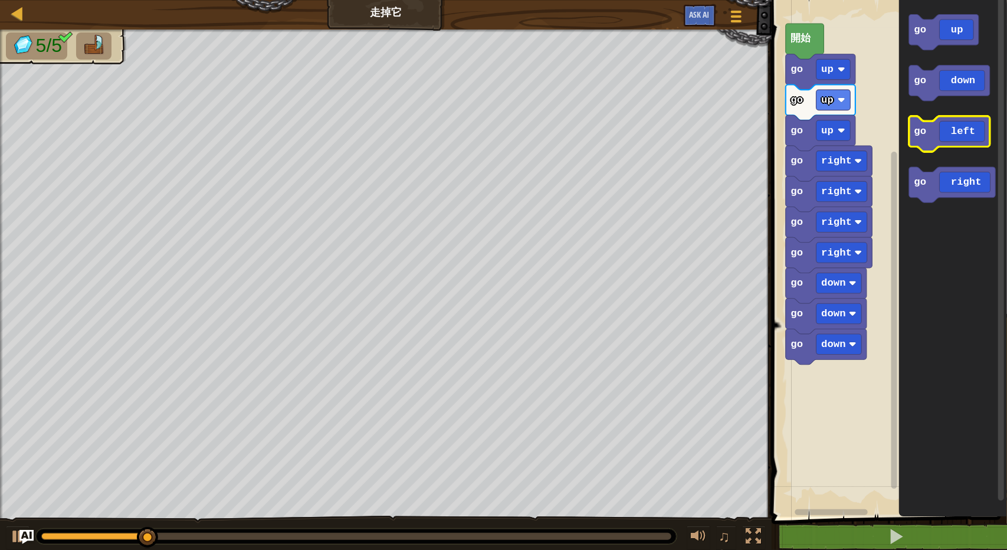
click at [975, 129] on icon "Blockly工作區" at bounding box center [949, 133] width 81 height 35
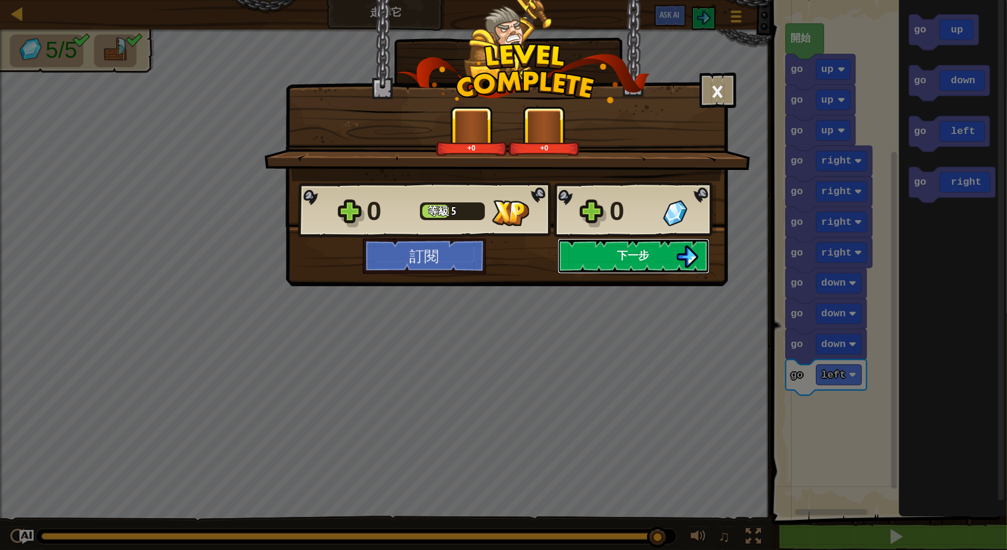
click at [645, 247] on button "下一步" at bounding box center [634, 255] width 152 height 35
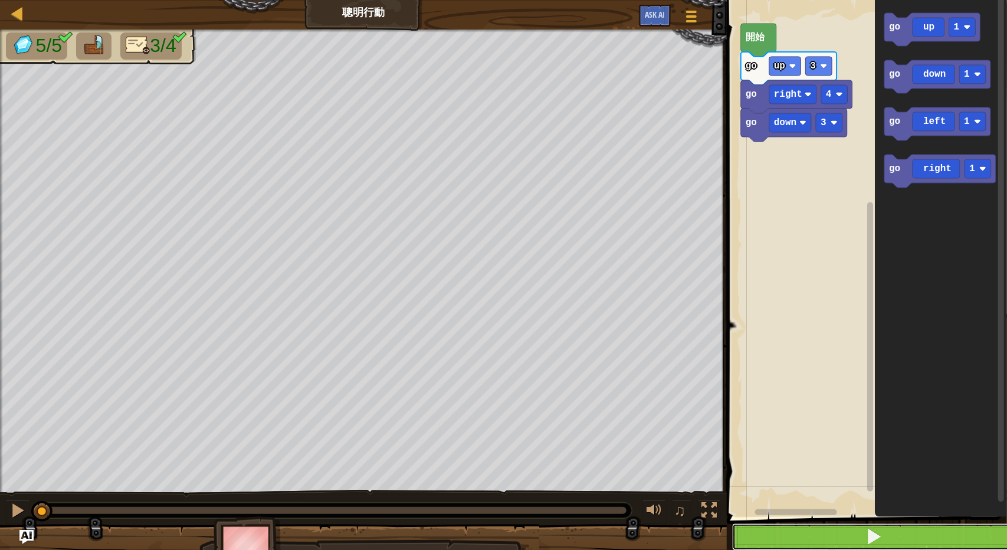
click at [829, 535] on button at bounding box center [874, 536] width 284 height 27
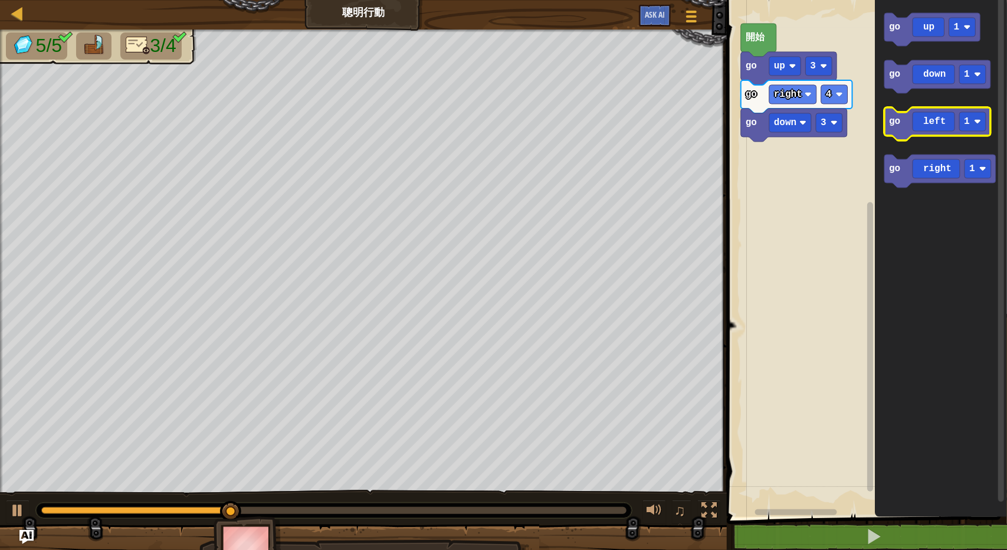
click at [935, 122] on icon "Blockly工作區" at bounding box center [937, 123] width 106 height 33
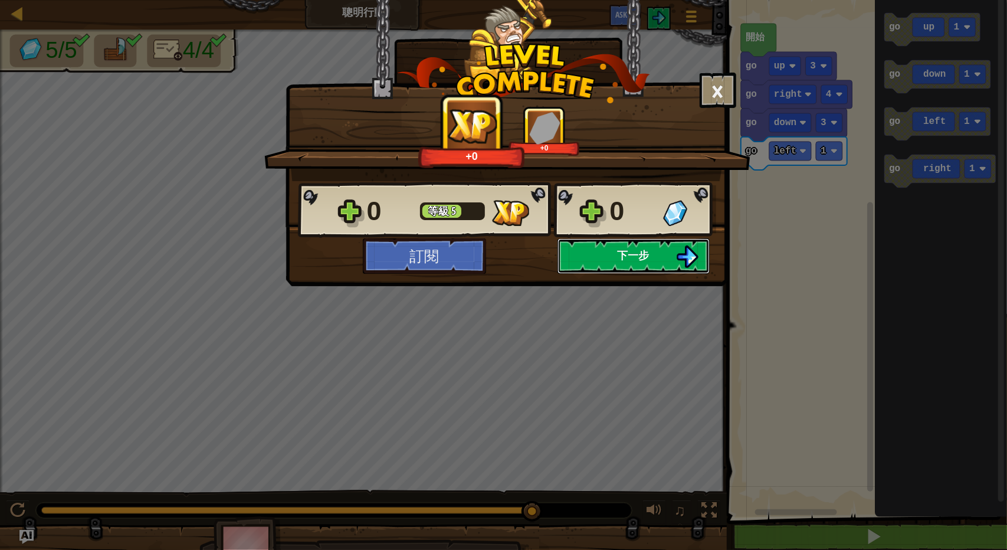
click at [638, 265] on button "下一步" at bounding box center [634, 255] width 152 height 35
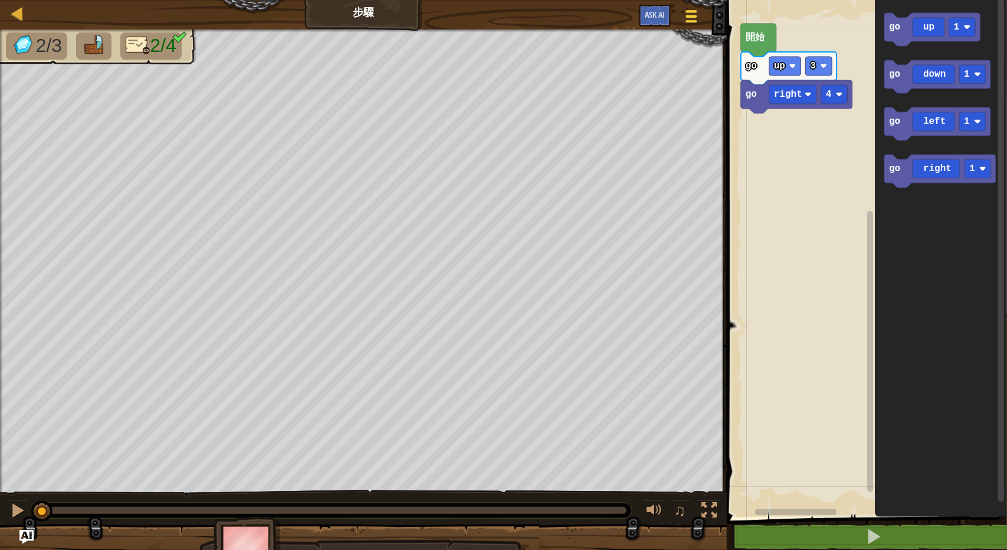
click at [702, 6] on button "遊戲選單" at bounding box center [691, 18] width 31 height 29
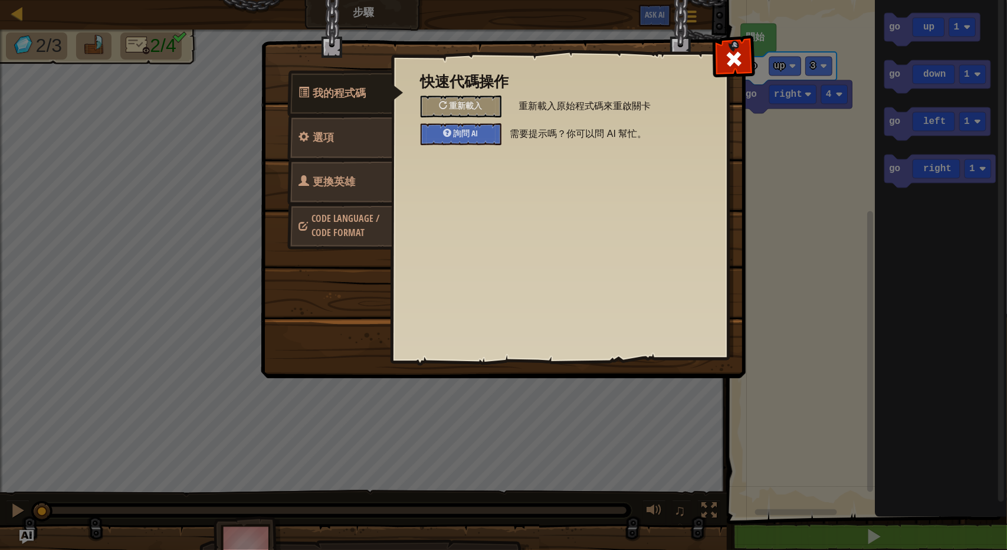
click at [312, 189] on link "更換英雄" at bounding box center [339, 182] width 105 height 46
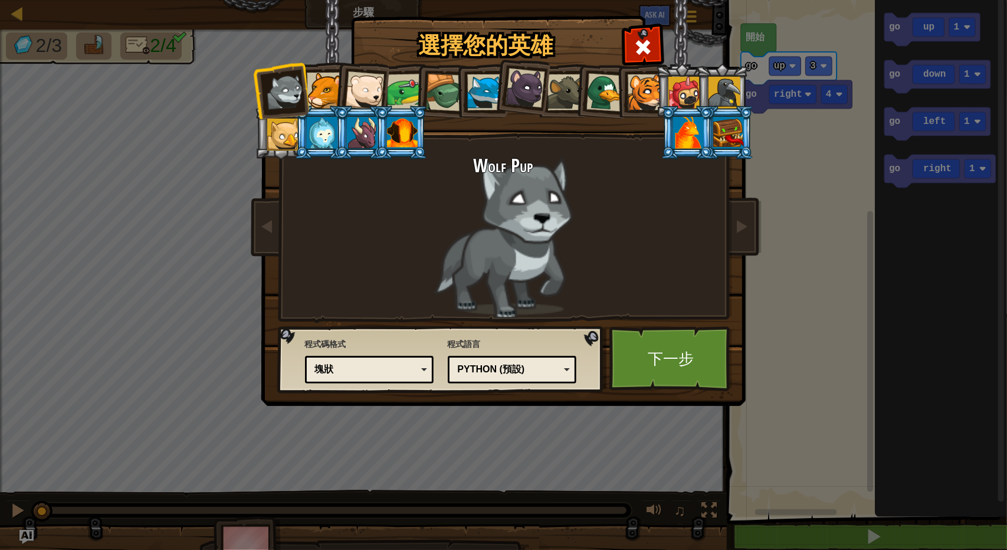
click at [350, 368] on div "塊狀" at bounding box center [366, 370] width 102 height 14
click at [676, 356] on link "下一步" at bounding box center [670, 358] width 123 height 65
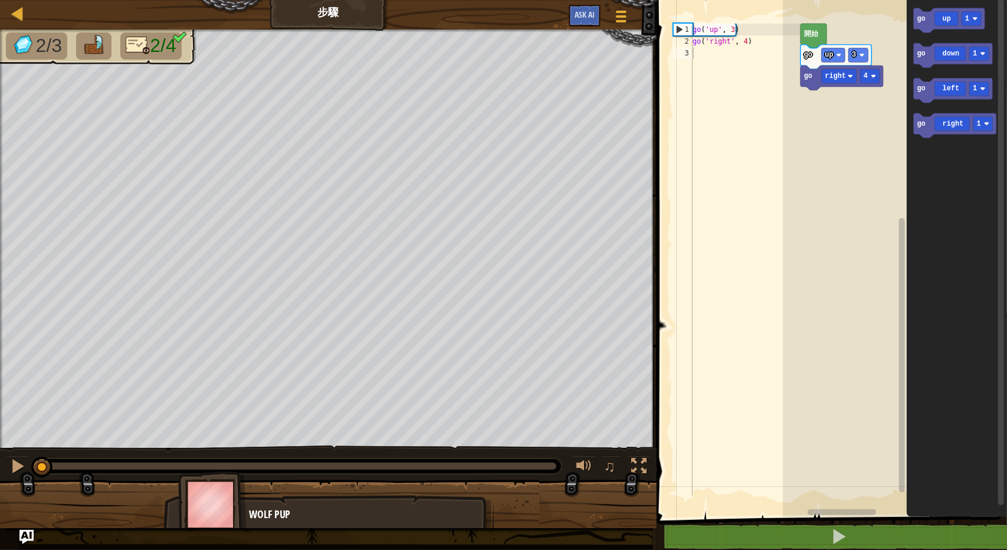
click at [755, 62] on div "go ( 'up' , 3 ) go ( 'right' , 4 )" at bounding box center [745, 272] width 110 height 496
click at [959, 58] on icon "Blockly工作區" at bounding box center [952, 55] width 79 height 25
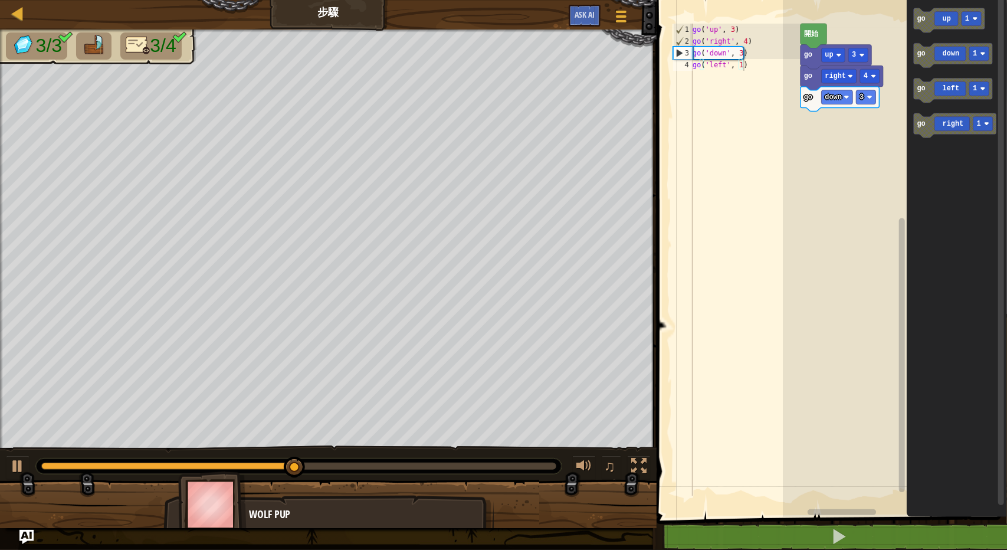
click at [711, 107] on div "1 2 3 4 go ( 'up' , 3 ) go ( 'right' , 4 ) go ( 'down' , 3 ) go ( 'left' , 1 ) …" at bounding box center [830, 279] width 354 height 546
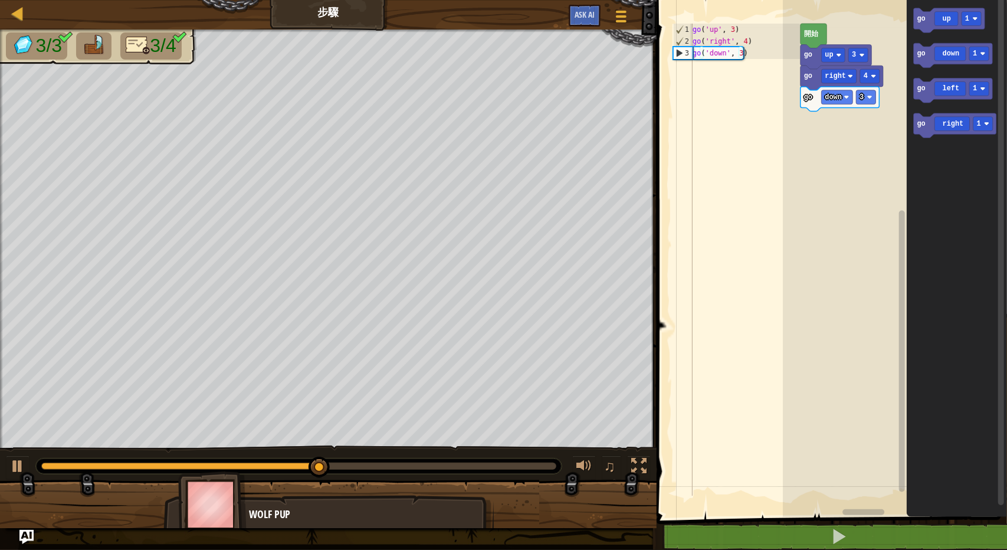
click at [995, 98] on icon "Blockly工作區" at bounding box center [957, 255] width 100 height 523
click at [971, 88] on rect "Blockly工作區" at bounding box center [978, 89] width 19 height 14
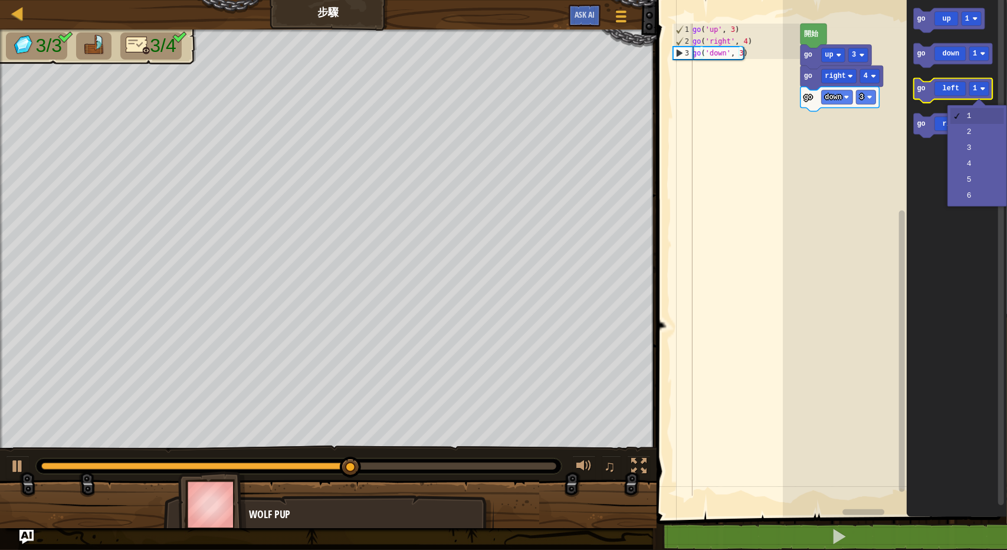
click at [937, 88] on icon "Blockly工作區" at bounding box center [952, 90] width 79 height 25
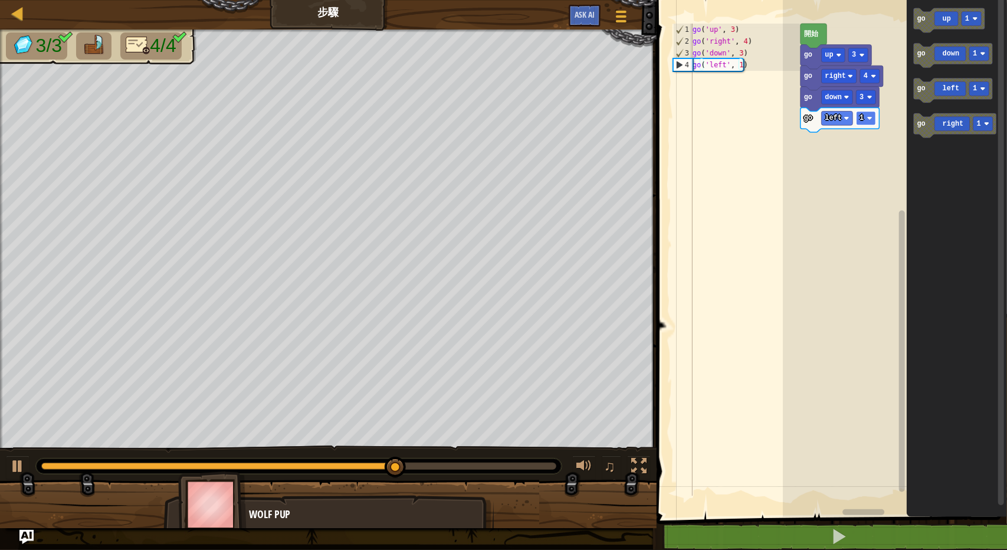
click at [861, 117] on text "1" at bounding box center [862, 118] width 4 height 8
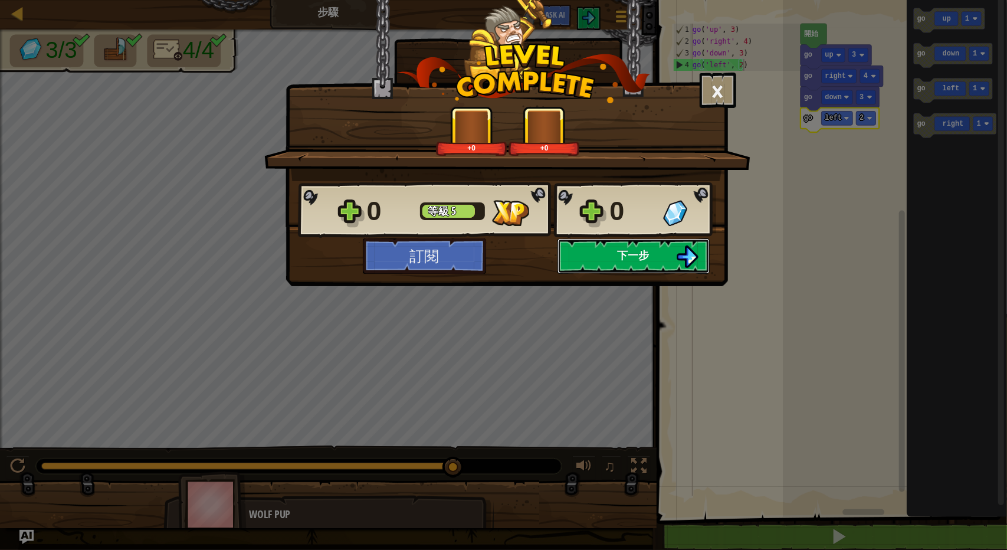
click at [611, 265] on button "下一步" at bounding box center [634, 255] width 152 height 35
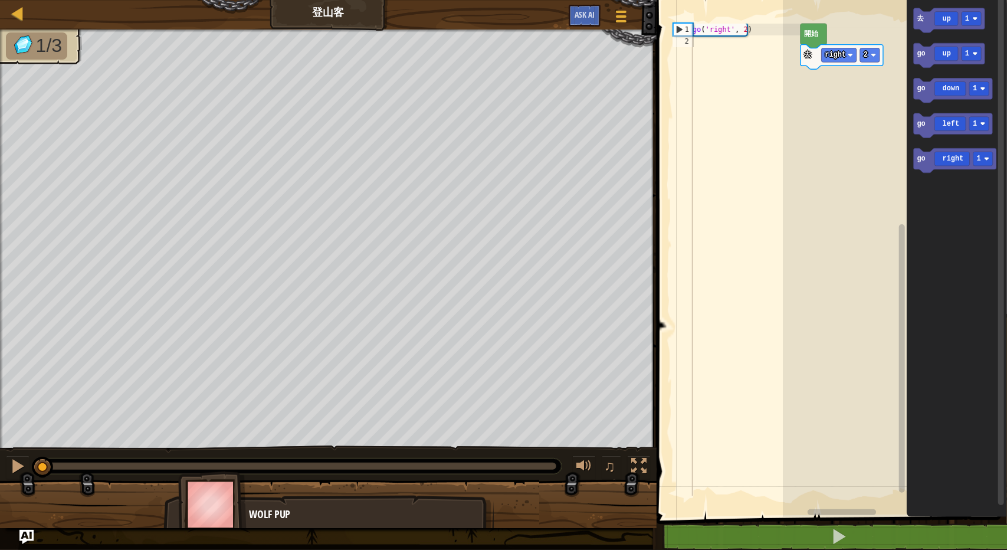
click at [811, 41] on icon "Blockly工作區" at bounding box center [814, 36] width 27 height 25
click at [818, 34] on text "開始" at bounding box center [811, 33] width 15 height 9
click at [832, 307] on rect "Blockly工作區" at bounding box center [895, 255] width 224 height 523
click at [926, 64] on icon "Blockly工作區" at bounding box center [948, 55] width 71 height 25
click at [855, 73] on text "1" at bounding box center [854, 76] width 4 height 8
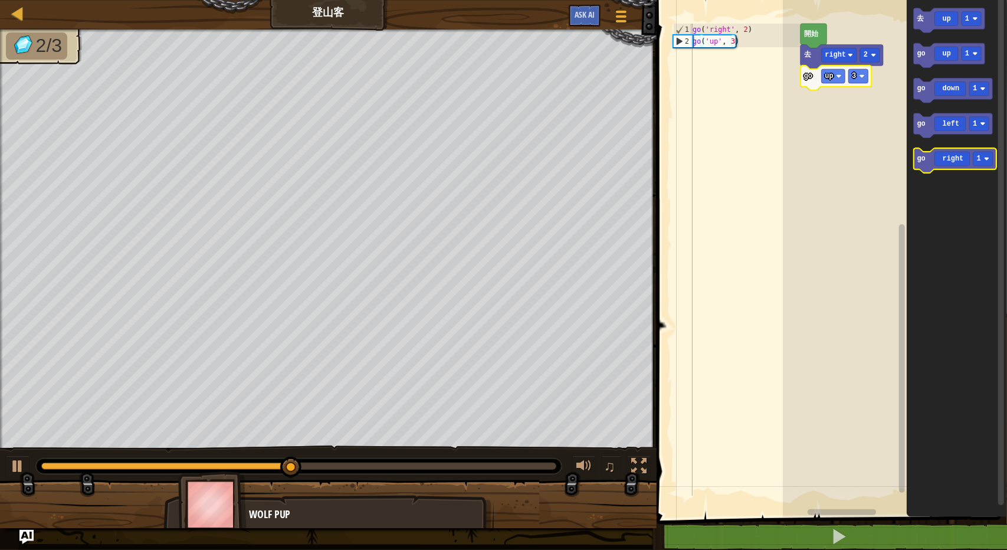
click at [920, 162] on text "go" at bounding box center [921, 159] width 8 height 8
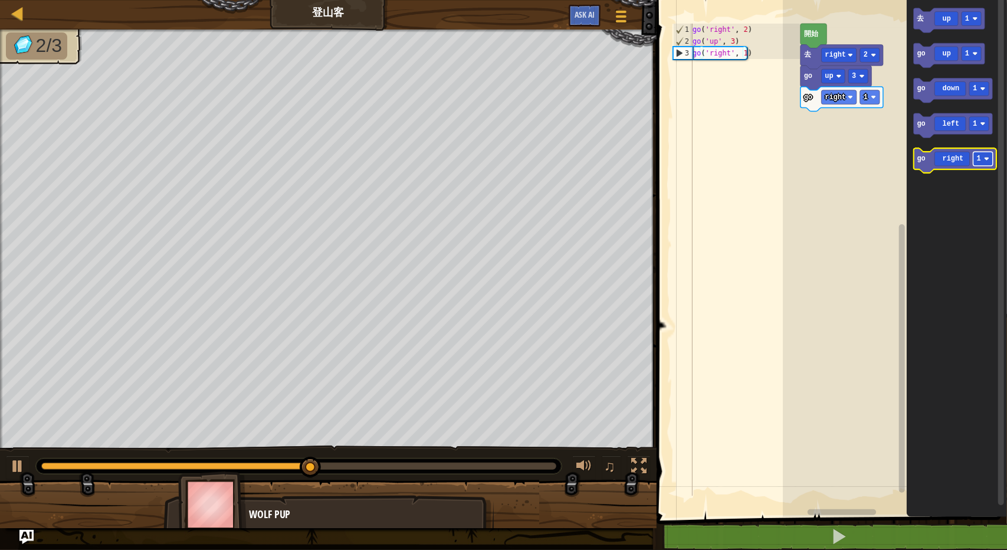
click at [985, 165] on rect "Blockly工作區" at bounding box center [982, 159] width 19 height 14
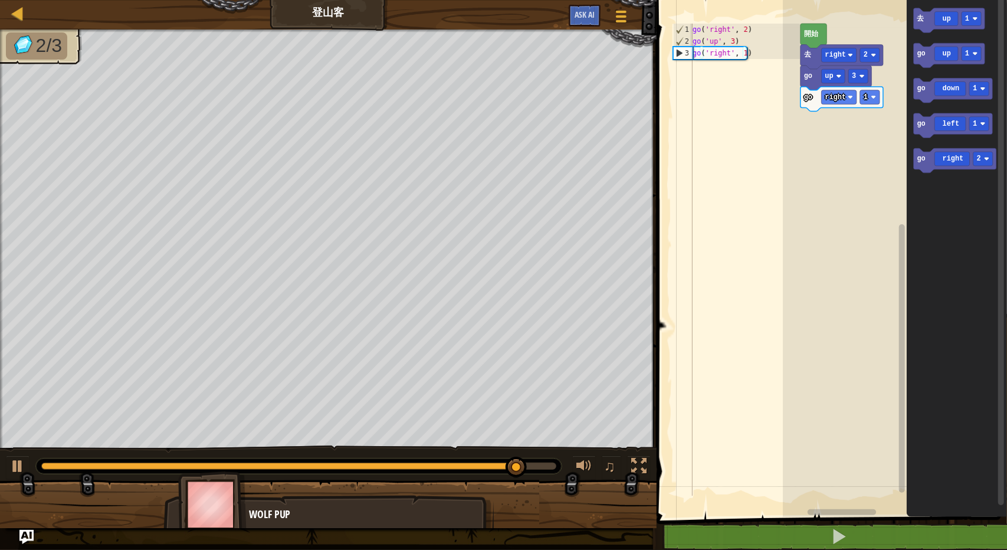
click at [912, 168] on icon "Blockly工作區" at bounding box center [957, 255] width 100 height 523
click at [919, 165] on icon "Blockly工作區" at bounding box center [954, 160] width 83 height 25
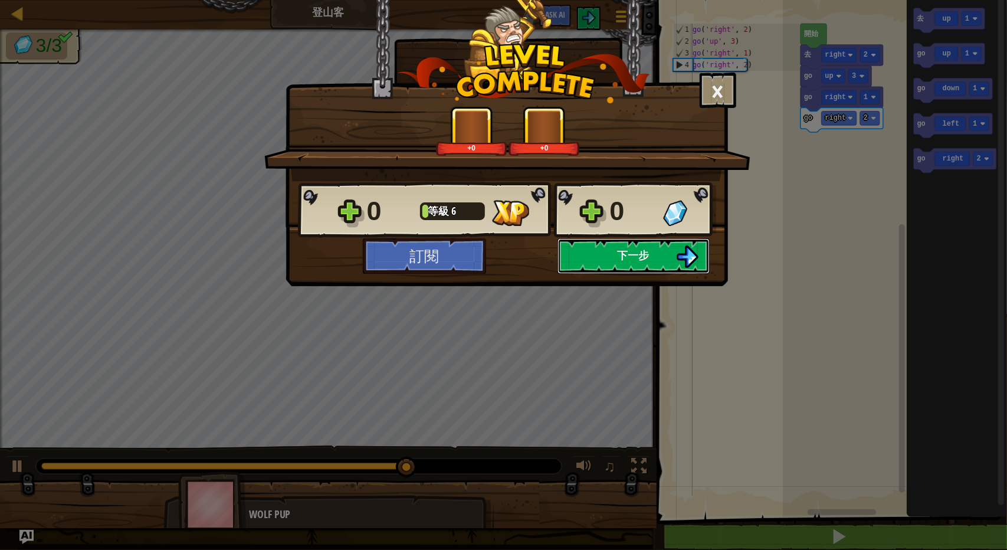
click at [624, 258] on span "下一步" at bounding box center [634, 255] width 32 height 15
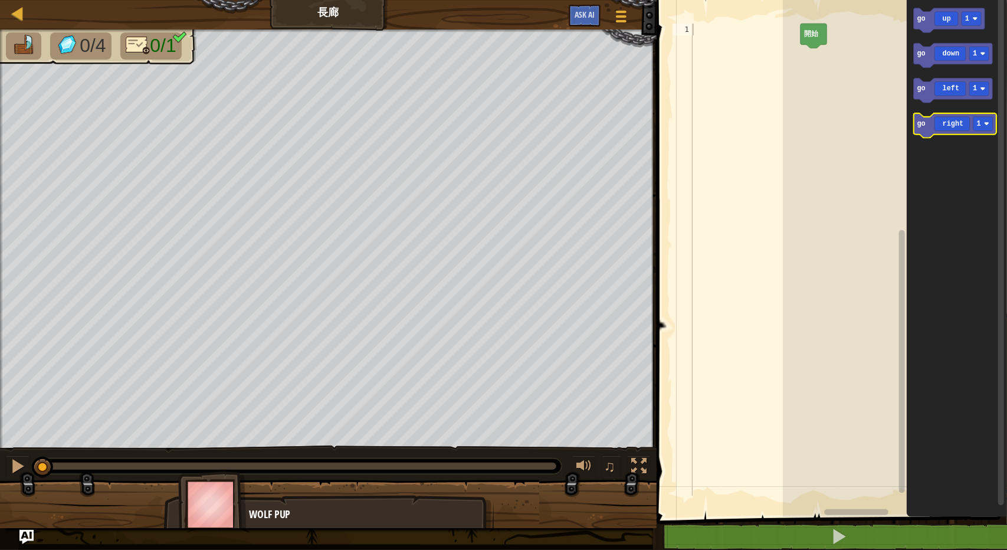
click at [955, 129] on icon "Blockly工作區" at bounding box center [954, 125] width 83 height 25
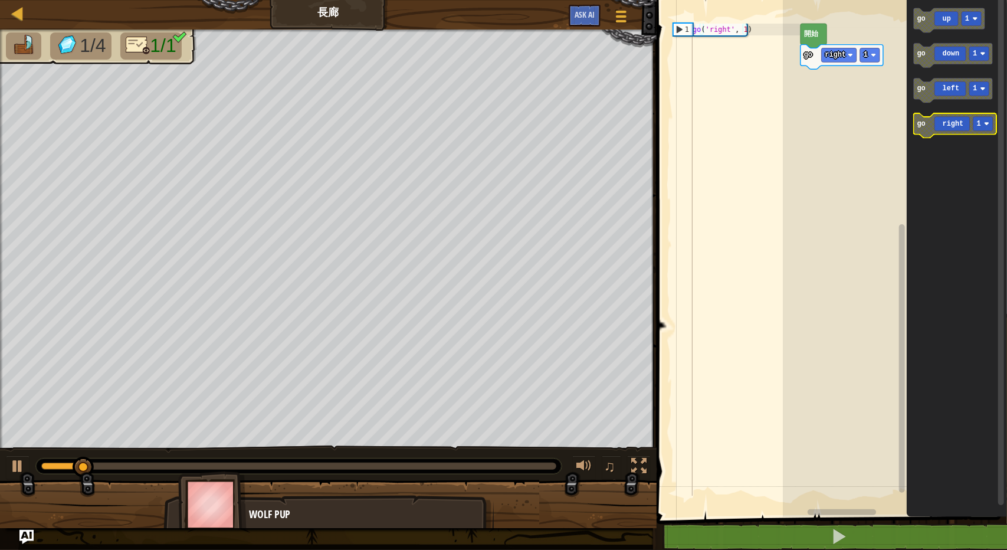
click at [985, 123] on image "Blockly工作區" at bounding box center [986, 123] width 5 height 5
click at [977, 129] on rect "Blockly工作區" at bounding box center [982, 124] width 19 height 14
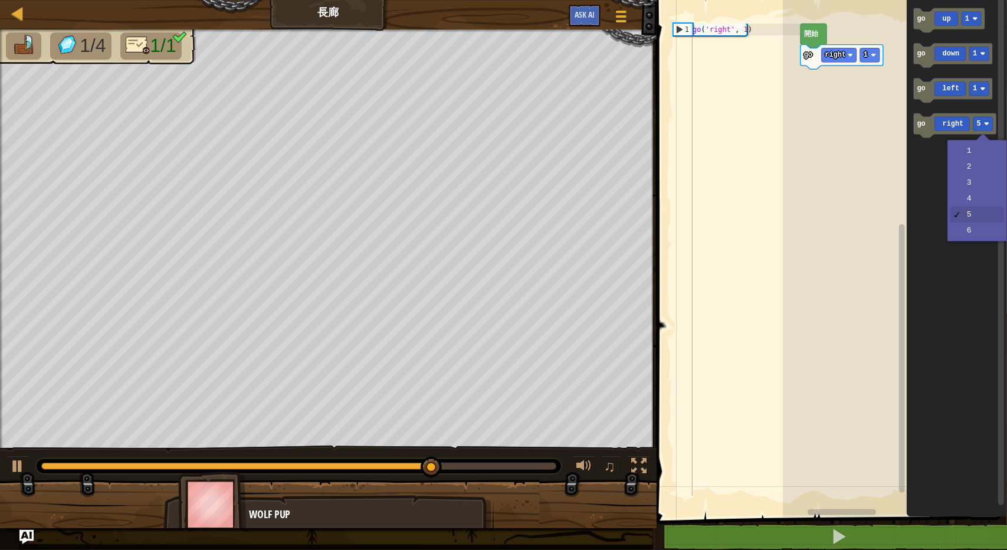
type textarea "go('right', 1)"
click at [747, 29] on div "go ( 'right' , 1 )" at bounding box center [745, 272] width 110 height 496
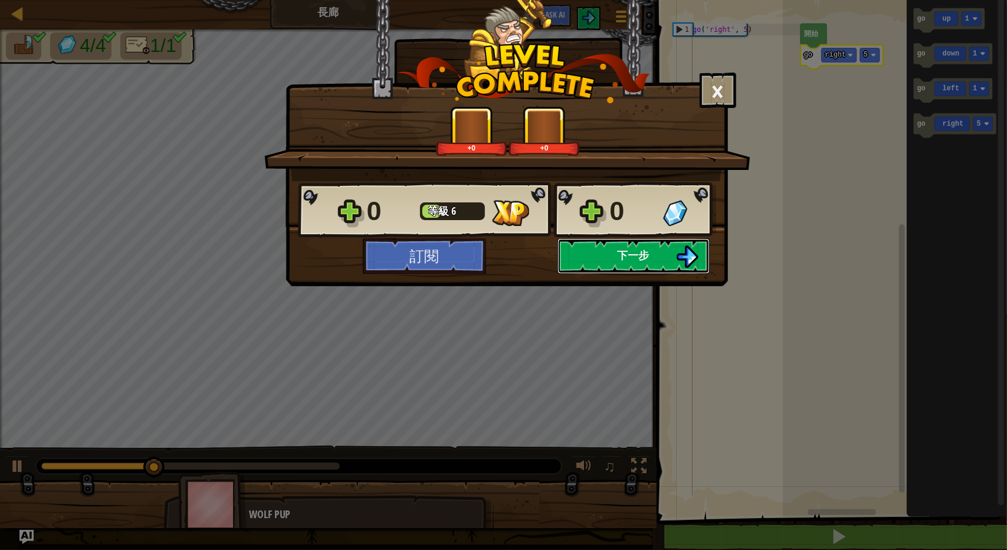
click at [665, 244] on button "下一步" at bounding box center [634, 255] width 152 height 35
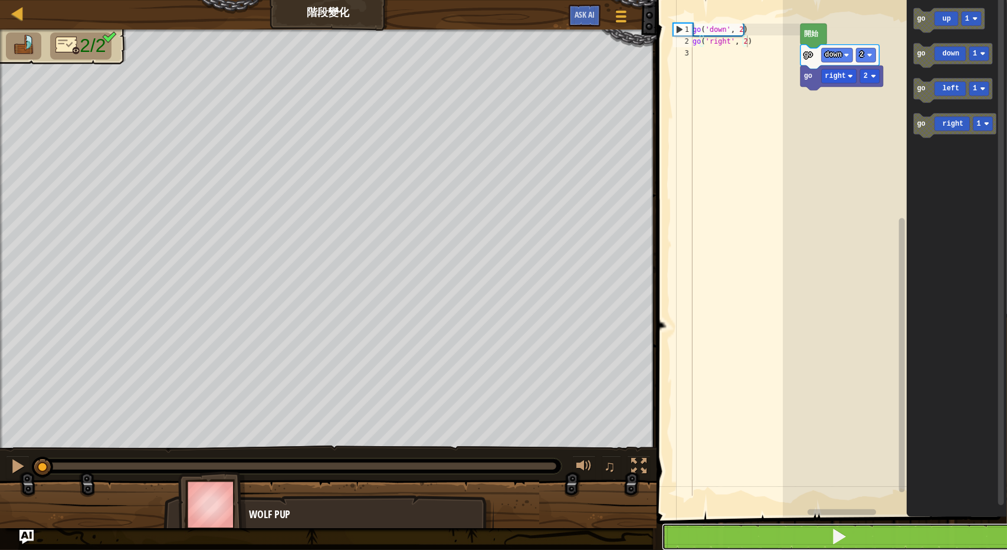
click at [760, 537] on button at bounding box center [839, 536] width 354 height 27
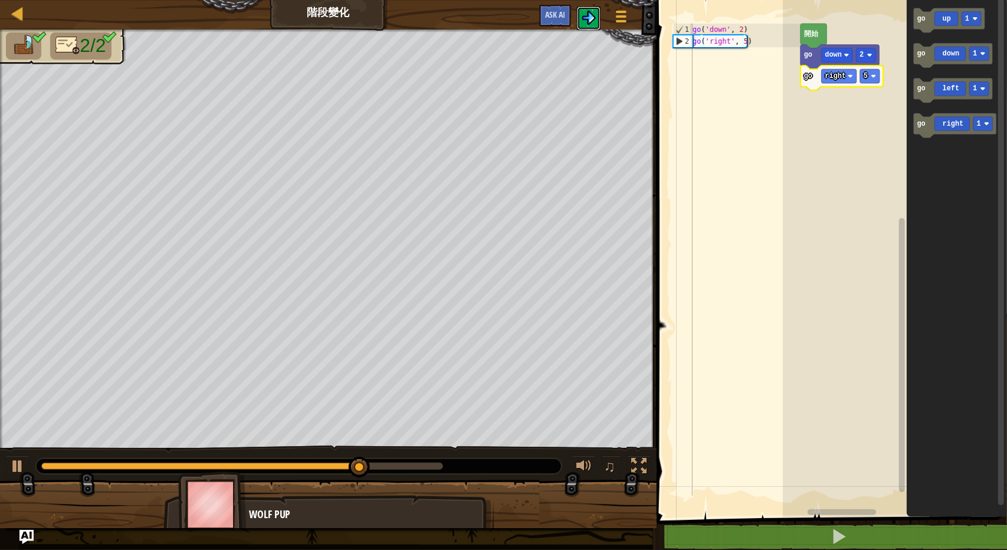
click at [582, 22] on button at bounding box center [589, 18] width 24 height 24
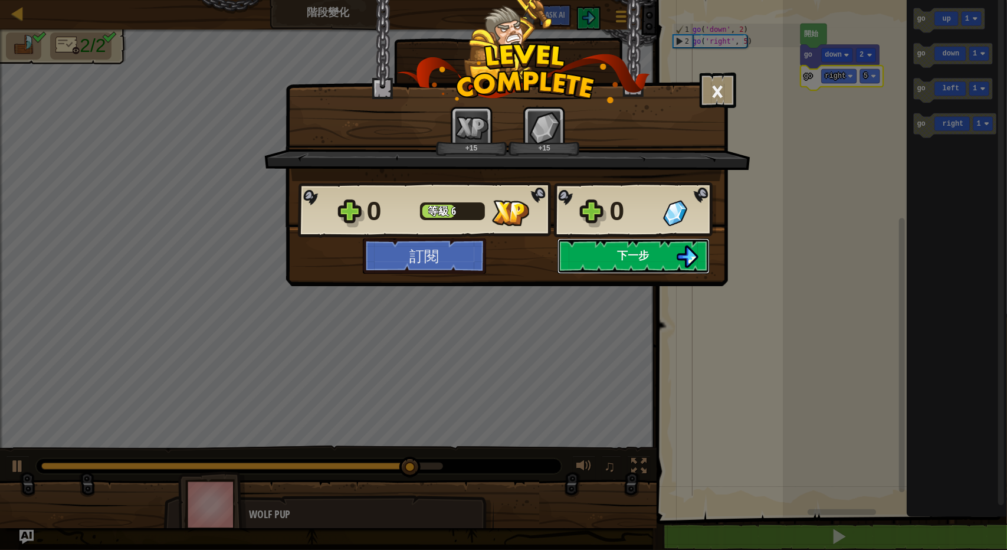
click at [629, 266] on button "下一步" at bounding box center [634, 255] width 152 height 35
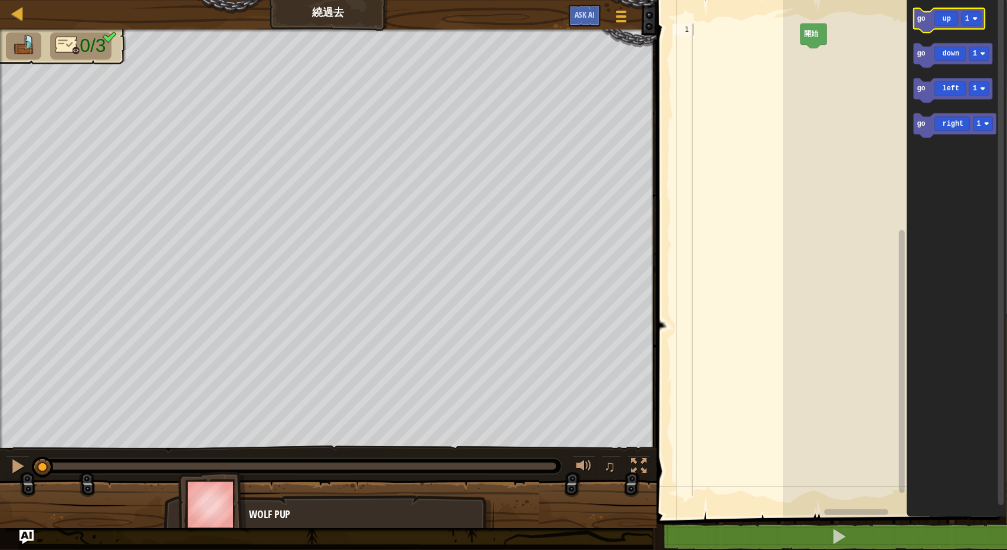
click at [921, 26] on icon "Blockly工作區" at bounding box center [948, 20] width 71 height 25
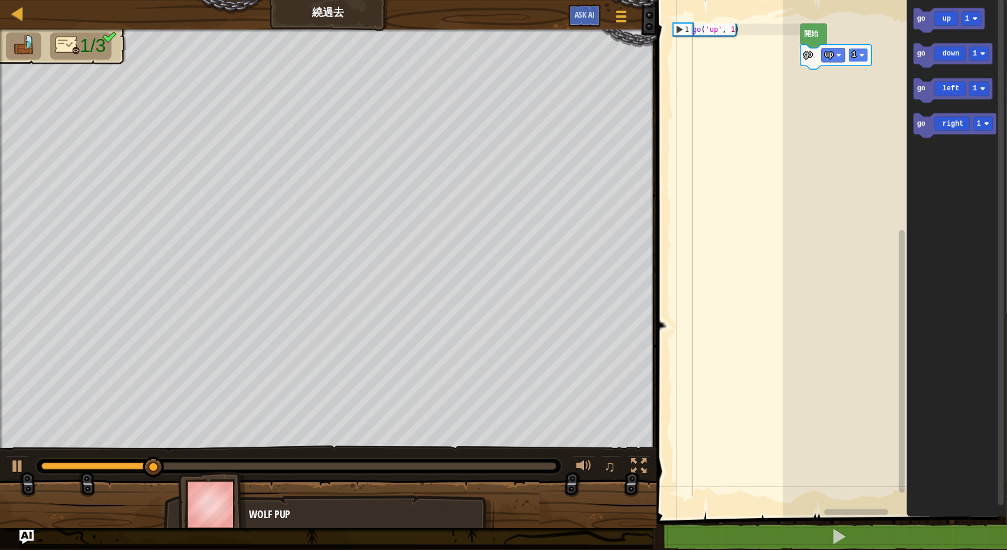
click at [860, 57] on image "Blockly工作區" at bounding box center [861, 55] width 5 height 5
click at [931, 136] on icon "Blockly工作區" at bounding box center [954, 125] width 83 height 25
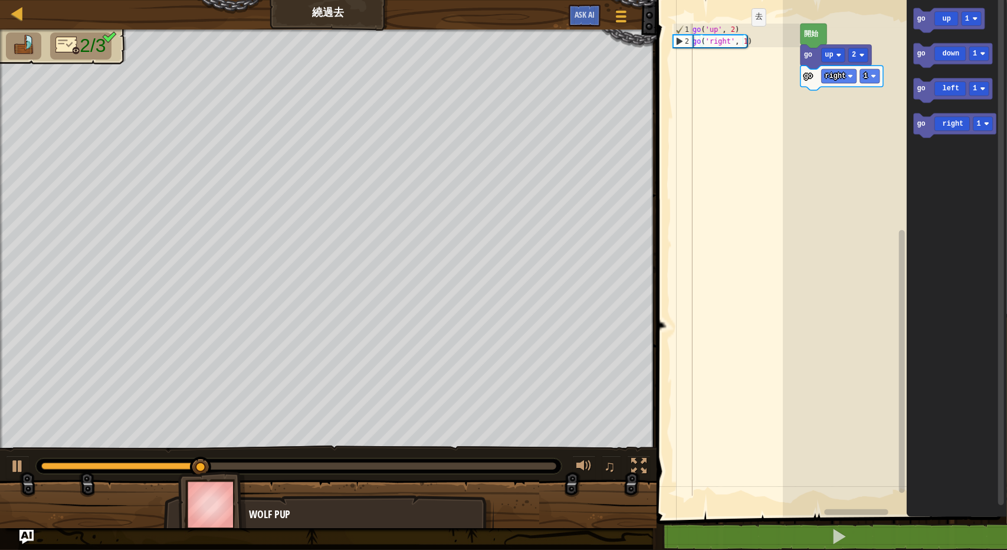
type textarea "go('right', 1)"
click at [742, 43] on div "go ( 'up' , 2 ) go ( 'right' , 1 )" at bounding box center [745, 272] width 110 height 496
click at [870, 81] on rect "Blockly工作區" at bounding box center [869, 76] width 19 height 14
click at [922, 58] on icon "Blockly工作區" at bounding box center [952, 55] width 79 height 25
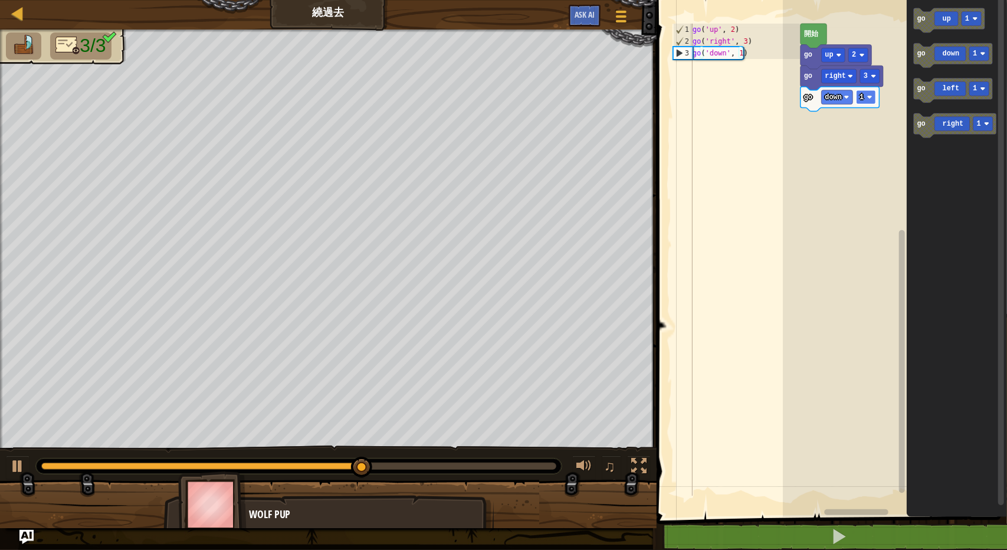
click at [871, 104] on icon "Blockly工作區" at bounding box center [840, 99] width 79 height 25
click at [867, 94] on image "Blockly工作區" at bounding box center [869, 96] width 5 height 5
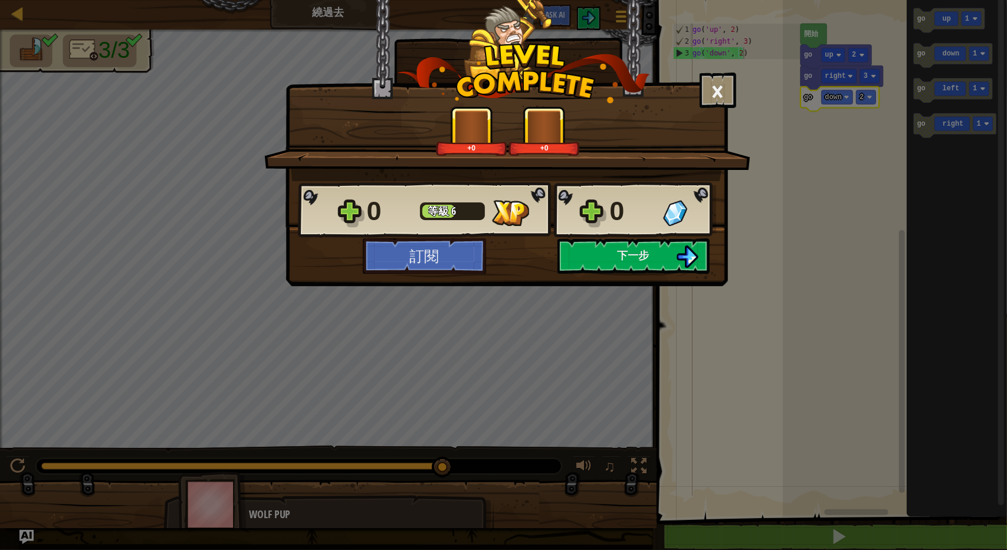
click at [662, 285] on div "× 這個關卡有多好玩? 給我們回饋！ +0 +0 Reticulating Splines... 0 等級 6 0 訂閱 儲存進度 下一步" at bounding box center [507, 143] width 442 height 286
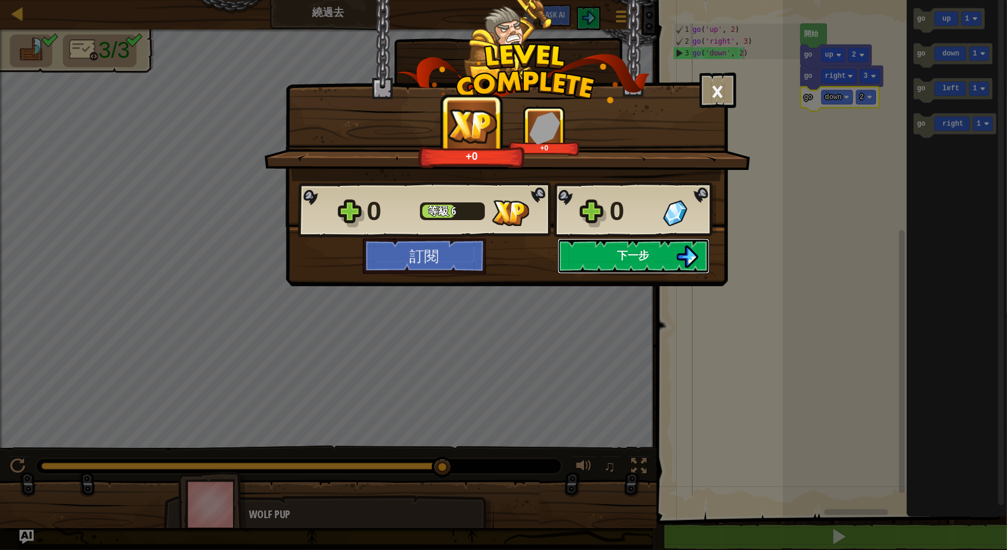
click at [657, 263] on button "下一步" at bounding box center [634, 255] width 152 height 35
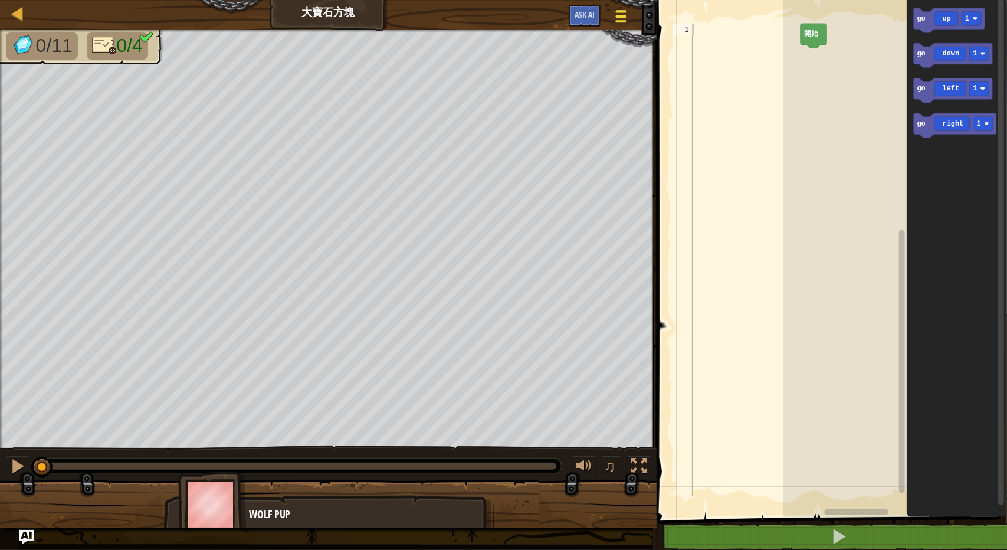
click at [623, 24] on div at bounding box center [622, 16] width 16 height 17
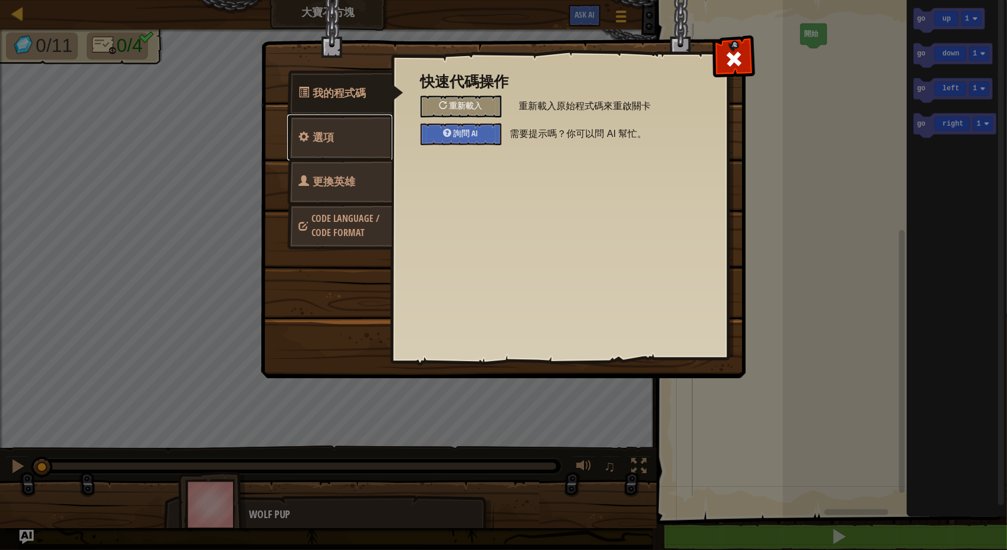
click at [327, 143] on span "選項" at bounding box center [323, 137] width 21 height 15
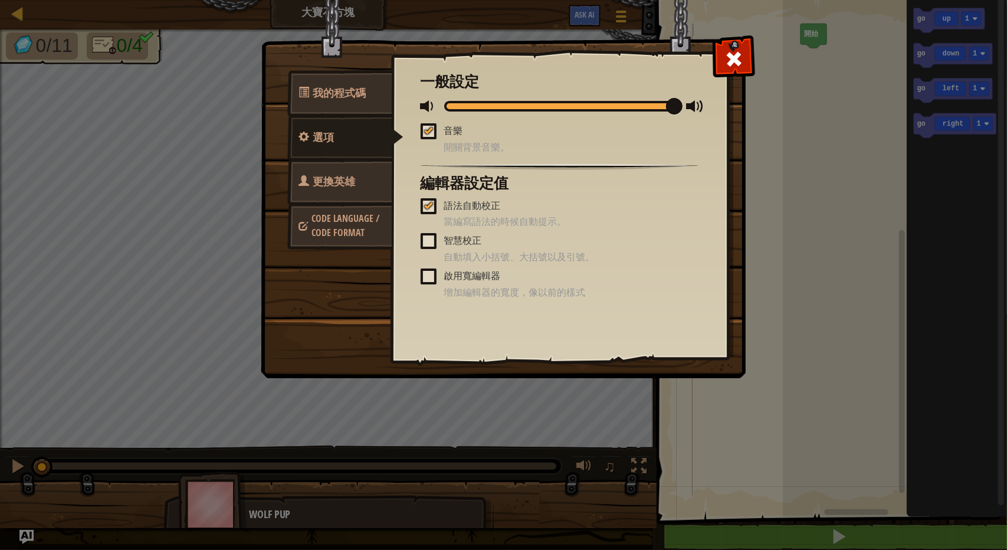
click at [325, 243] on link "Code Language / Code Format" at bounding box center [339, 225] width 105 height 45
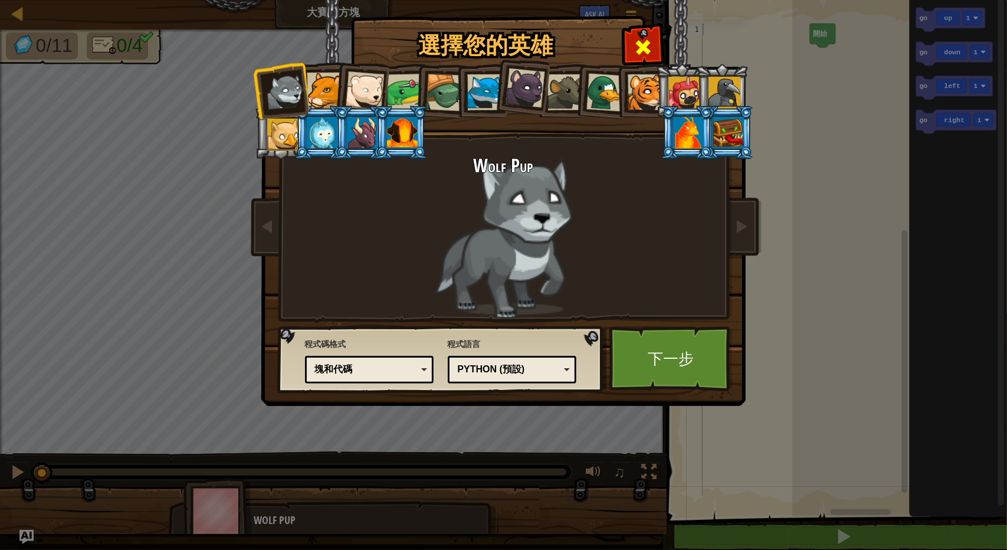
click at [646, 38] on span at bounding box center [643, 47] width 19 height 19
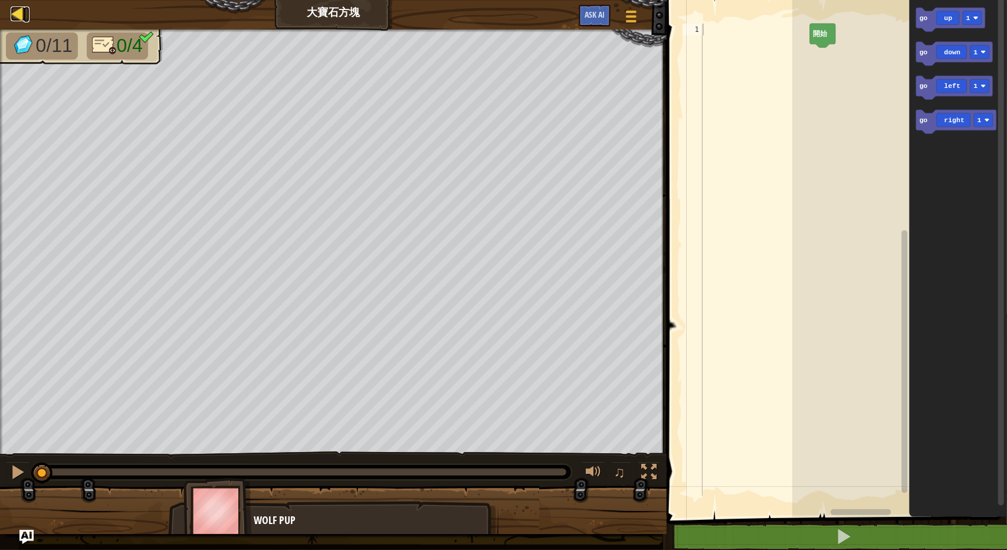
click at [24, 15] on div at bounding box center [18, 13] width 15 height 15
select select "zh-HANT"
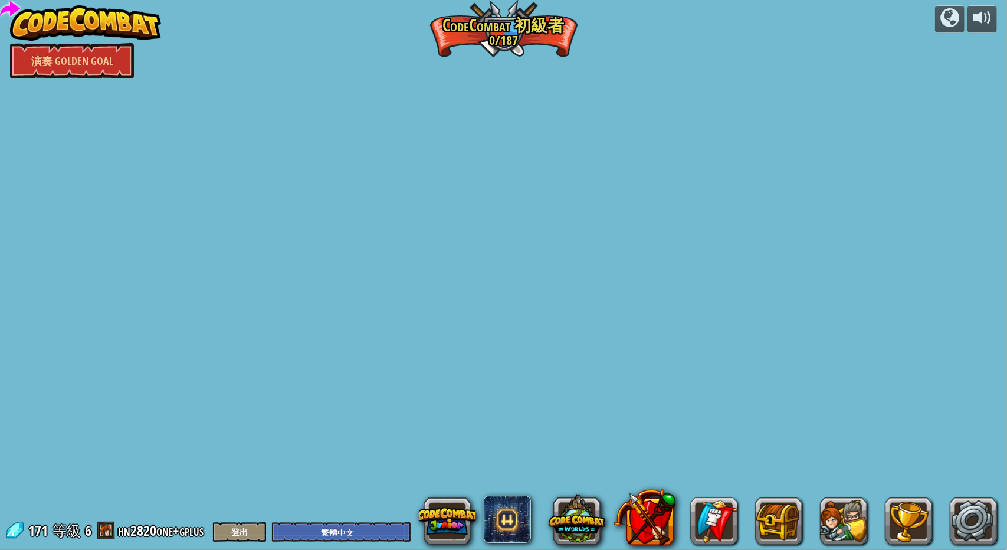
select select "zh-HANT"
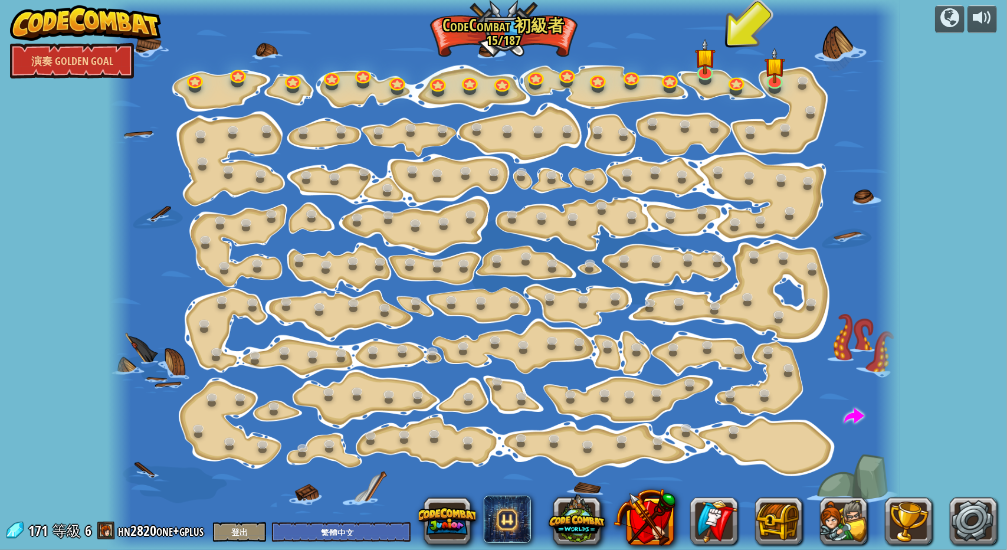
click at [516, 48] on div at bounding box center [503, 275] width 792 height 550
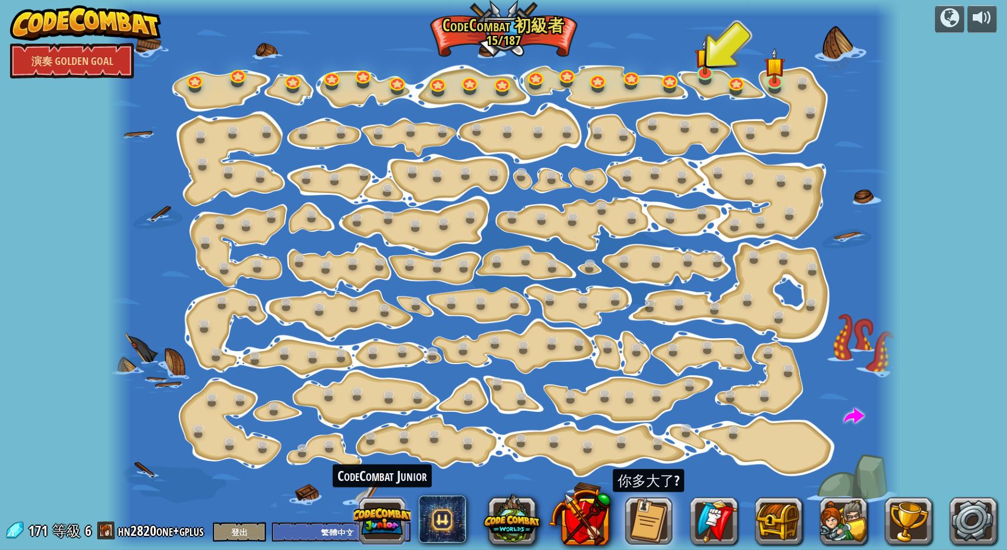
click at [389, 532] on button at bounding box center [382, 521] width 57 height 57
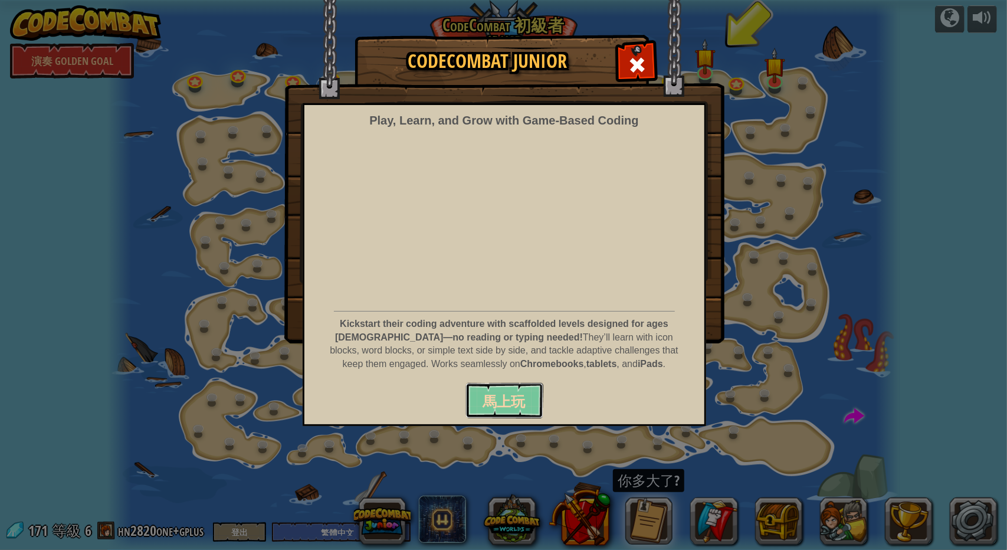
click at [522, 403] on span "馬上玩" at bounding box center [504, 401] width 42 height 19
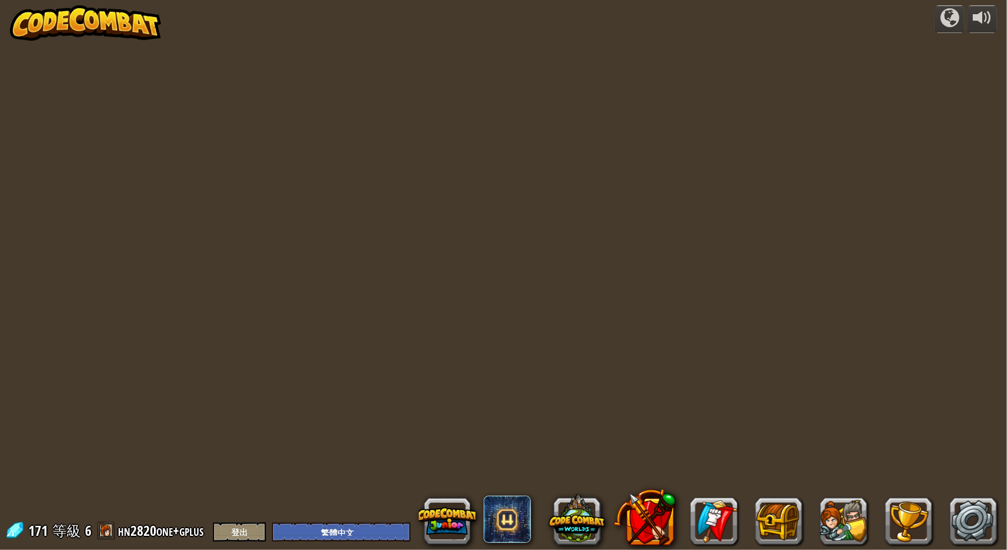
select select "zh-HANT"
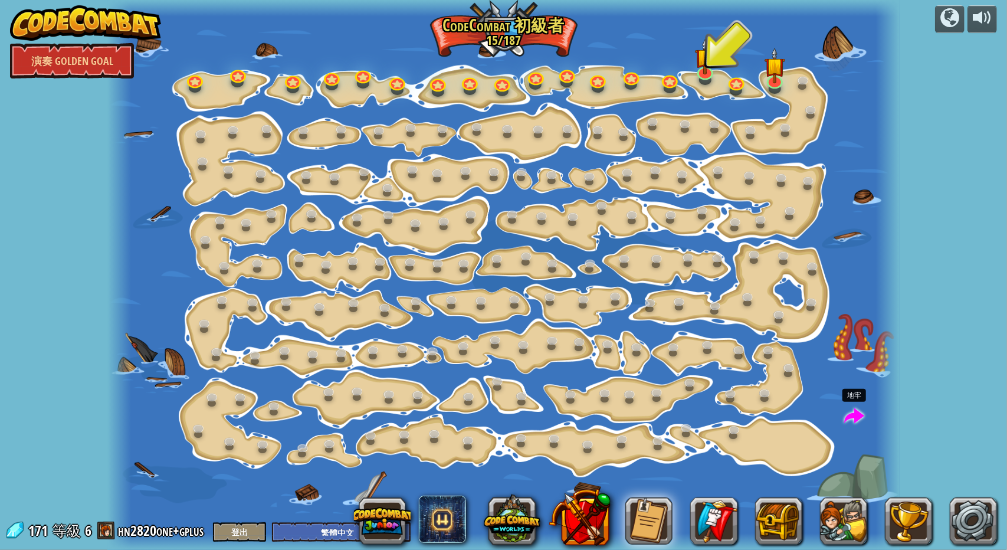
click at [854, 411] on span at bounding box center [854, 417] width 20 height 20
select select "zh-HANT"
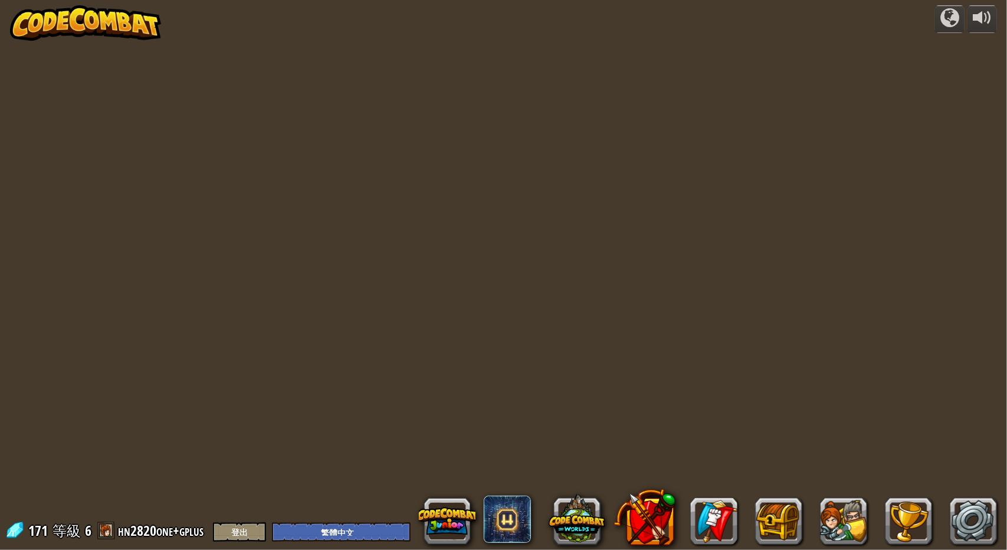
select select "zh-HANT"
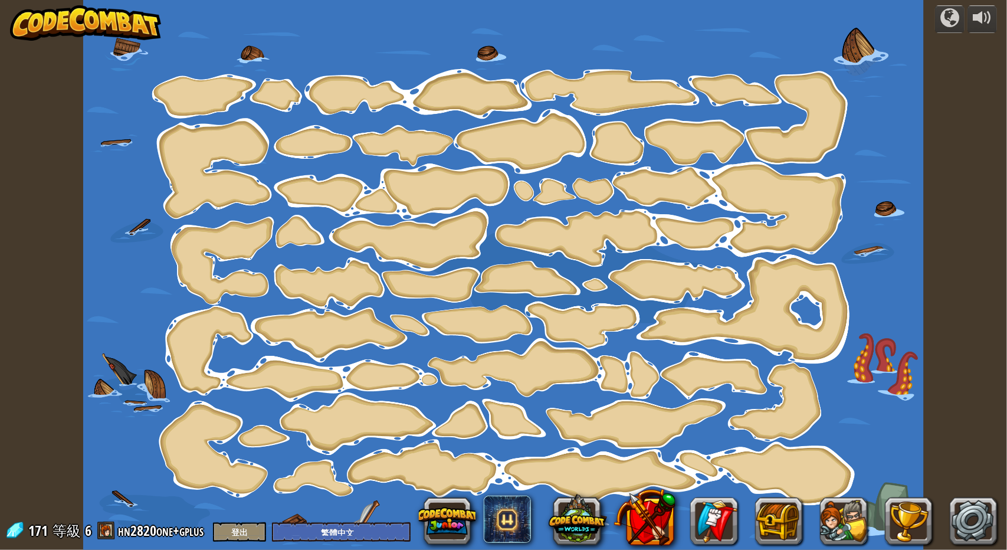
select select "zh-HANT"
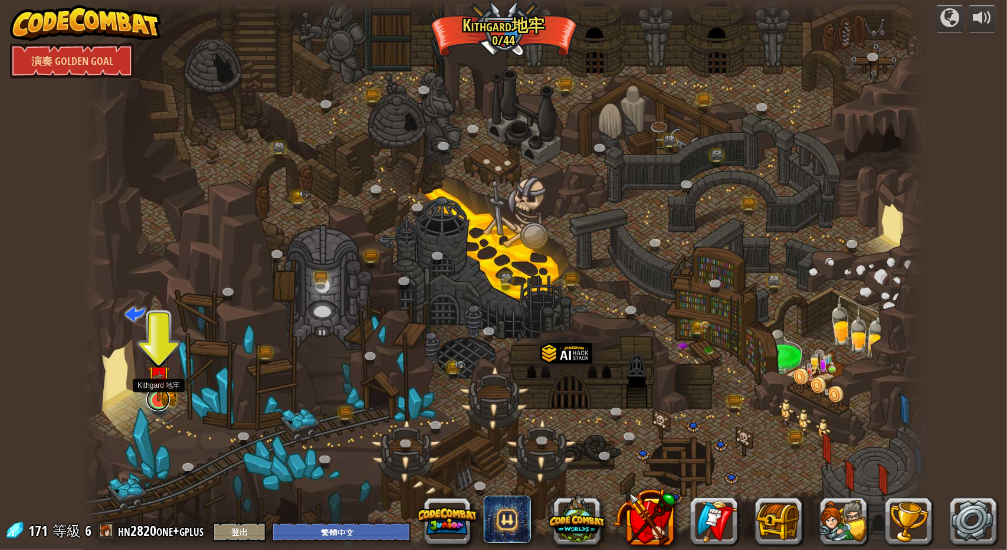
click at [155, 403] on link at bounding box center [158, 400] width 24 height 24
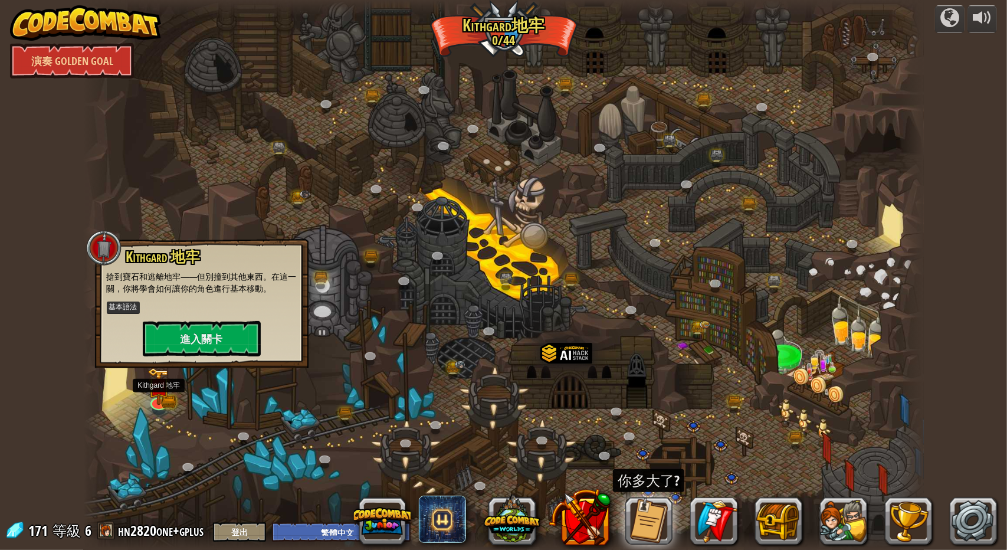
click at [122, 304] on kbd "基本語法" at bounding box center [123, 307] width 33 height 12
click at [127, 481] on div at bounding box center [503, 275] width 841 height 550
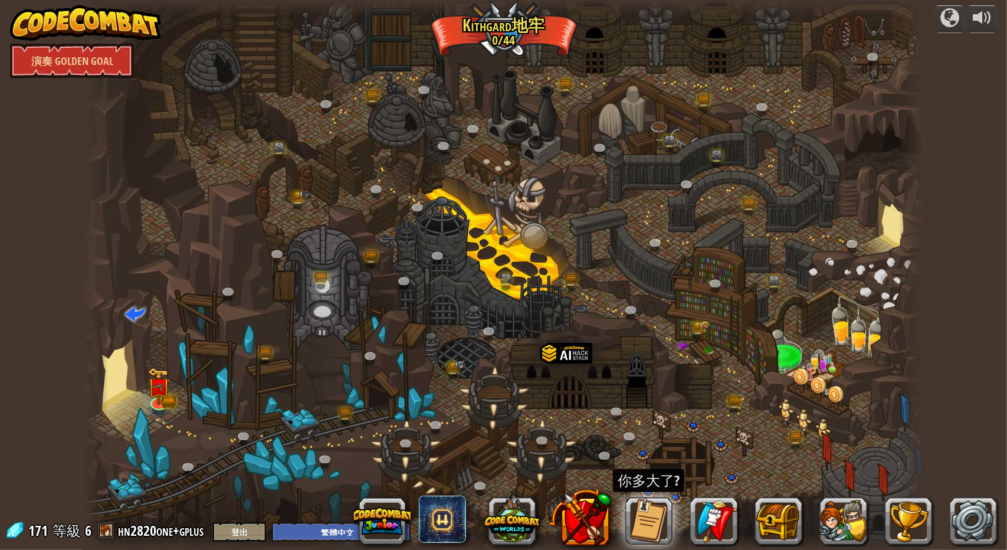
click at [173, 411] on div at bounding box center [503, 275] width 841 height 550
click at [163, 401] on img at bounding box center [158, 377] width 22 height 50
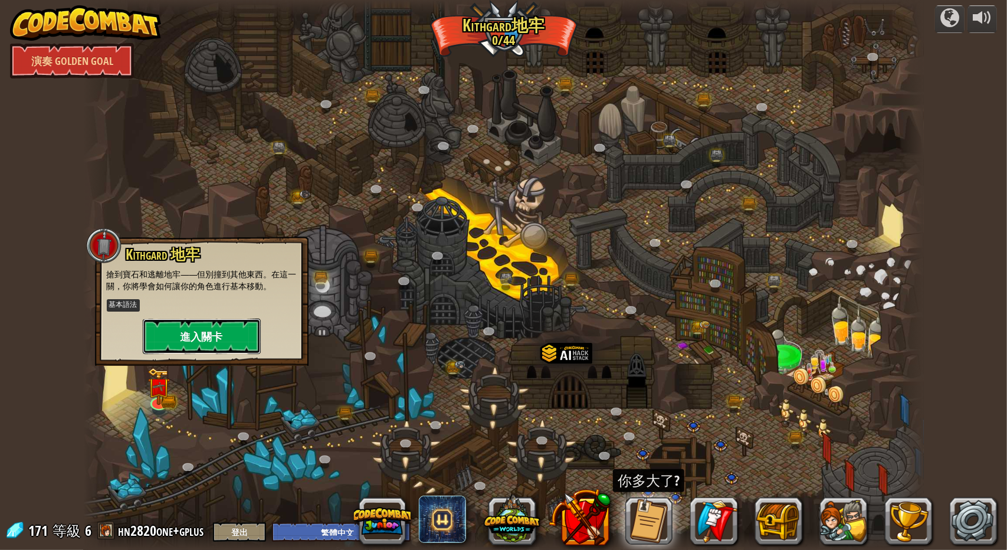
click at [218, 339] on button "進入關卡" at bounding box center [202, 336] width 118 height 35
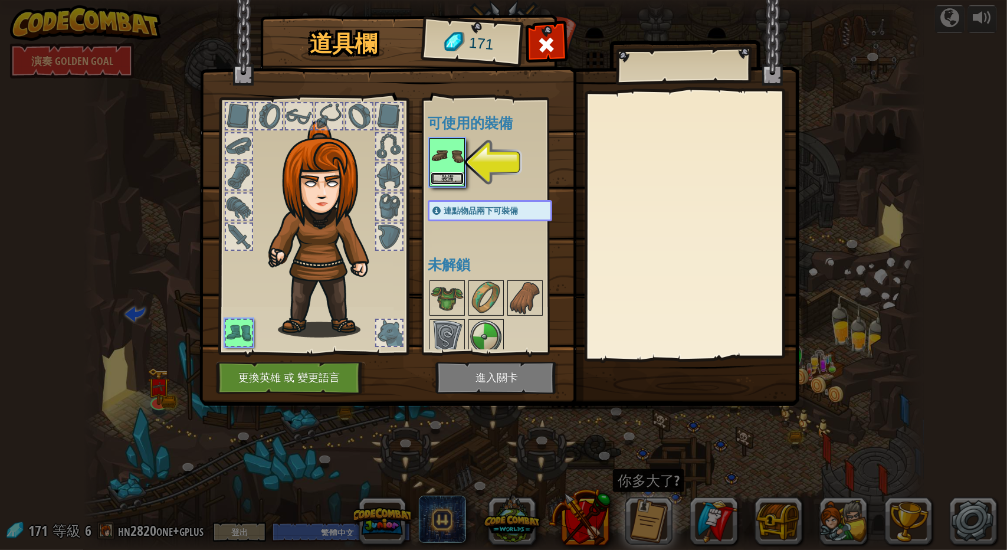
click at [445, 178] on button "裝備" at bounding box center [447, 178] width 33 height 12
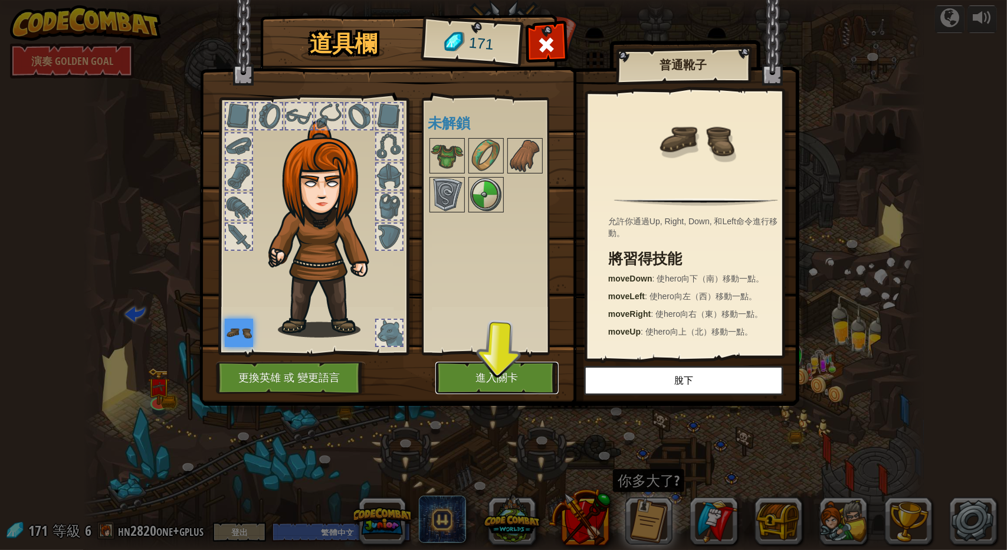
drag, startPoint x: 491, startPoint y: 383, endPoint x: 627, endPoint y: 313, distance: 152.8
click at [618, 317] on div "道具欄 171 可使用的裝備 裝備 連點物品兩下可裝備 未解鎖 普通靴子 允許你通過Up, Right, Down, 和Left命令進行移動。 將習得技能 m…" at bounding box center [504, 212] width 600 height 389
click at [677, 282] on p "moveDown : 使hero向下（南）移動一點。" at bounding box center [699, 279] width 182 height 12
click at [442, 140] on img at bounding box center [447, 155] width 33 height 33
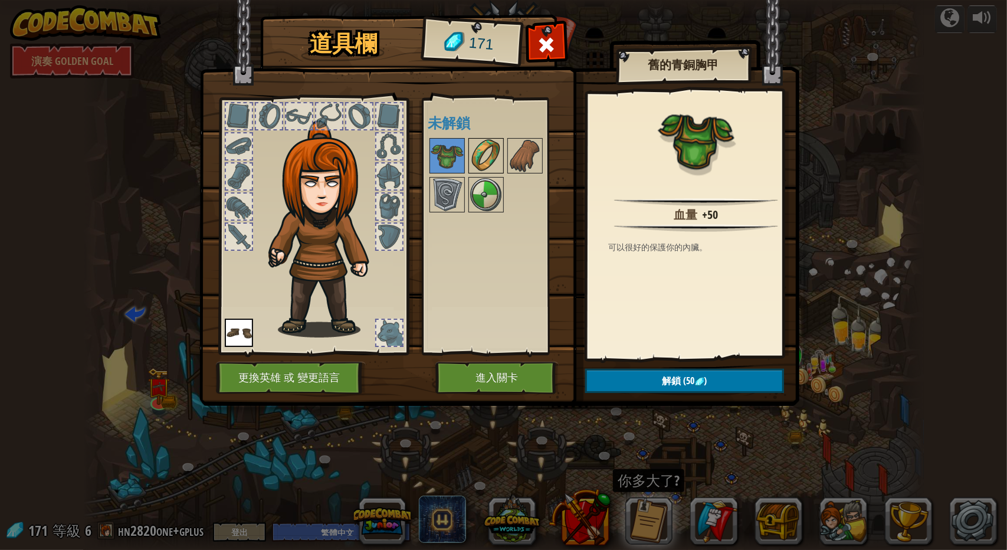
click at [485, 152] on img at bounding box center [486, 155] width 33 height 33
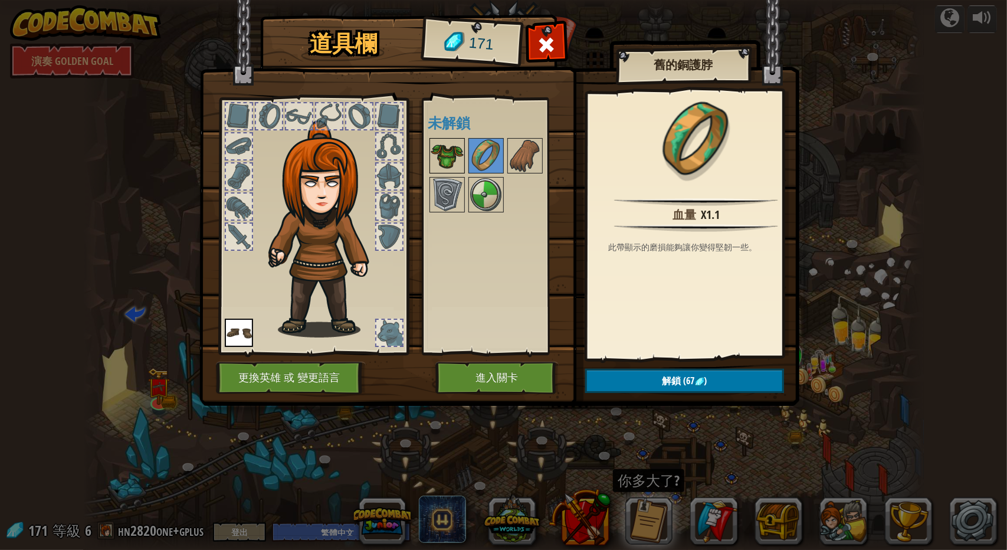
click at [438, 152] on img at bounding box center [447, 155] width 33 height 33
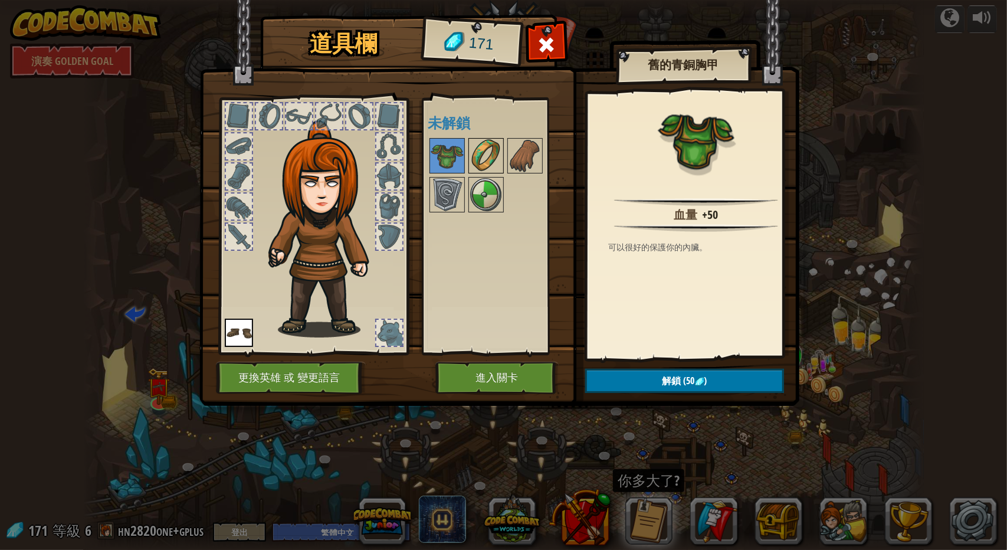
click at [484, 152] on img at bounding box center [486, 155] width 33 height 33
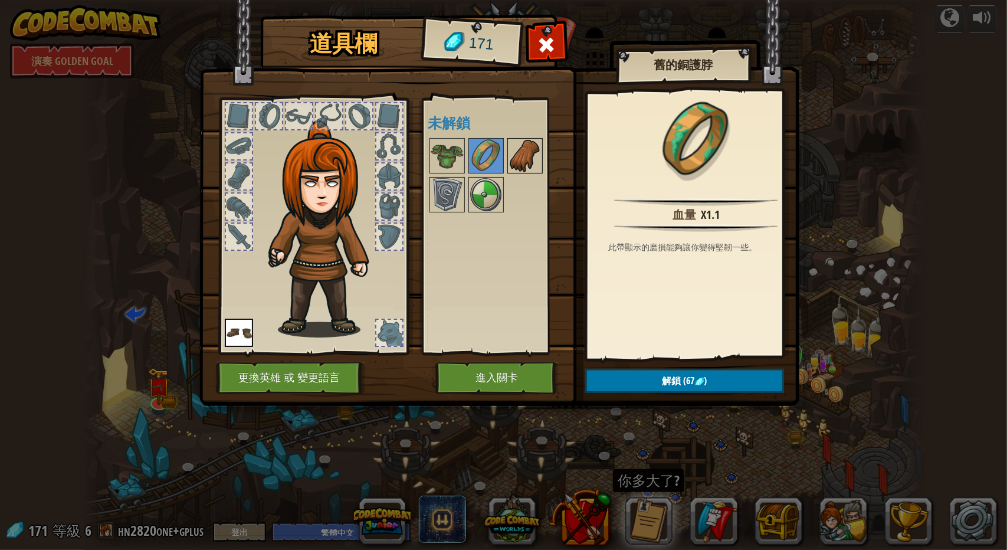
click at [516, 149] on img at bounding box center [525, 155] width 33 height 33
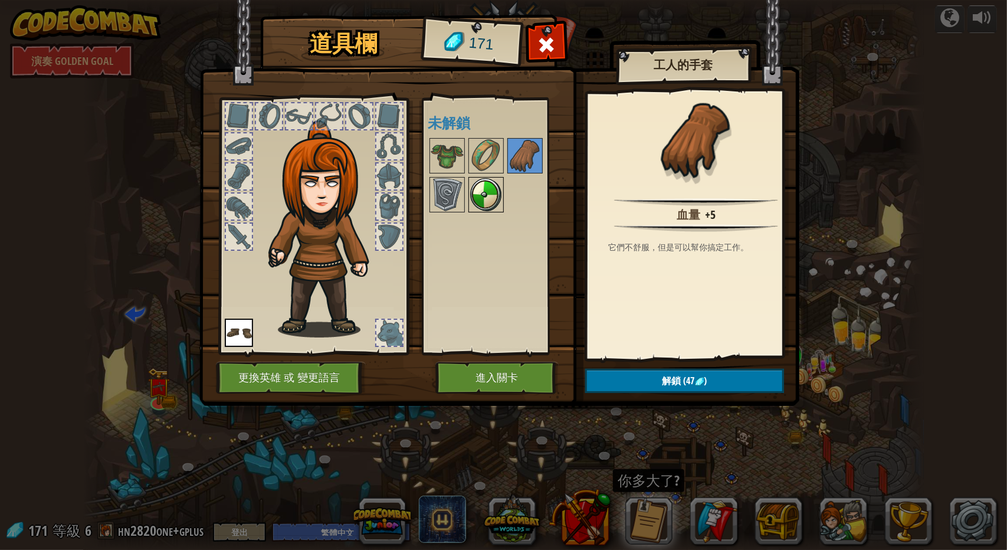
click at [470, 193] on img at bounding box center [486, 194] width 33 height 33
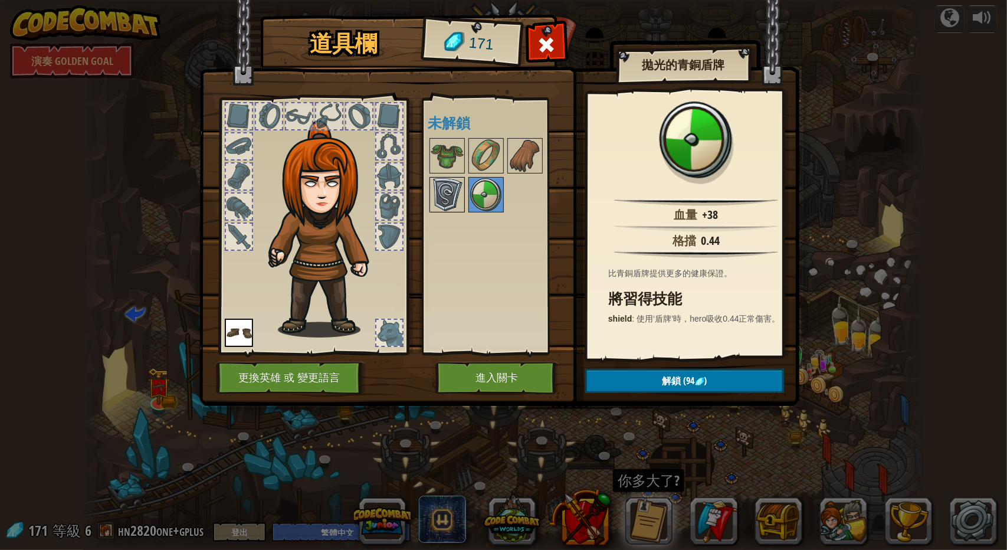
click at [445, 188] on img at bounding box center [447, 194] width 33 height 33
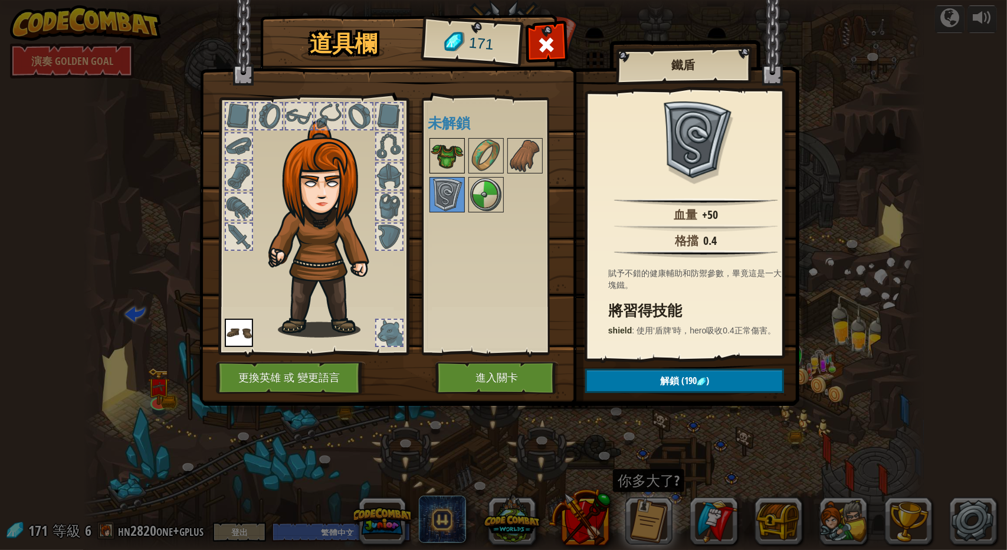
click at [446, 152] on img at bounding box center [447, 155] width 33 height 33
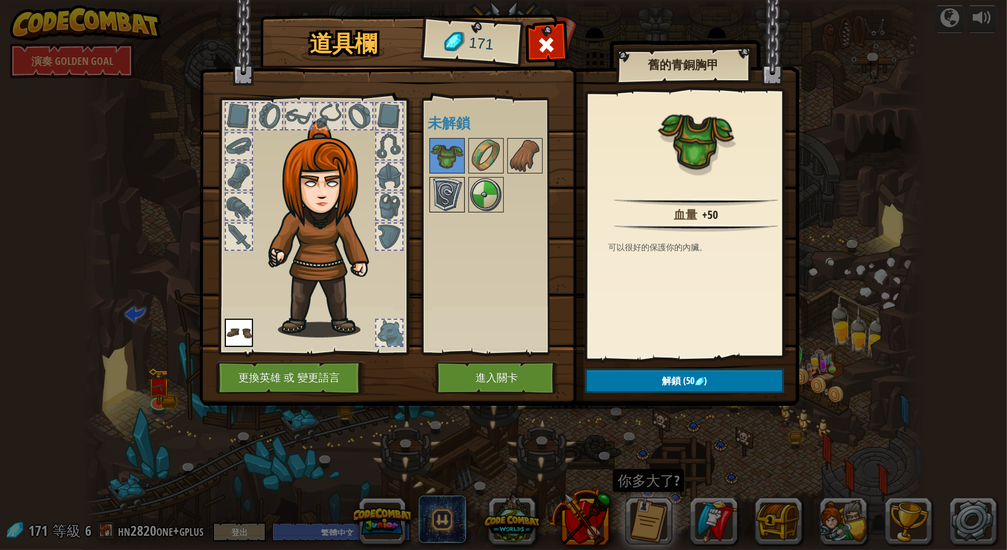
click at [451, 189] on img at bounding box center [447, 194] width 33 height 33
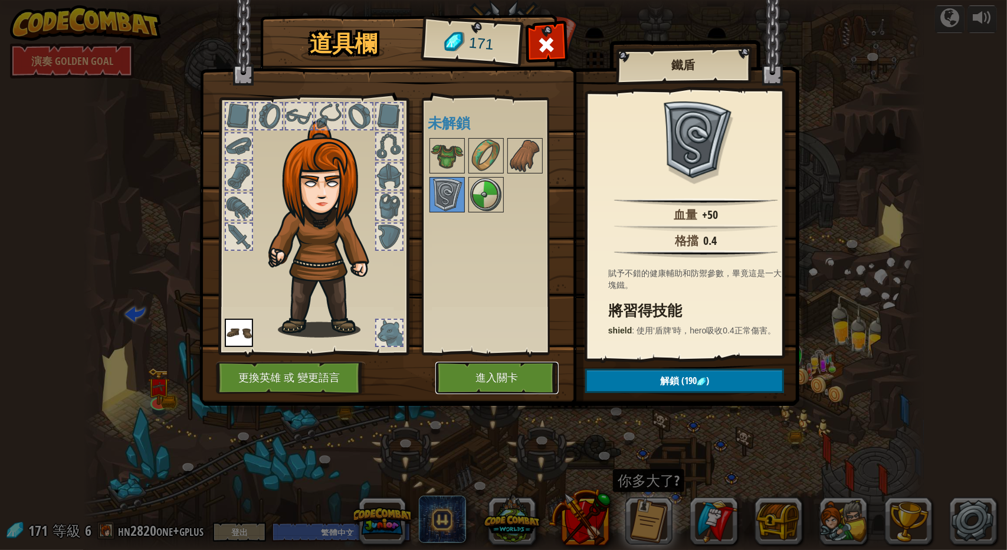
click at [496, 381] on button "進入關卡" at bounding box center [496, 378] width 123 height 32
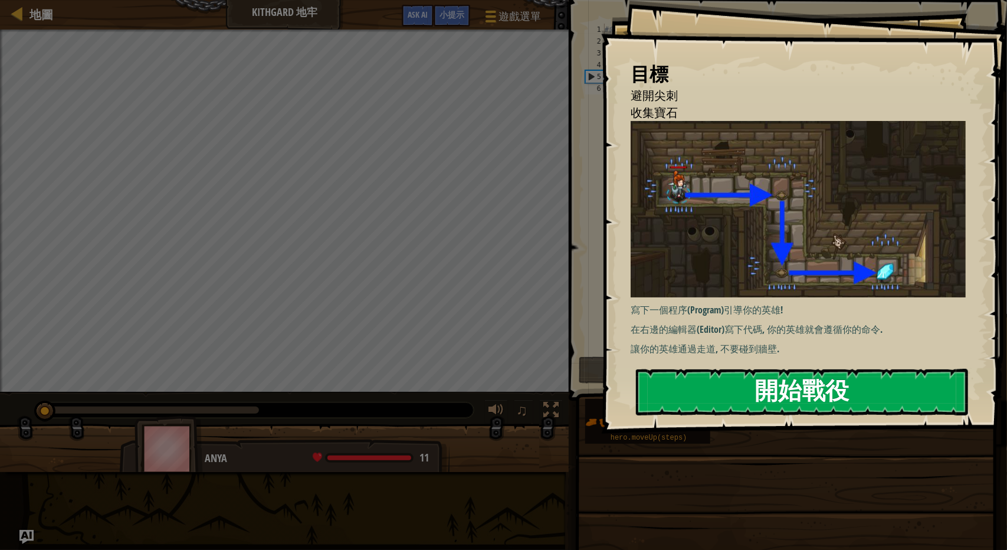
click at [751, 406] on button "開始戰役" at bounding box center [802, 392] width 332 height 47
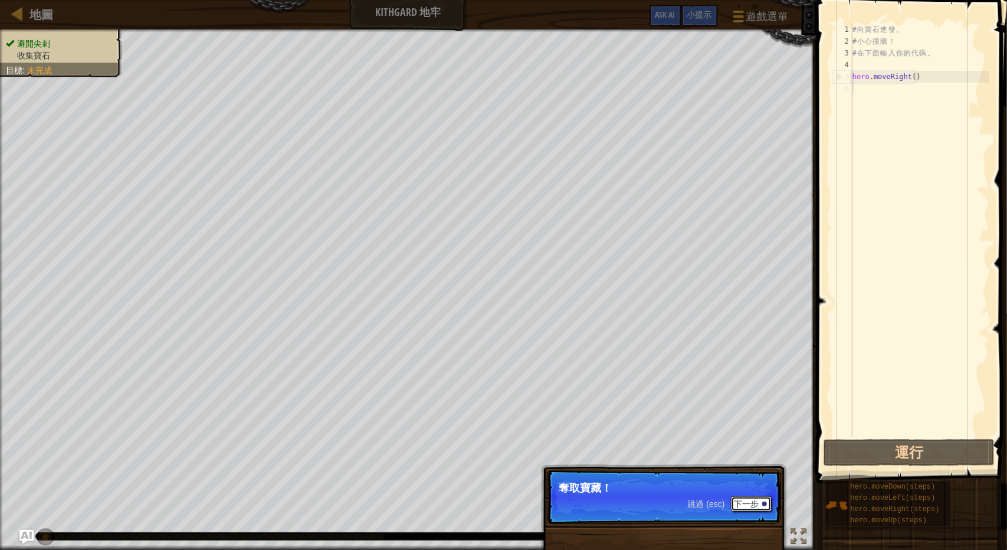
click at [740, 500] on button "下一步" at bounding box center [751, 503] width 41 height 15
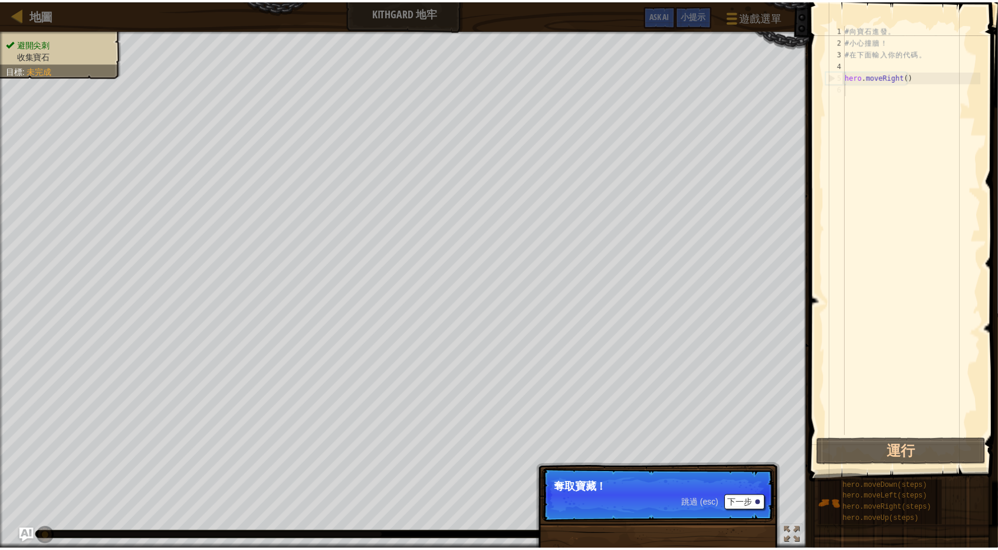
scroll to position [5, 0]
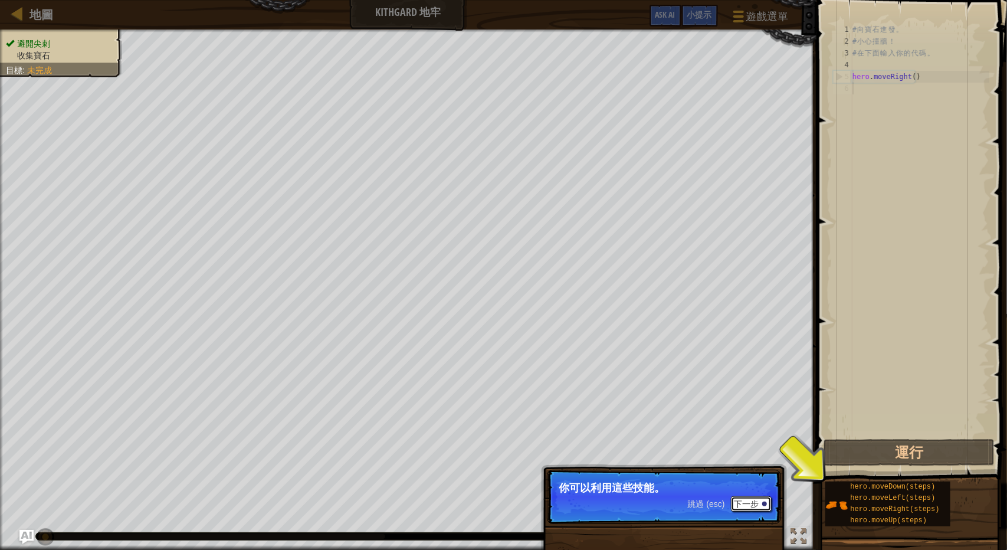
click at [740, 506] on button "下一步" at bounding box center [751, 503] width 41 height 15
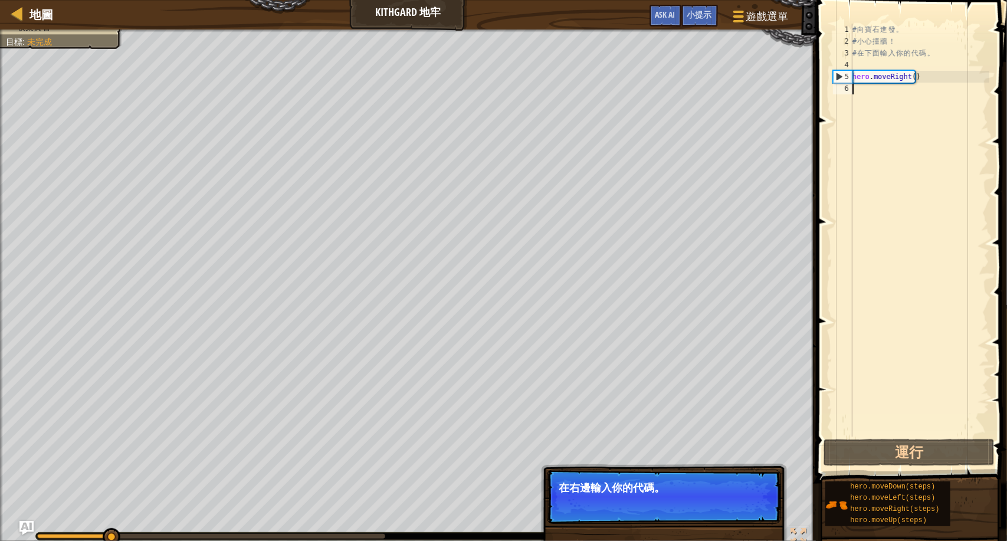
click at [741, 506] on button "下一步" at bounding box center [751, 503] width 41 height 15
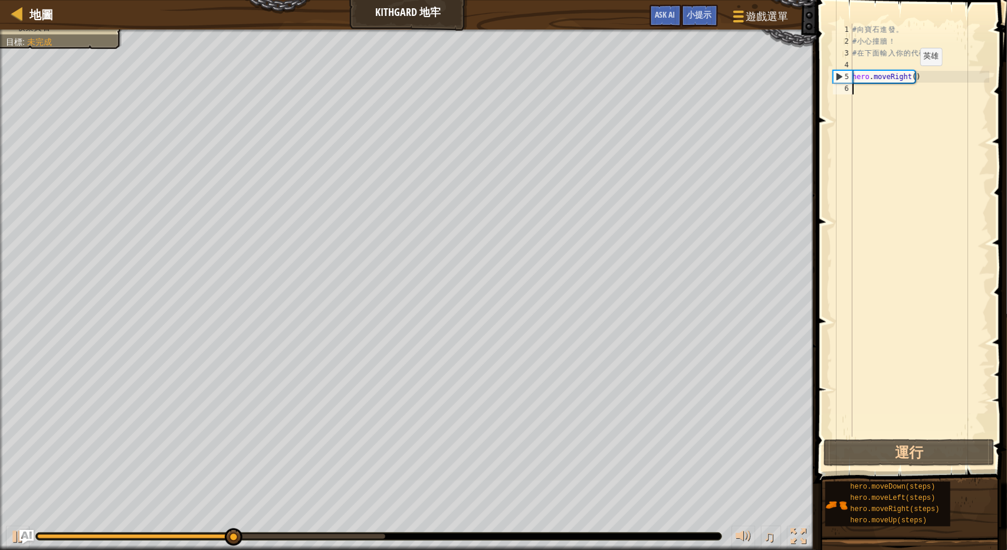
click at [910, 77] on div "# 向 寶 石 進 發 。 # 小 心 撞 牆 ！ # 在 下 面 輸 入 你 的 代 碼 。 hero . moveRight ( )" at bounding box center [919, 242] width 139 height 437
type textarea "hero.moveRight()"
click at [925, 81] on div "# 向 寶 石 進 發 。 # 小 心 撞 牆 ！ # 在 下 面 輸 入 你 的 代 碼 。 hero . moveRight ( )" at bounding box center [919, 242] width 139 height 437
click at [923, 94] on div "# 向 寶 石 進 發 。 # 小 心 撞 牆 ！ # 在 下 面 輸 入 你 的 代 碼 。 hero . moveRight ( )" at bounding box center [919, 242] width 139 height 437
drag, startPoint x: 914, startPoint y: 81, endPoint x: 839, endPoint y: 76, distance: 75.7
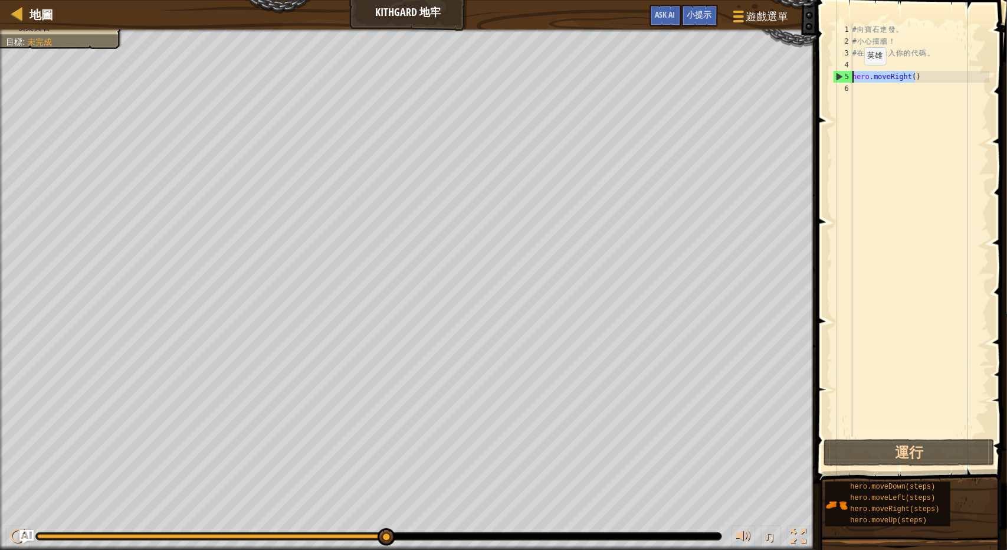
click at [839, 76] on div "1 2 3 4 5 6 # 向 寶 石 進 發 。 # 小 心 撞 牆 ！ # 在 下 面 輸 入 你 的 代 碼 。 hero . moveRight ( …" at bounding box center [910, 230] width 159 height 413
type textarea "hero.moveRight()"
click at [906, 86] on div "# 向 寶 石 進 發 。 # 小 心 撞 牆 ！ # 在 下 面 輸 入 你 的 代 碼 。 hero . moveRight ( )" at bounding box center [919, 242] width 139 height 437
paste textarea "hero.moveRight()"
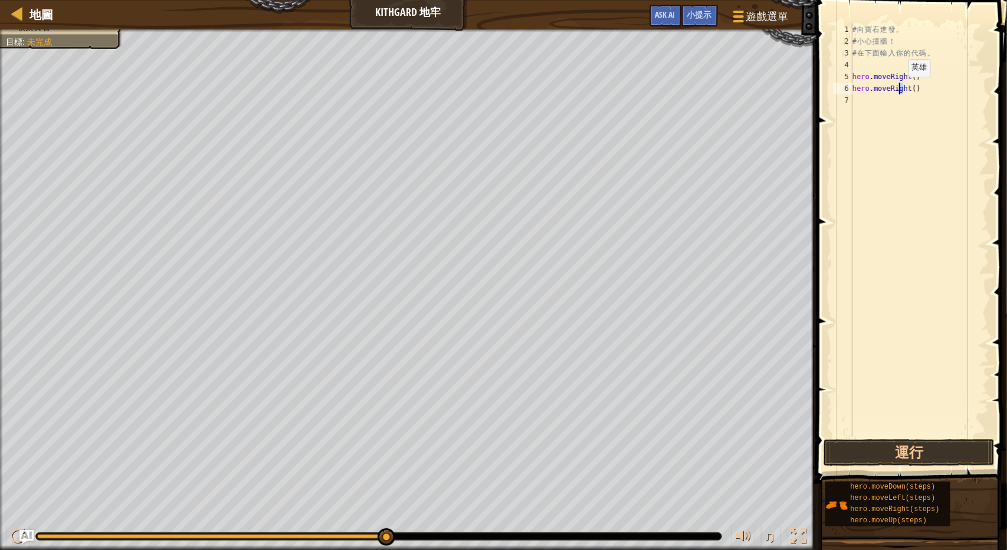
drag, startPoint x: 904, startPoint y: 89, endPoint x: 896, endPoint y: 88, distance: 8.9
click at [896, 88] on div "# 向 寶 石 進 發 。 # 小 心 撞 牆 ！ # 在 下 面 輸 入 你 的 代 碼 。 hero . moveRight ( ) hero . mov…" at bounding box center [919, 242] width 139 height 437
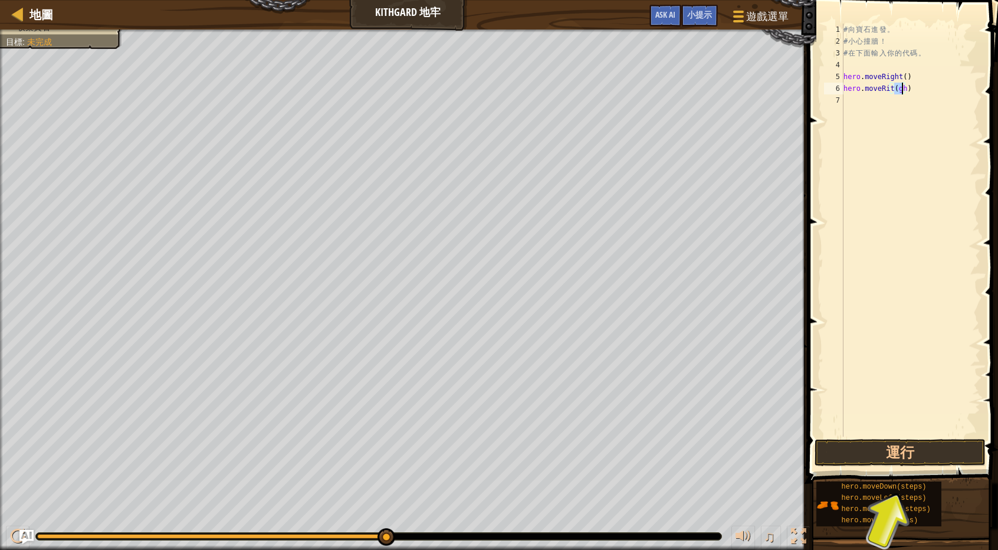
type textarea "hero.moveRight()"
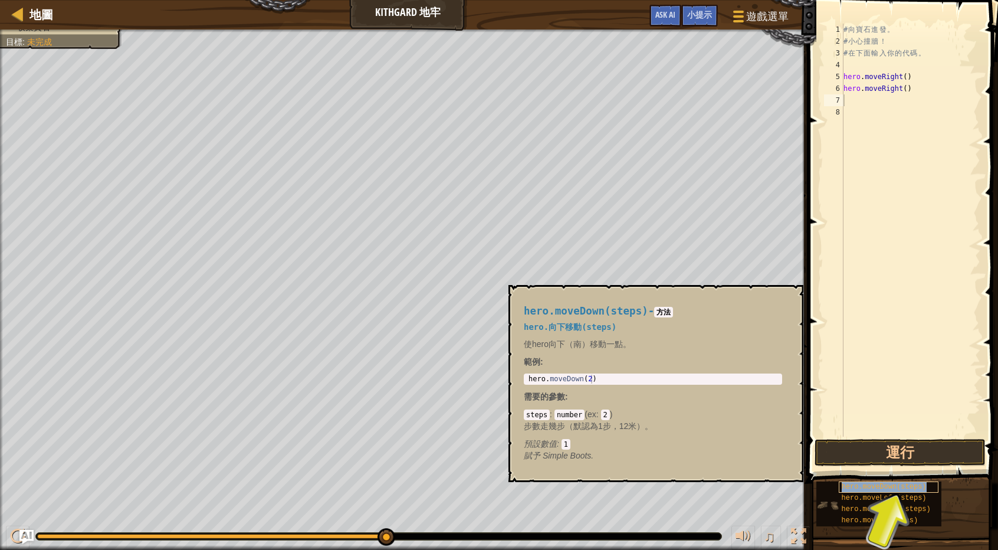
click at [917, 490] on span "hero.moveDown(steps)" at bounding box center [884, 487] width 85 height 8
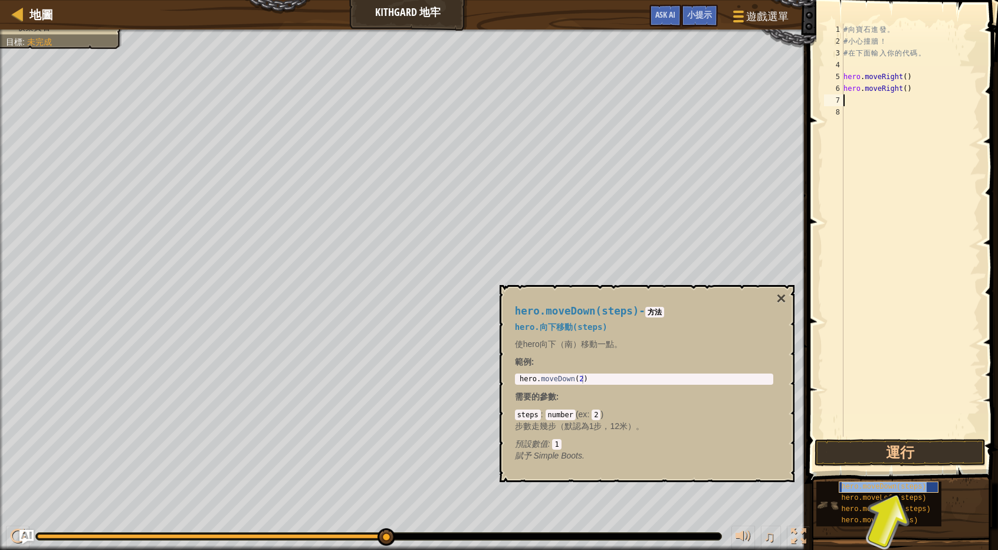
click at [921, 488] on div "hero.moveDown(steps)" at bounding box center [889, 486] width 100 height 11
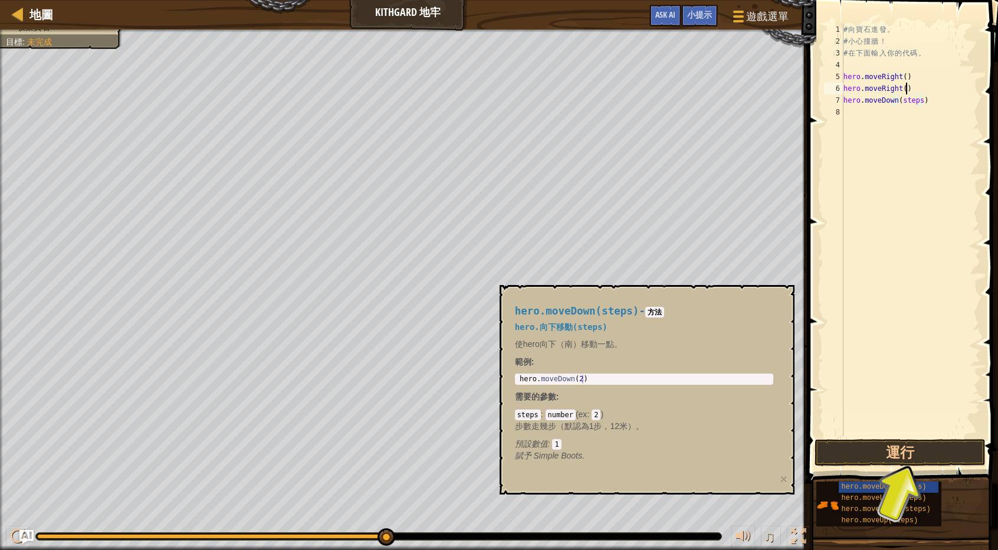
click at [913, 91] on div "# 向 寶 石 進 發 。 # 小 心 撞 牆 ！ # 在 下 面 輸 入 你 的 代 碼 。 hero . moveRight ( ) hero . mov…" at bounding box center [910, 242] width 139 height 437
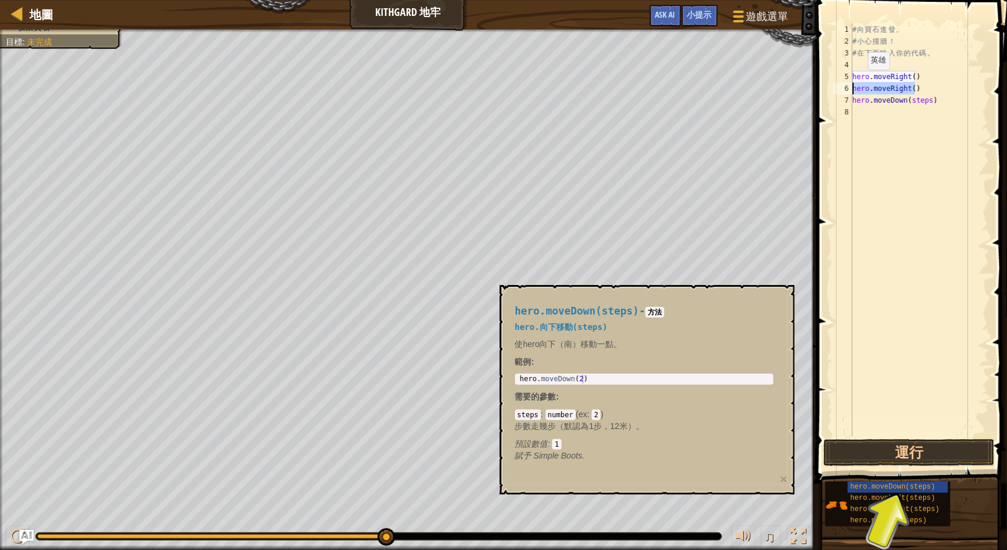
click at [737, 94] on div "地圖 Kithgard 地牢 遊戲選單 完成 小提示 Ask AI 1 ההההההההההההההההההההההההההההההההההההההההההה…" at bounding box center [503, 275] width 1007 height 550
click at [930, 82] on div "# 向 寶 石 進 發 。 # 小 心 撞 牆 ！ # 在 下 面 輸 入 你 的 代 碼 。 hero . moveRight ( ) hero . mov…" at bounding box center [919, 242] width 139 height 437
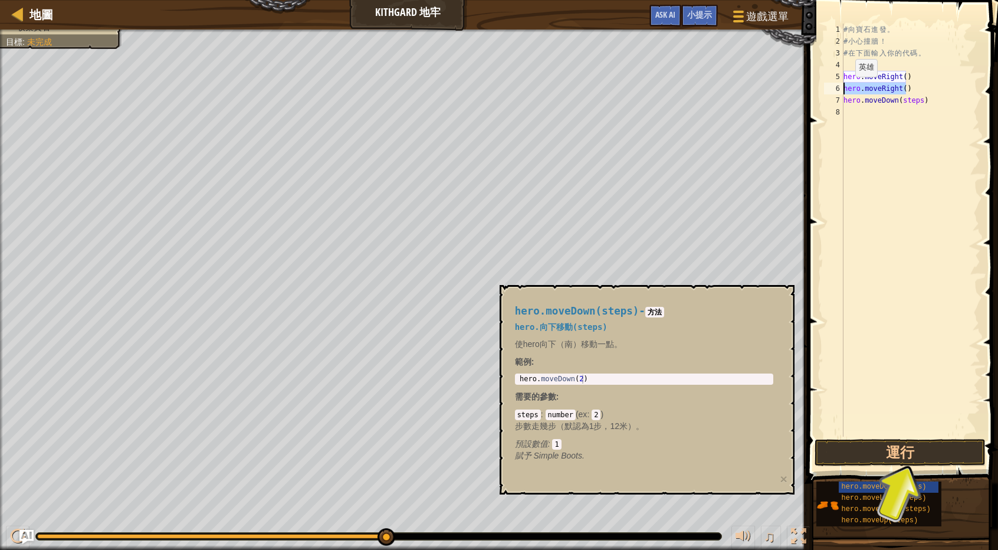
drag, startPoint x: 927, startPoint y: 87, endPoint x: 845, endPoint y: 88, distance: 82.6
click at [845, 88] on div "hero.moveRight() 1 2 3 4 5 6 7 8 # 向 寶 石 進 發 。 # 小 心 撞 牆 ！ # 在 下 面 輸 入 你 的 代 碼 …" at bounding box center [901, 230] width 159 height 413
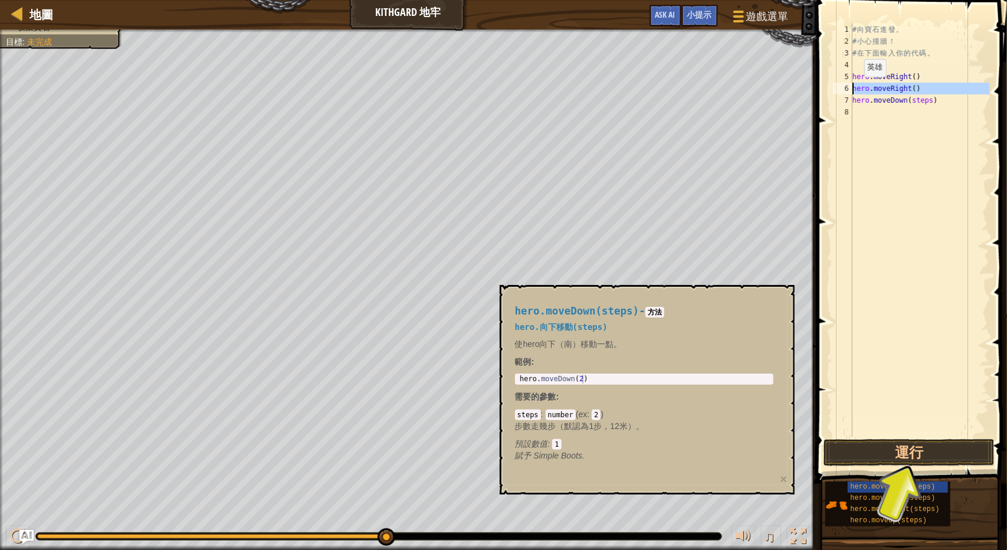
click at [845, 88] on div "6" at bounding box center [842, 89] width 19 height 12
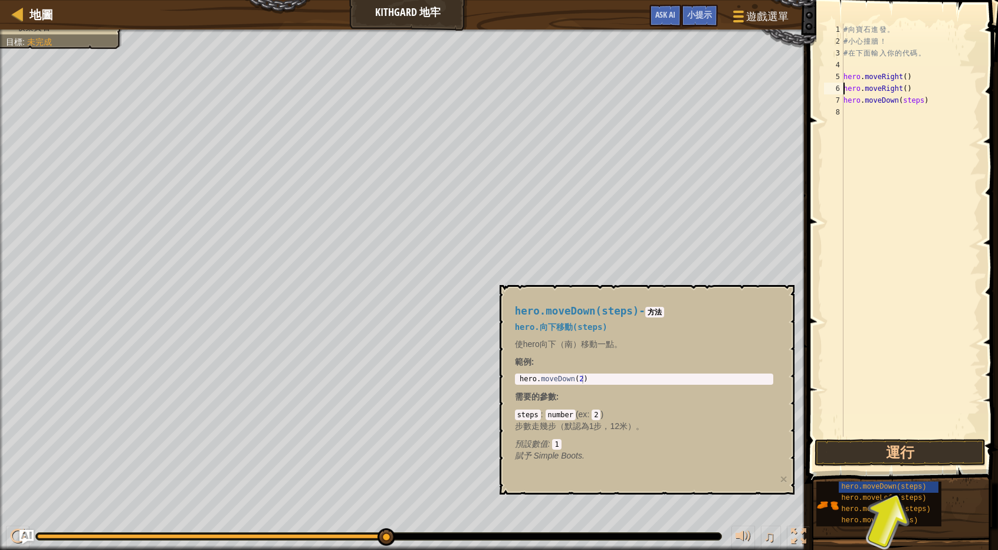
click at [949, 80] on div "# 向 寶 石 進 發 。 # 小 心 撞 牆 ！ # 在 下 面 輸 入 你 的 代 碼 。 hero . moveRight ( ) hero . mov…" at bounding box center [910, 242] width 139 height 437
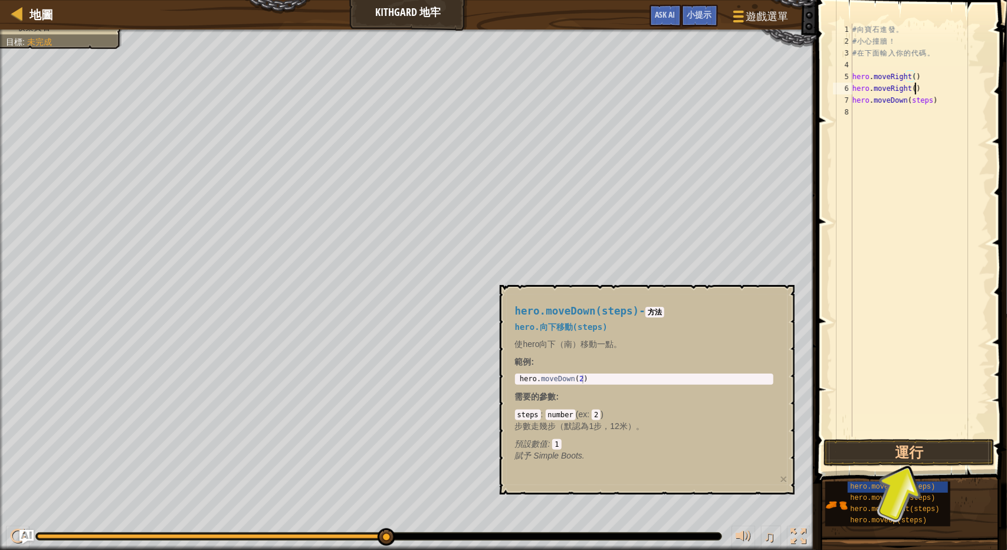
click at [926, 88] on div "# 向 寶 石 進 發 。 # 小 心 撞 牆 ！ # 在 下 面 輸 入 你 的 代 碼 。 hero . moveRight ( ) hero . mov…" at bounding box center [919, 242] width 139 height 437
type textarea "h"
click at [905, 87] on div "# 向 寶 石 進 發 。 # 小 心 撞 牆 ！ # 在 下 面 輸 入 你 的 代 碼 。 hero . moveRight ( ) hero . mov…" at bounding box center [919, 242] width 139 height 437
click at [914, 76] on div "# 向 寶 石 進 發 。 # 小 心 撞 牆 ！ # 在 下 面 輸 入 你 的 代 碼 。 hero . moveRight ( ) hero . mov…" at bounding box center [919, 242] width 139 height 437
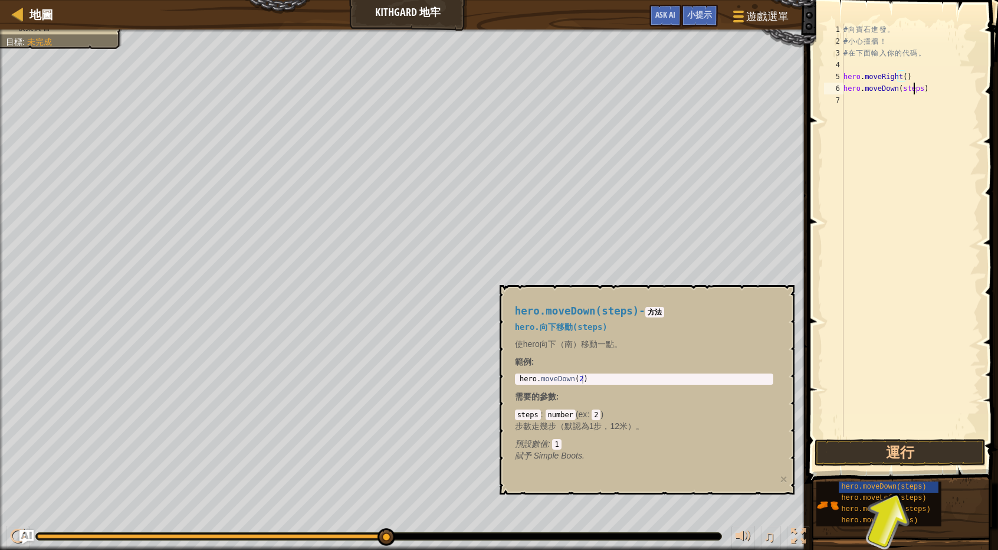
click at [914, 91] on div "# 向 寶 石 進 發 。 # 小 心 撞 牆 ！ # 在 下 面 輸 入 你 的 代 碼 。 hero . moveRight ( ) hero . mov…" at bounding box center [910, 242] width 139 height 437
type textarea "hero.moveDown(1)"
click at [932, 91] on div "# 向 寶 石 進 發 。 # 小 心 撞 牆 ！ # 在 下 面 輸 入 你 的 代 碼 。 hero . moveRight ( ) hero . mov…" at bounding box center [910, 242] width 139 height 437
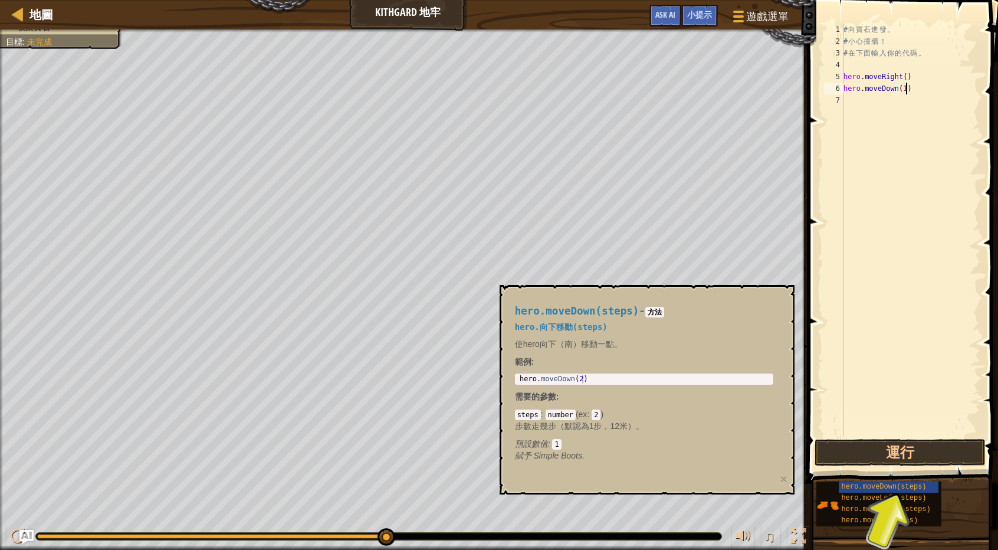
click at [924, 105] on div "# 向 寶 石 進 發 。 # 小 心 撞 牆 ！ # 在 下 面 輸 入 你 的 代 碼 。 hero . moveRight ( ) hero . mov…" at bounding box center [910, 242] width 139 height 437
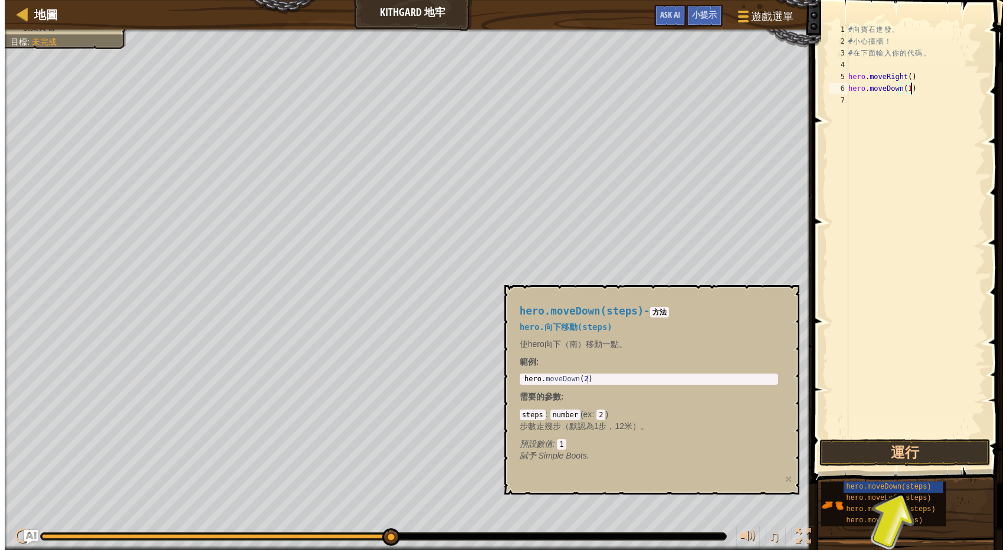
scroll to position [5, 0]
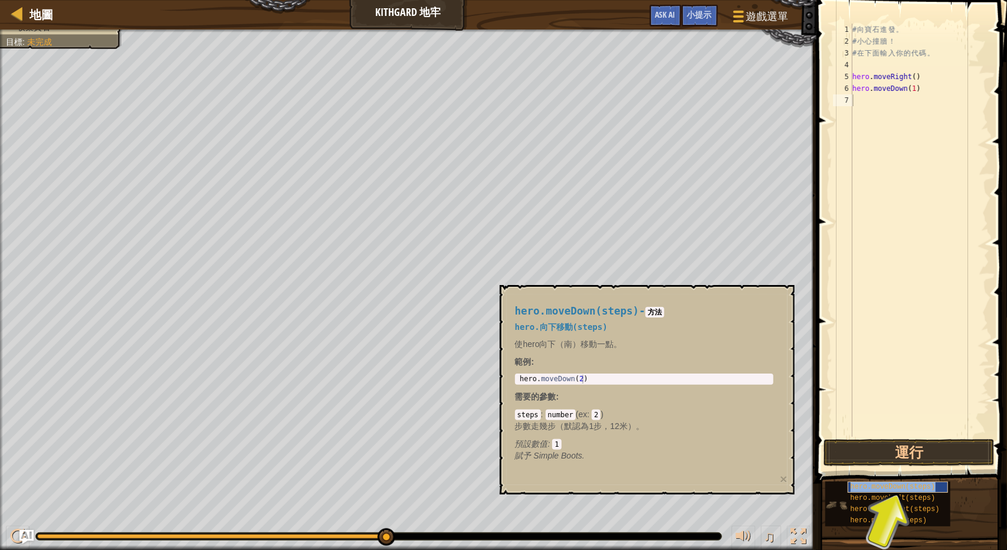
click at [899, 485] on span "hero.moveDown(steps)" at bounding box center [893, 487] width 85 height 8
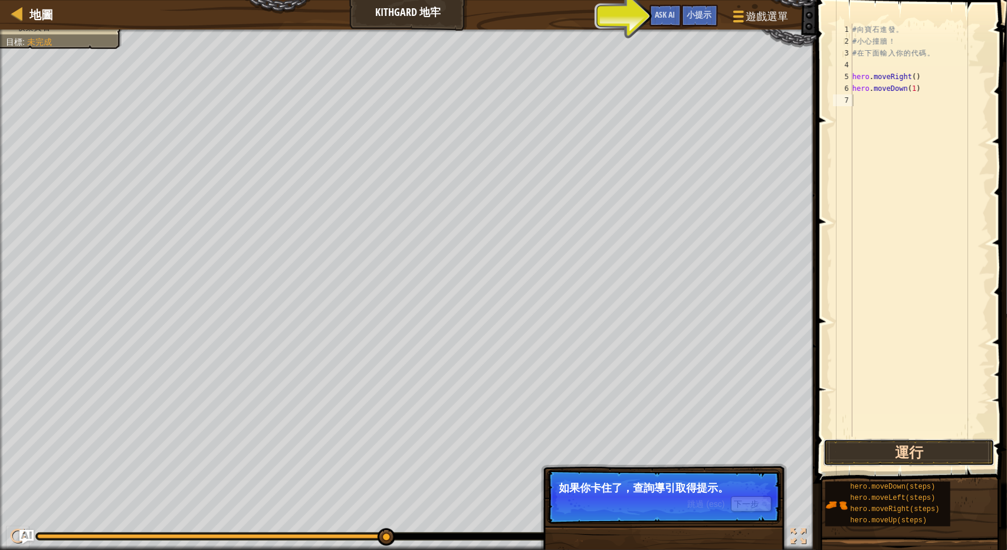
click at [914, 454] on button "運行" at bounding box center [909, 452] width 171 height 27
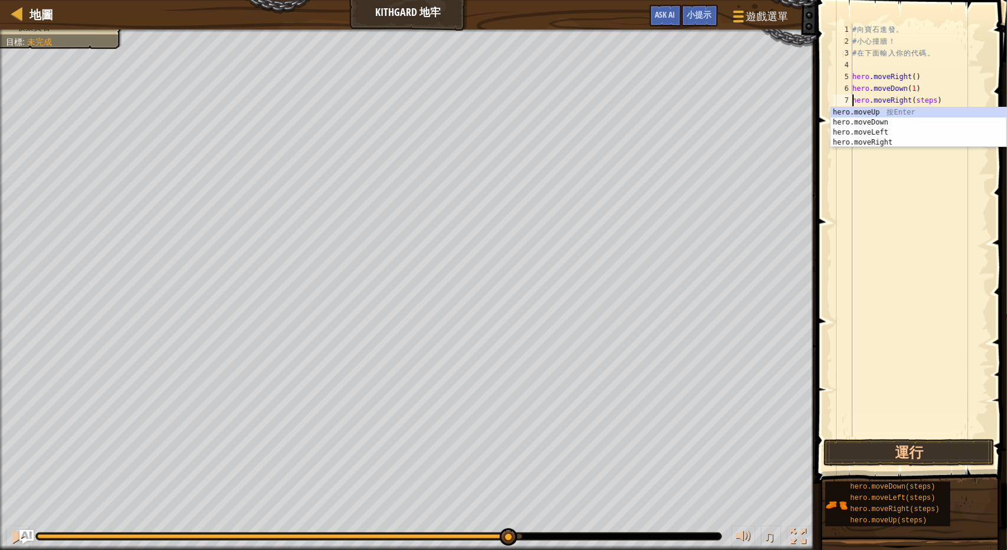
click at [935, 97] on div "# 向 寶 石 進 發 。 # 小 心 撞 牆 ！ # 在 下 面 輸 入 你 的 代 碼 。 hero . moveRight ( ) hero . mov…" at bounding box center [919, 242] width 139 height 437
click at [927, 102] on div "# 向 寶 石 進 發 。 # 小 心 撞 牆 ！ # 在 下 面 輸 入 你 的 代 碼 。 hero . moveRight ( ) hero . mov…" at bounding box center [919, 242] width 139 height 437
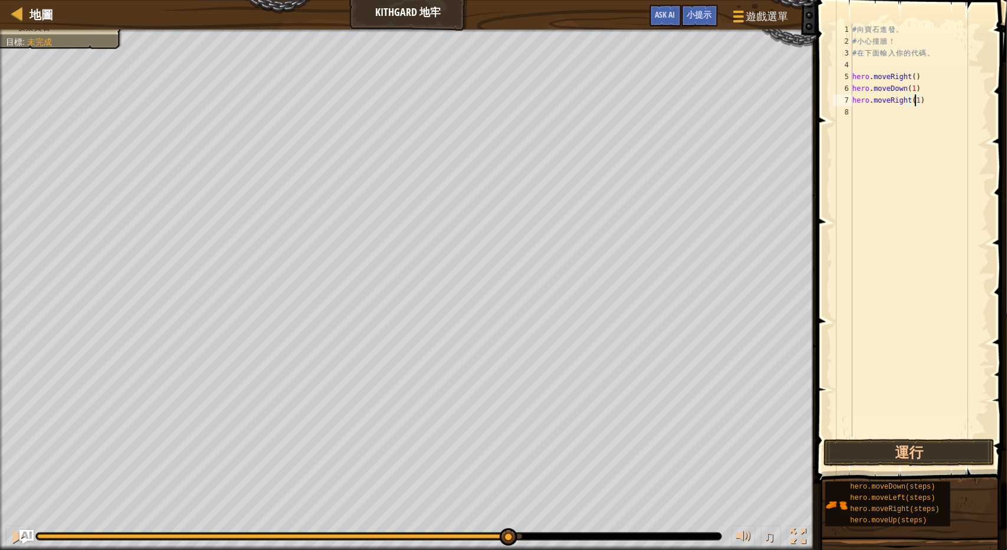
scroll to position [5, 5]
type textarea "hero.moveRight(1)"
click at [927, 443] on button "運行" at bounding box center [909, 452] width 171 height 27
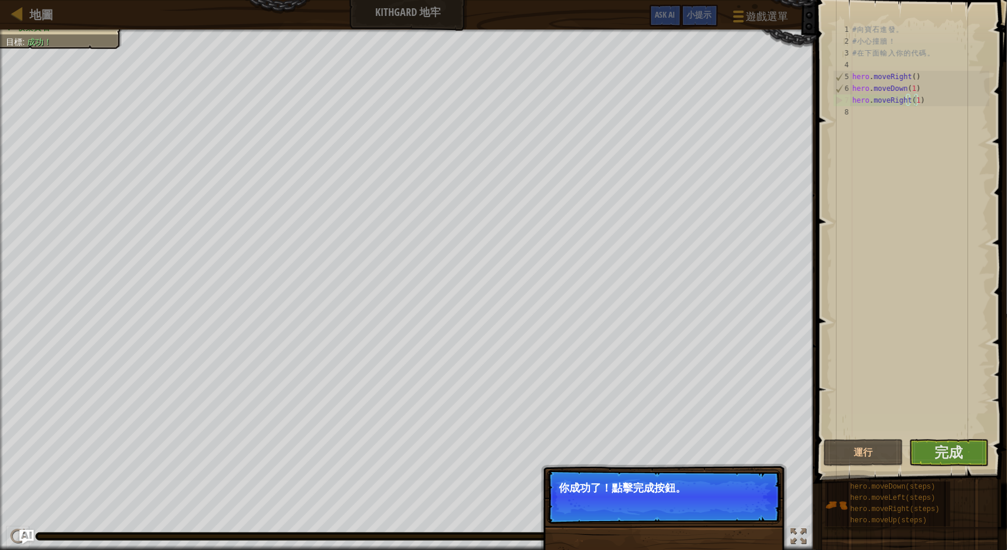
click at [706, 494] on p "你成功了！點擊完成按鈕。" at bounding box center [664, 497] width 234 height 54
click at [965, 467] on span at bounding box center [913, 225] width 200 height 518
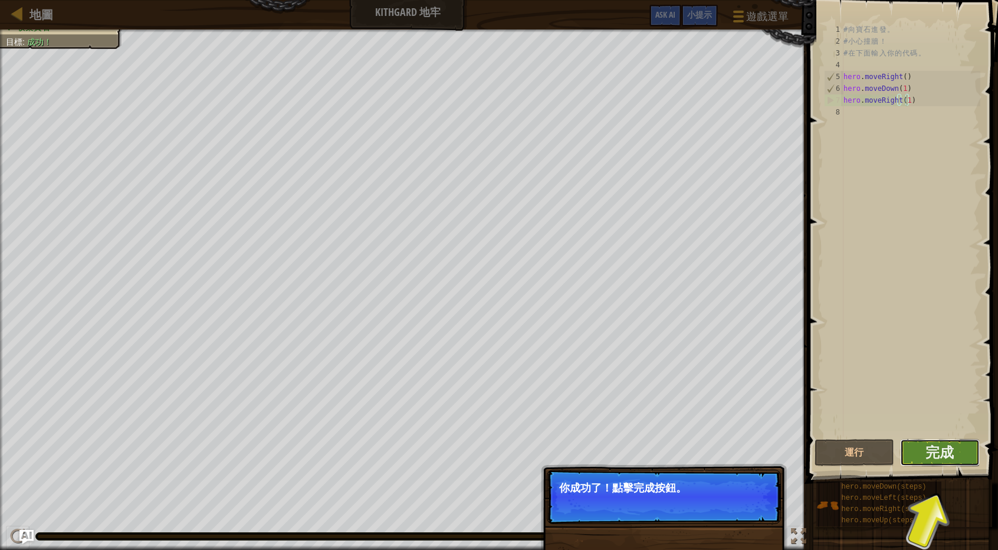
click at [965, 449] on button "完成" at bounding box center [940, 452] width 80 height 27
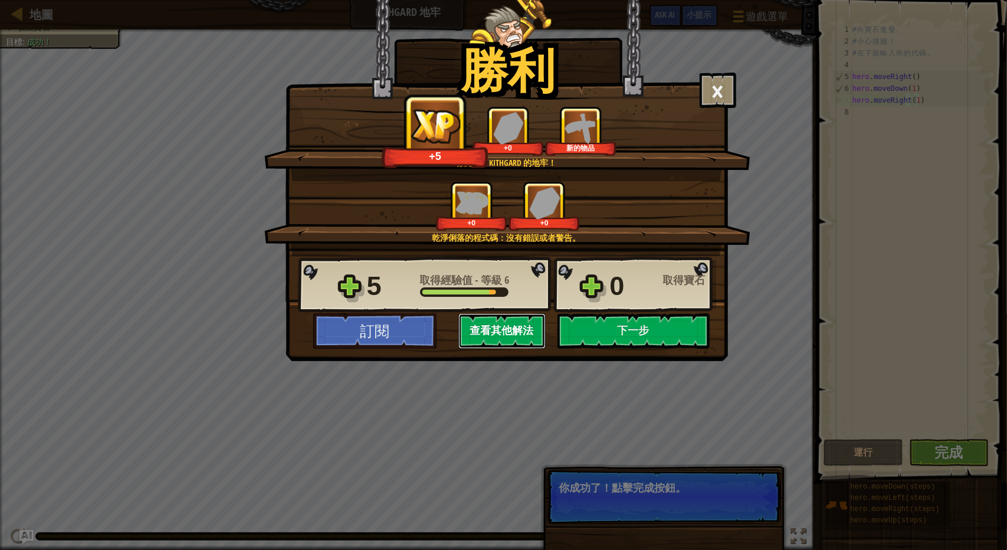
click at [512, 335] on button "查看其他解法" at bounding box center [501, 330] width 87 height 35
select select "zh-HANT"
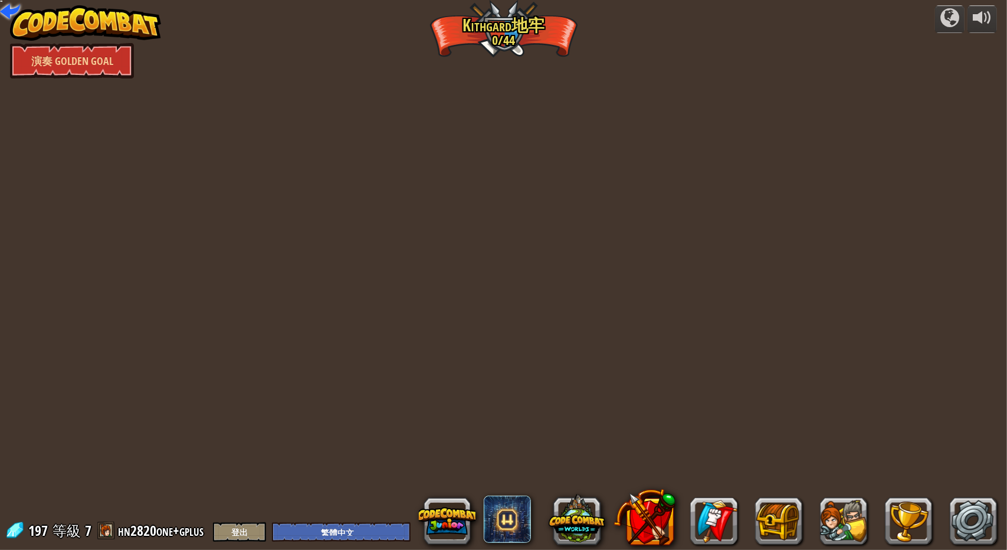
select select "zh-HANT"
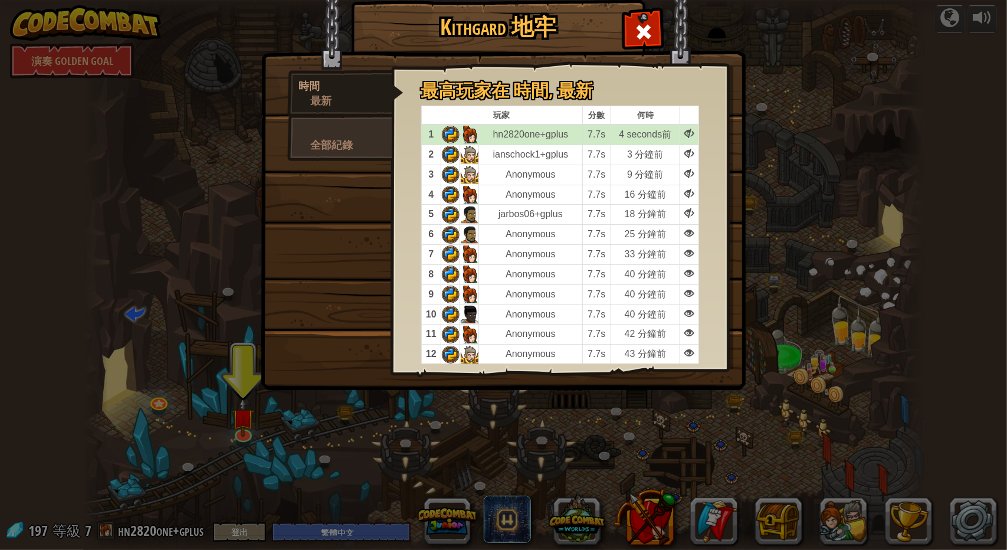
click at [522, 136] on td "hn2820one+gplus" at bounding box center [531, 134] width 104 height 20
click at [960, 43] on div "Kithgard 地牢 時間 最新 全部紀錄 最高玩家在 時間 , 最新 玩家 分數 何時 1 hn2820one+gplus 7.7s 4 seconds前…" at bounding box center [503, 275] width 1007 height 550
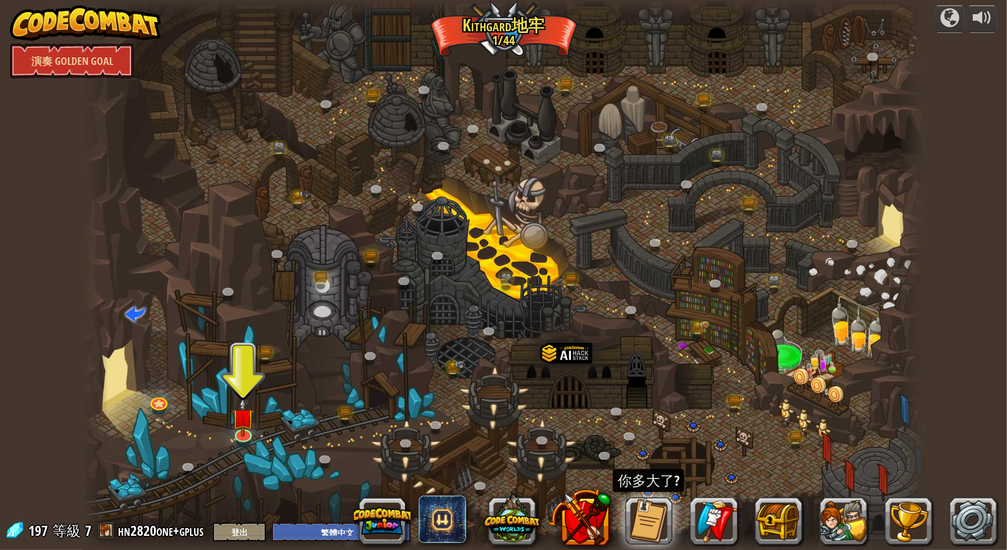
drag, startPoint x: 258, startPoint y: 411, endPoint x: 262, endPoint y: 401, distance: 10.6
click at [262, 402] on div at bounding box center [503, 275] width 841 height 550
click at [245, 429] on img at bounding box center [243, 408] width 22 height 52
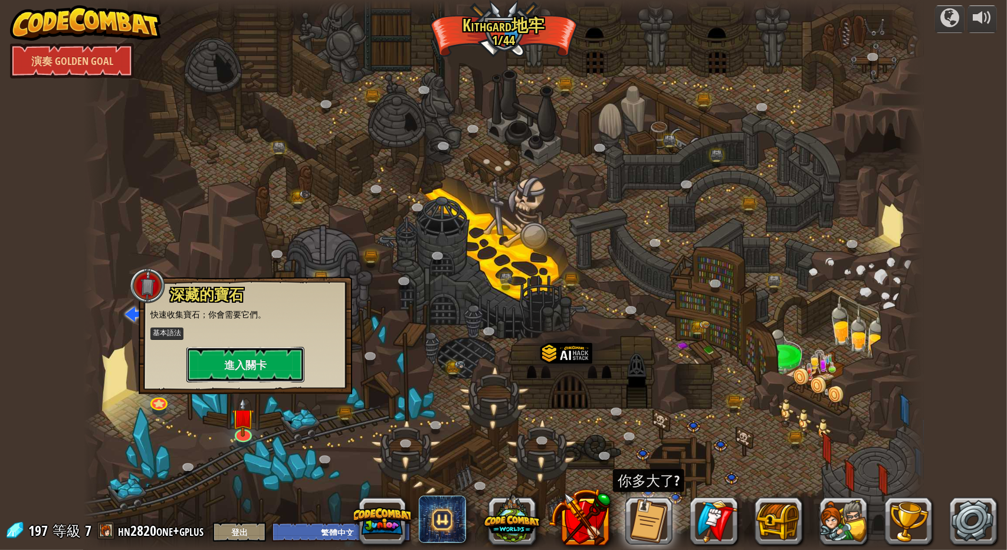
click at [278, 372] on button "進入關卡" at bounding box center [245, 364] width 118 height 35
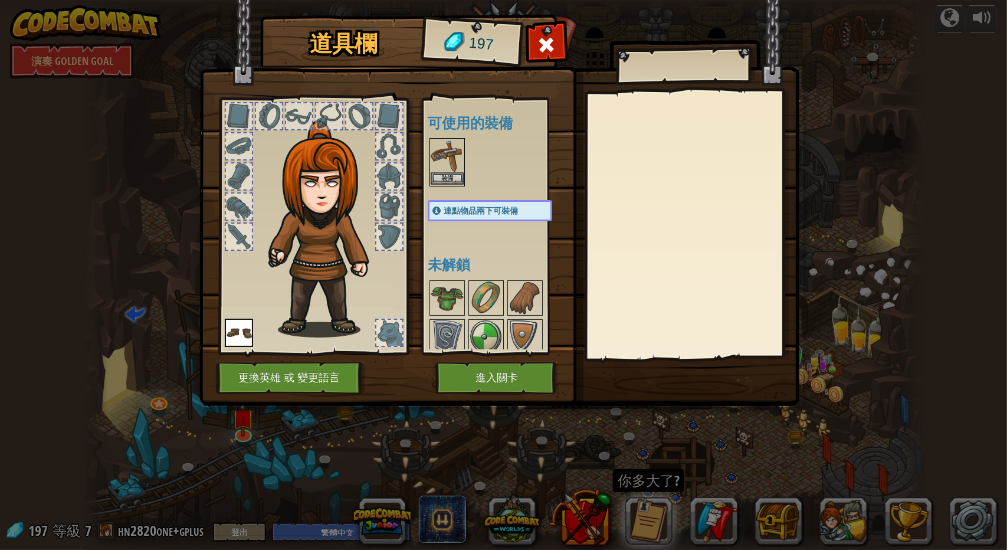
click at [457, 171] on img at bounding box center [447, 155] width 33 height 33
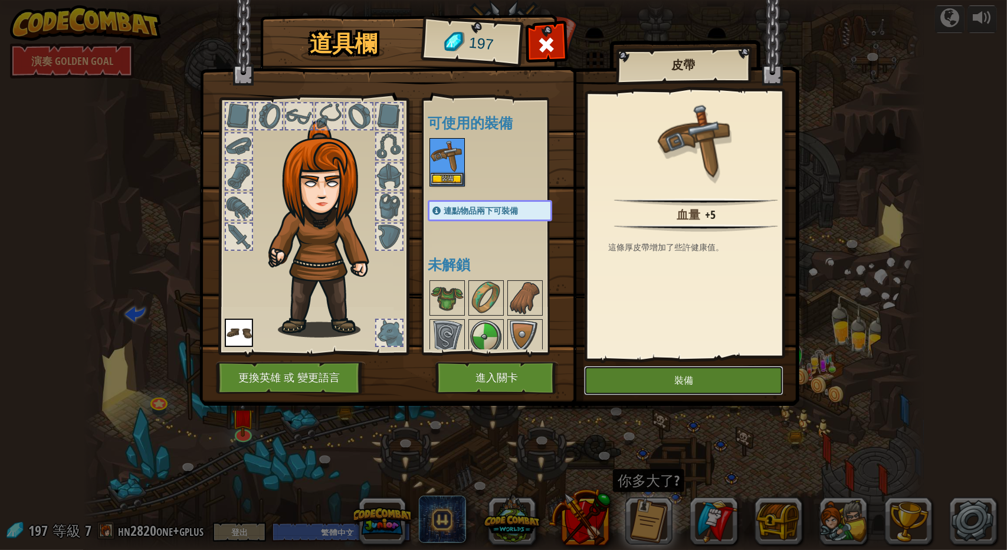
click at [696, 385] on button "裝備" at bounding box center [683, 380] width 199 height 29
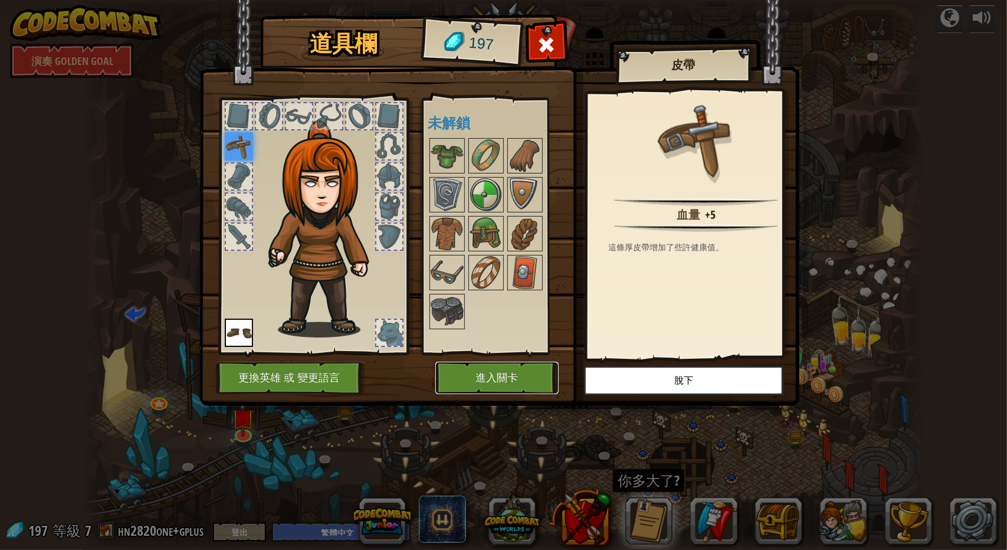
drag, startPoint x: 491, startPoint y: 382, endPoint x: 505, endPoint y: 345, distance: 39.6
click at [499, 366] on button "進入關卡" at bounding box center [496, 378] width 123 height 32
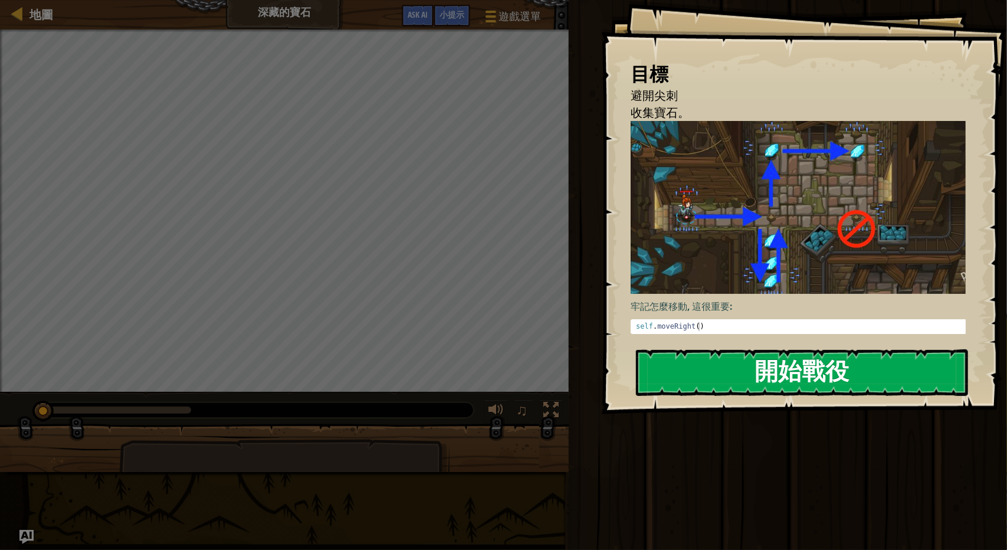
click at [799, 349] on button "開始戰役" at bounding box center [802, 372] width 332 height 47
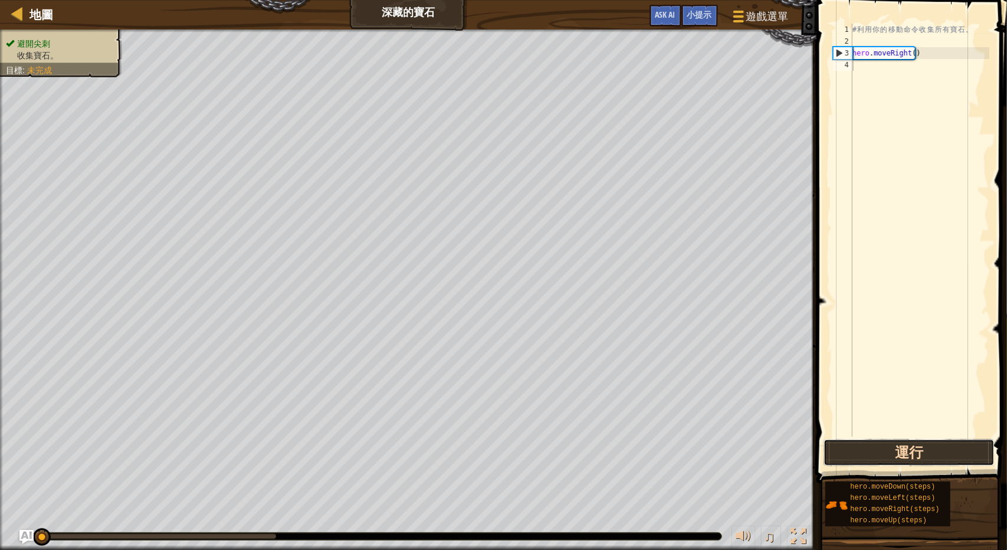
click at [877, 457] on button "運行" at bounding box center [909, 452] width 171 height 27
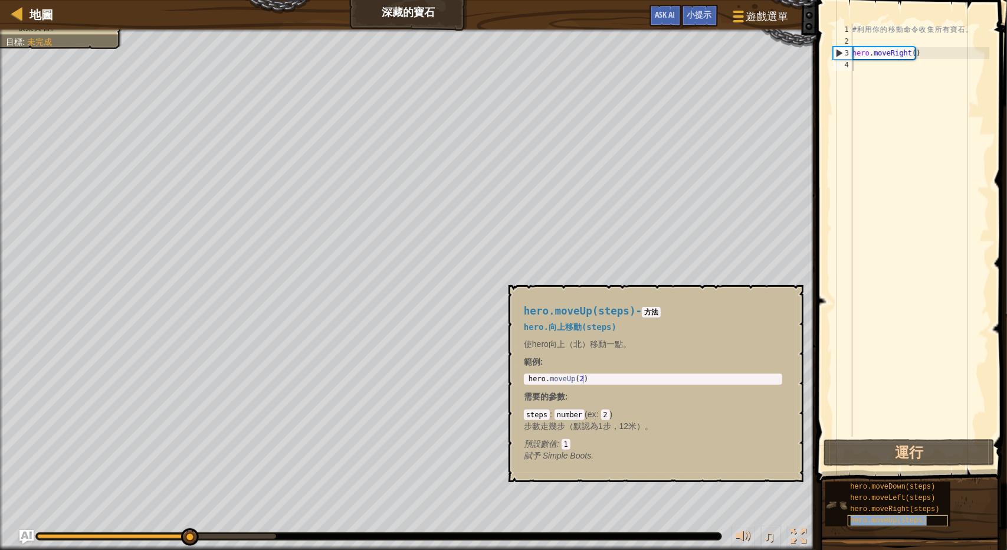
type textarea "hero.moveUp(steps)"
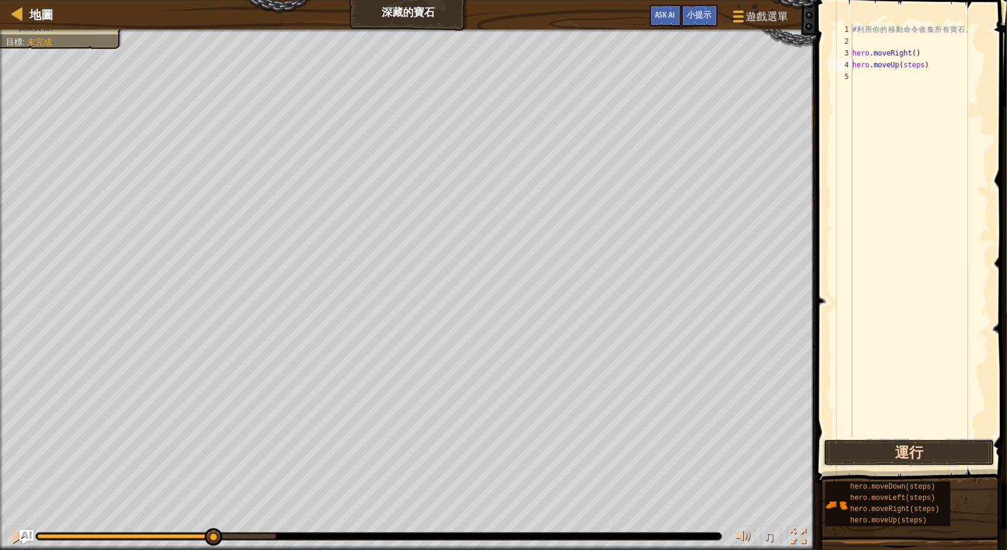
click at [876, 450] on button "運行" at bounding box center [909, 452] width 171 height 27
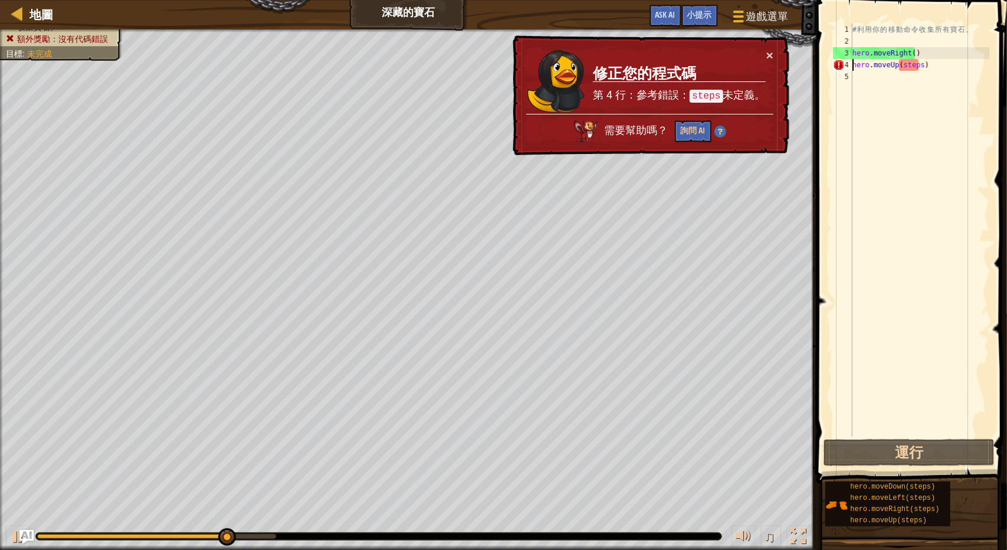
click at [765, 49] on td "修正您的程式碼 第 4 行：參考錯誤： steps 未定義。" at bounding box center [679, 81] width 174 height 65
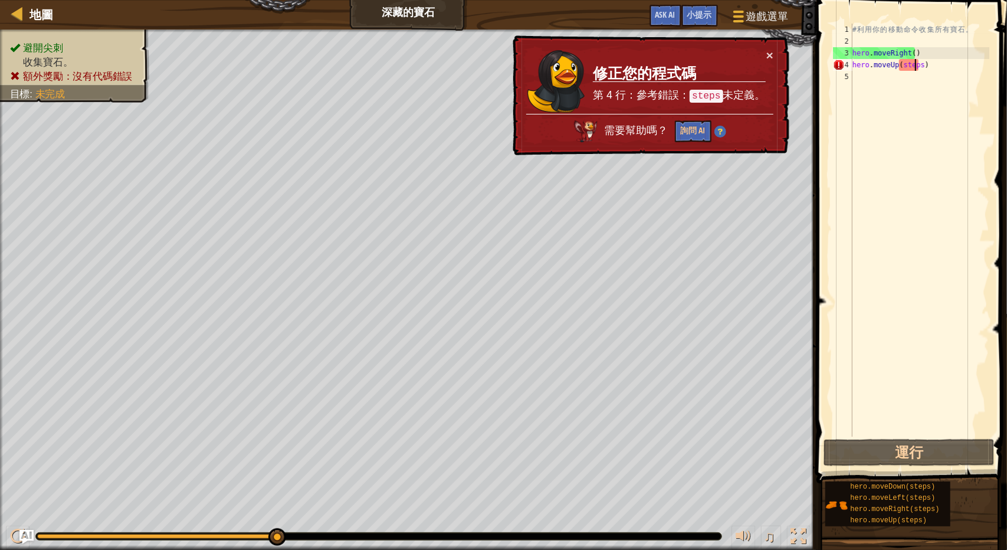
click at [914, 61] on div "# 利 用 你 的 移 動 命 令 收 集 所 有 寶 石 。 hero . moveRight ( ) hero . moveUp ( steps )" at bounding box center [919, 242] width 139 height 437
click at [14, 15] on div at bounding box center [18, 13] width 15 height 15
select select "zh-HANT"
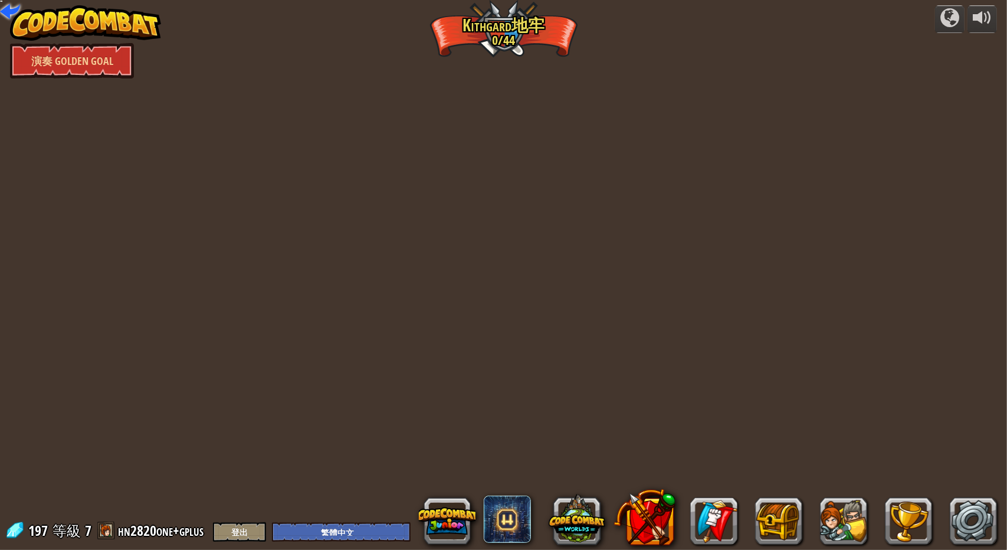
select select "zh-HANT"
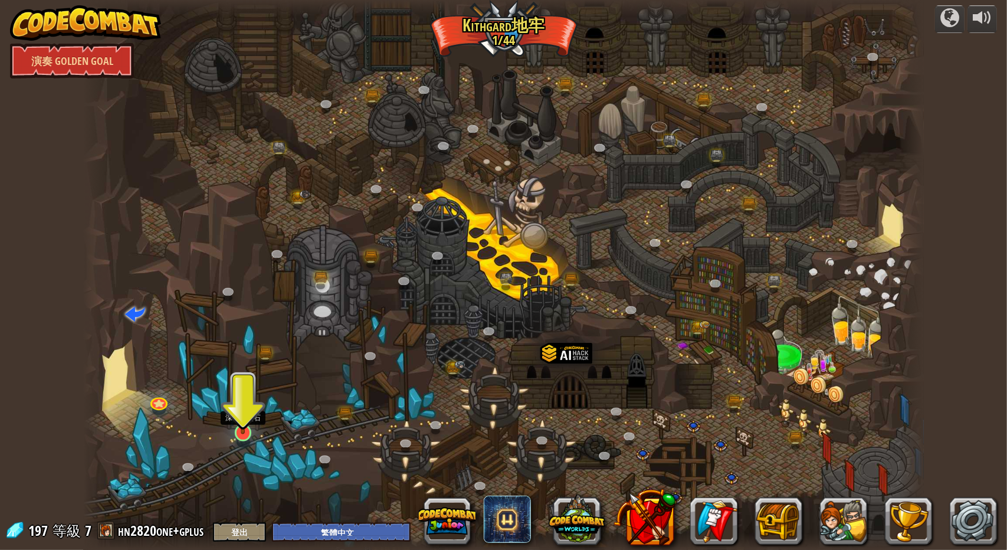
click at [243, 429] on img at bounding box center [243, 408] width 22 height 52
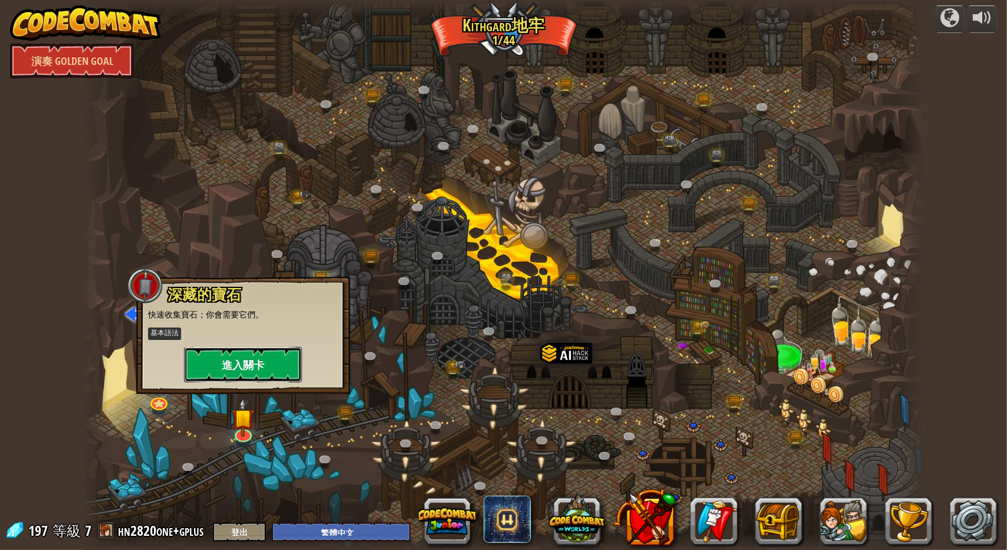
click at [276, 364] on button "進入關卡" at bounding box center [243, 364] width 118 height 35
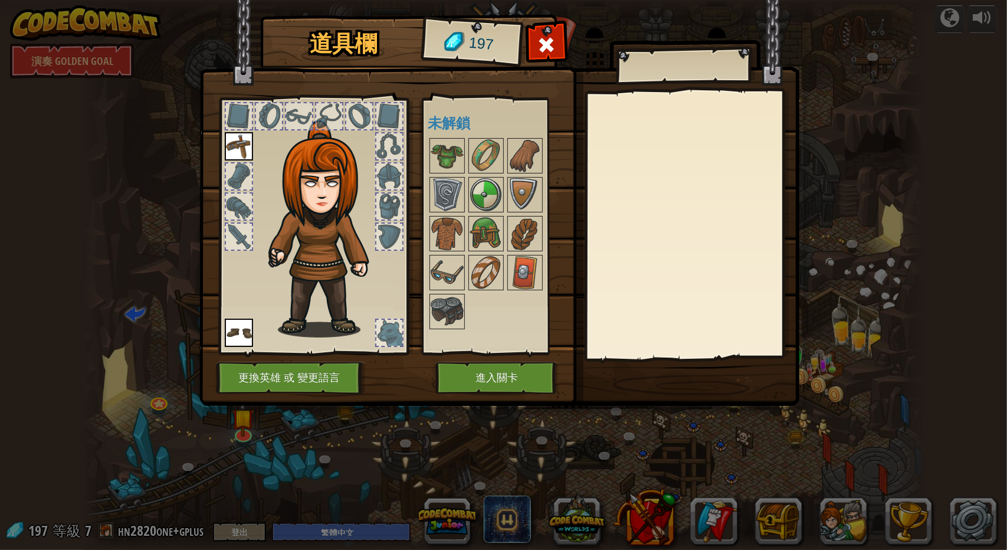
click at [431, 110] on div "可使用的裝備 裝備 裝備 連點物品兩下可裝備 未解鎖" at bounding box center [502, 226] width 148 height 246
click at [444, 153] on img at bounding box center [447, 155] width 33 height 33
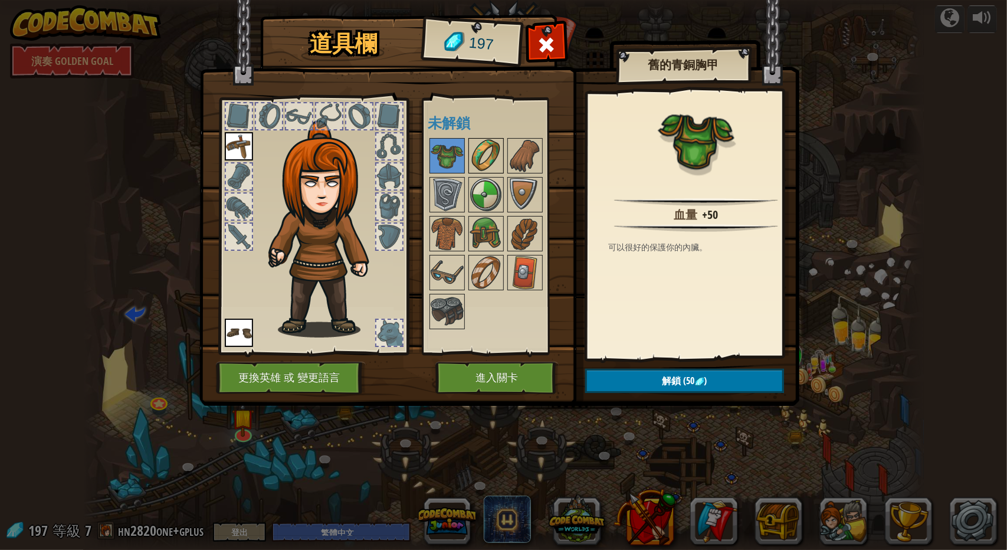
click at [475, 144] on img at bounding box center [486, 155] width 33 height 33
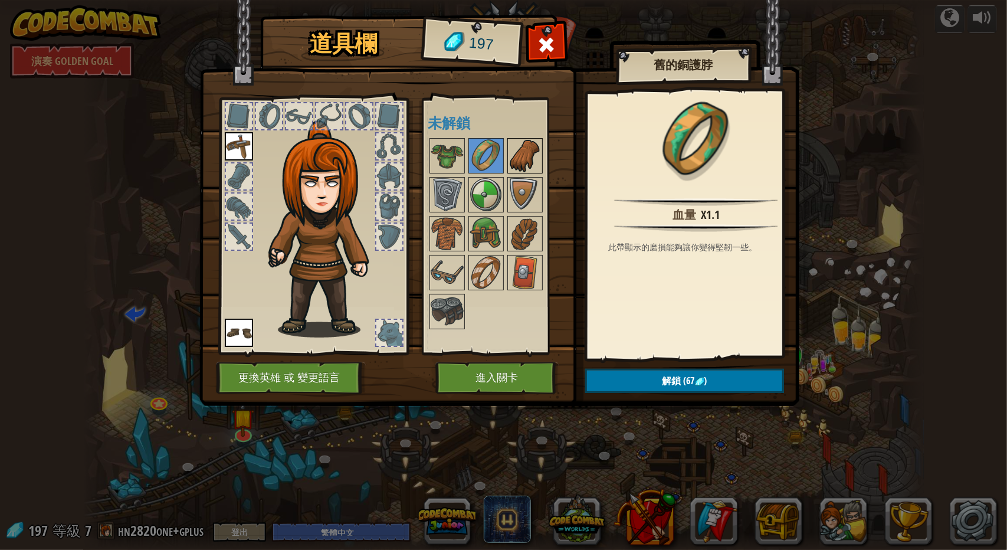
click at [522, 147] on img at bounding box center [525, 155] width 33 height 33
